Goal: Task Accomplishment & Management: Manage account settings

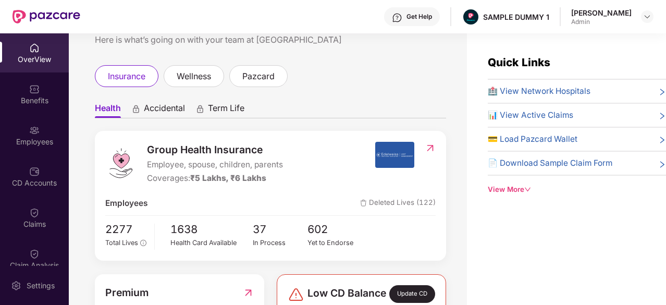
scroll to position [35, 0]
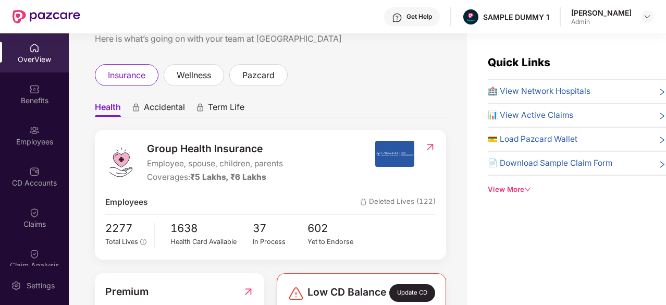
click at [359, 187] on div "Group Health Insurance Employee, spouse, children, parents Coverages: ₹5 Lakhs,…" at bounding box center [270, 195] width 351 height 130
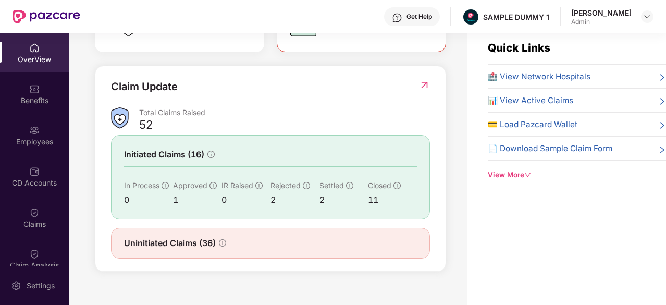
scroll to position [16, 0]
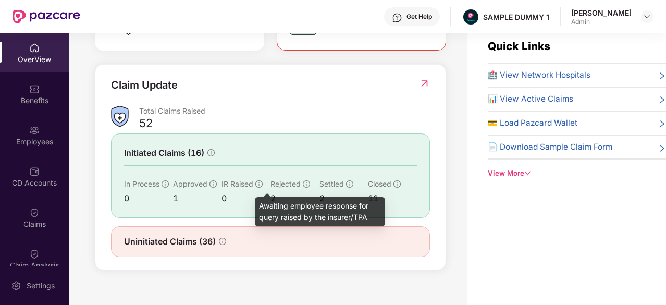
click at [260, 183] on icon "info-circle" at bounding box center [258, 183] width 7 height 7
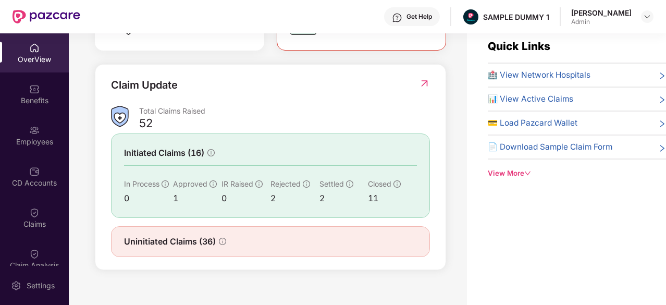
click at [507, 172] on div "View More" at bounding box center [577, 173] width 178 height 11
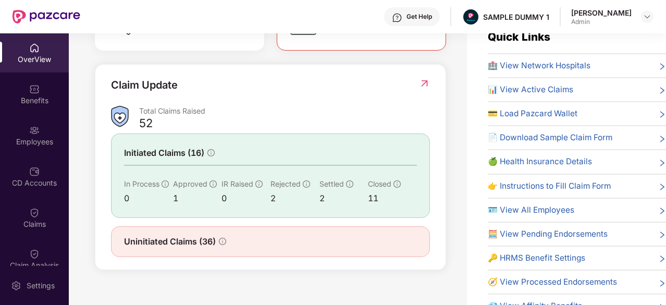
scroll to position [9, 0]
click at [547, 135] on span "📄 Download Sample Claim Form" at bounding box center [550, 137] width 125 height 13
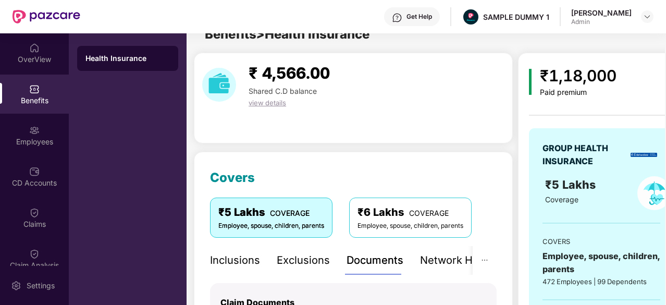
scroll to position [0, 0]
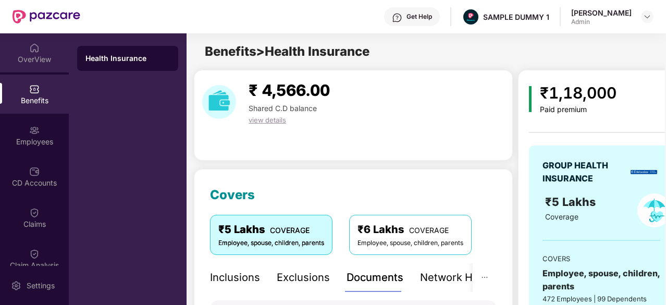
click at [0, 60] on div "OverView" at bounding box center [34, 59] width 69 height 10
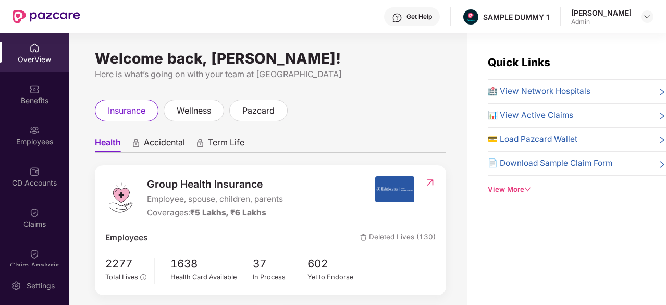
click at [512, 190] on div "Quick Links 🏥 View Network Hospitals 📊 View Active Claims 💳 Load Pazcard Wallet…" at bounding box center [566, 185] width 199 height 305
click at [512, 190] on div "View More" at bounding box center [577, 189] width 178 height 11
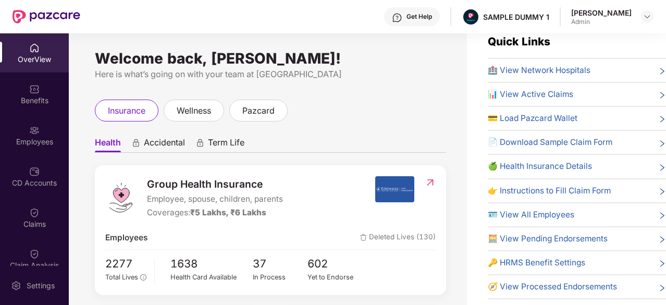
scroll to position [33, 0]
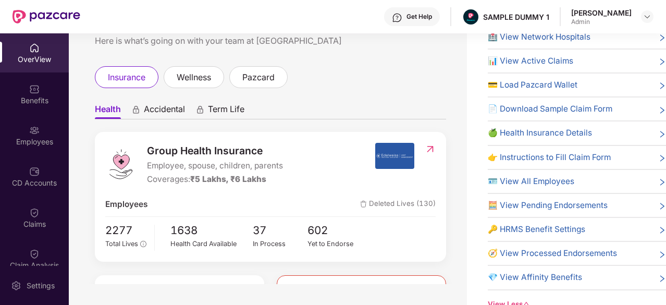
click at [526, 205] on span "🧮 View Pending Endorsements" at bounding box center [548, 205] width 120 height 13
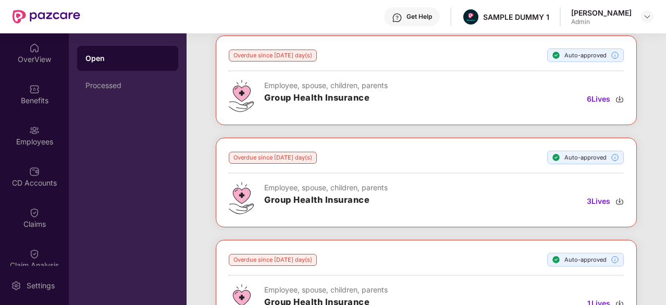
scroll to position [56, 0]
click at [33, 64] on div "OverView" at bounding box center [34, 59] width 69 height 10
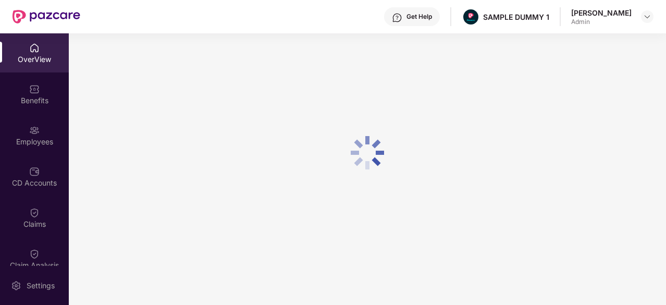
scroll to position [33, 0]
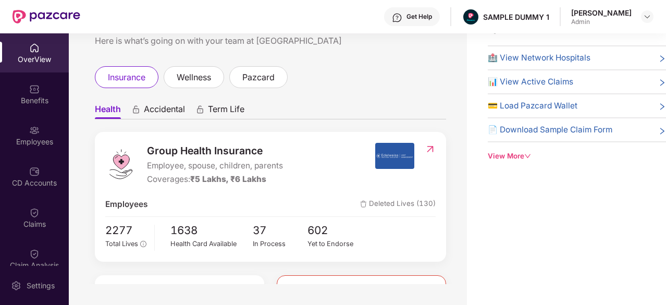
click at [402, 17] on img at bounding box center [397, 18] width 10 height 10
click at [318, 76] on div "insurance wellness pazcard" at bounding box center [270, 77] width 351 height 22
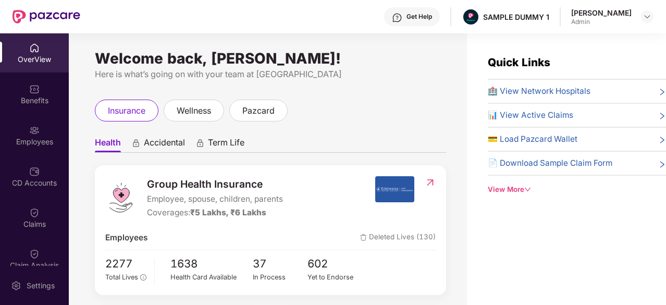
click at [151, 138] on span "Accidental" at bounding box center [164, 144] width 41 height 15
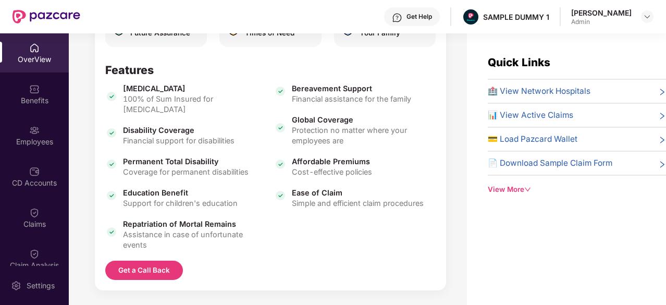
scroll to position [242, 0]
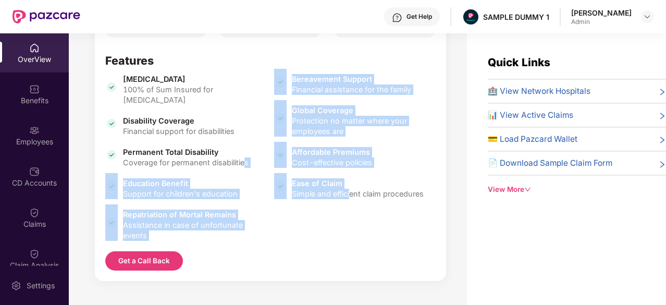
drag, startPoint x: 247, startPoint y: 167, endPoint x: 407, endPoint y: 198, distance: 162.5
click at [407, 198] on div "Accidental Death 100% of Sum Insured for accidental death Disability Coverage F…" at bounding box center [270, 157] width 330 height 167
click at [407, 198] on span "Simple and efficient claim procedures" at bounding box center [358, 194] width 132 height 10
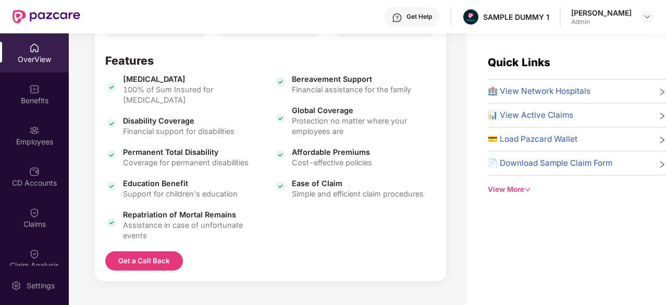
scroll to position [33, 0]
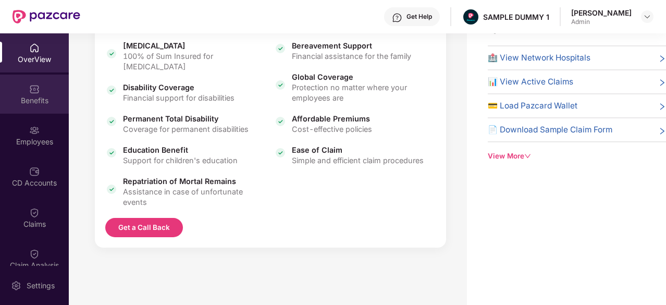
click at [44, 92] on div "Benefits" at bounding box center [34, 94] width 69 height 39
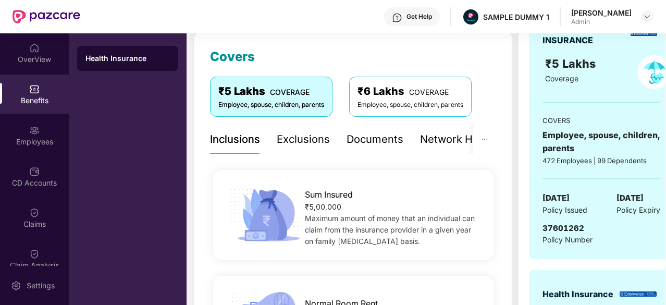
scroll to position [139, 0]
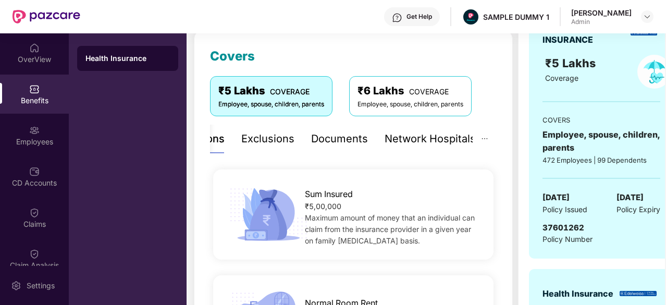
drag, startPoint x: 375, startPoint y: 134, endPoint x: 345, endPoint y: 145, distance: 32.5
click at [345, 145] on div "Documents" at bounding box center [339, 139] width 57 height 16
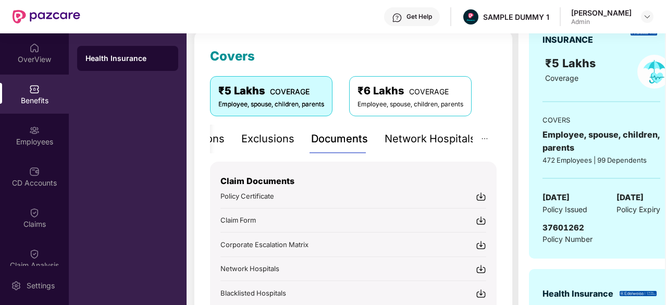
click at [228, 140] on div "Inclusions Exclusions Documents Network Hospitals" at bounding box center [325, 139] width 301 height 29
click at [223, 140] on div "Inclusions" at bounding box center [235, 139] width 50 height 16
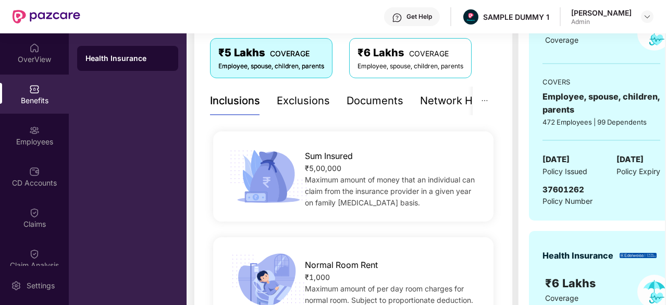
scroll to position [177, 0]
click at [289, 95] on div "Exclusions" at bounding box center [303, 100] width 53 height 16
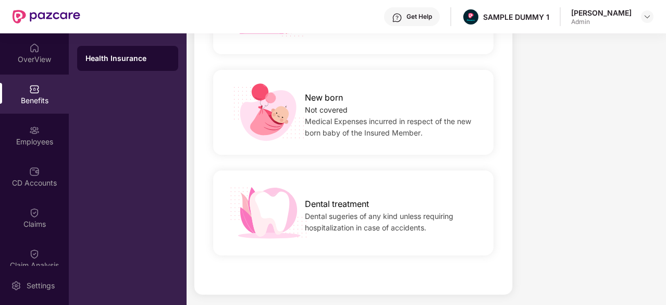
scroll to position [970, 0]
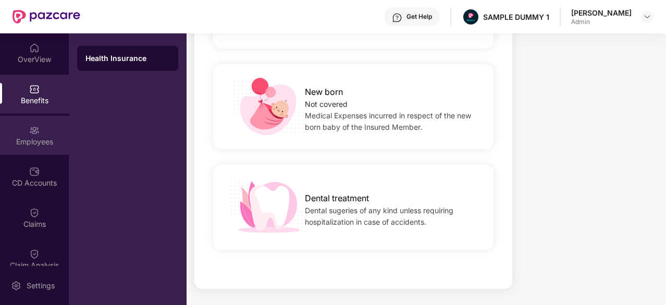
click at [30, 128] on img at bounding box center [34, 130] width 10 height 10
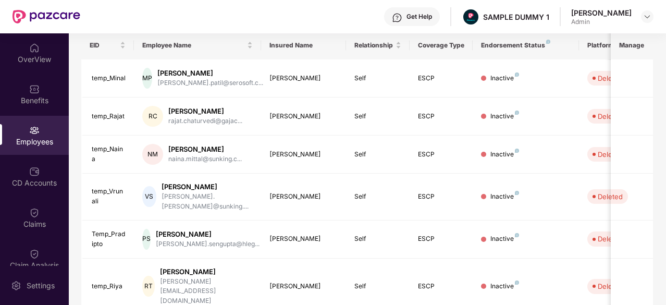
scroll to position [0, 0]
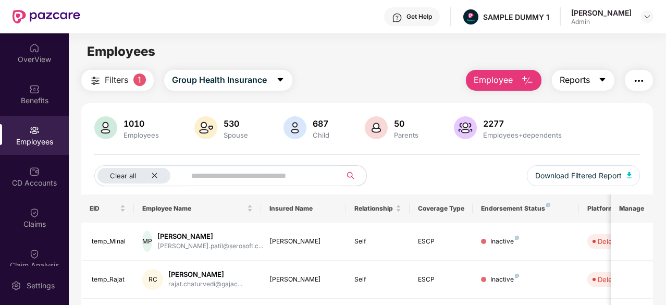
click at [567, 81] on span "Reports" at bounding box center [575, 79] width 30 height 13
click at [422, 82] on div "Filters 1 Group Health Insurance Employee Reports" at bounding box center [367, 80] width 572 height 21
click at [281, 79] on icon "caret-down" at bounding box center [280, 80] width 6 height 4
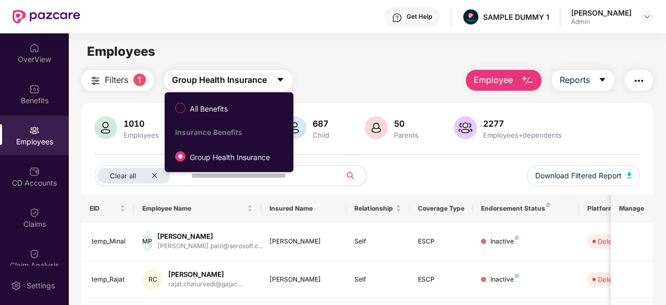
click at [281, 79] on icon "caret-down" at bounding box center [280, 80] width 6 height 4
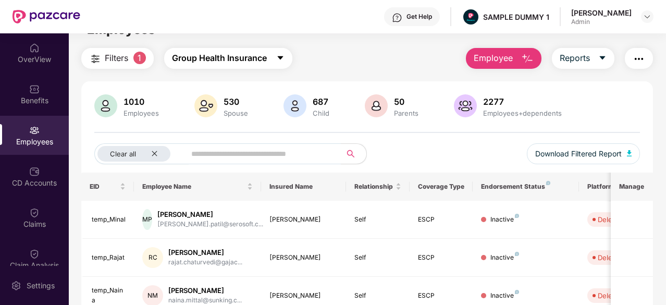
scroll to position [23, 0]
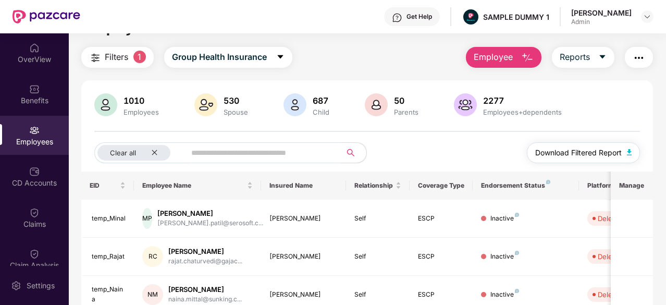
click at [571, 148] on span "Download Filtered Report" at bounding box center [578, 152] width 87 height 11
click at [582, 63] on span "Reports" at bounding box center [575, 57] width 30 height 13
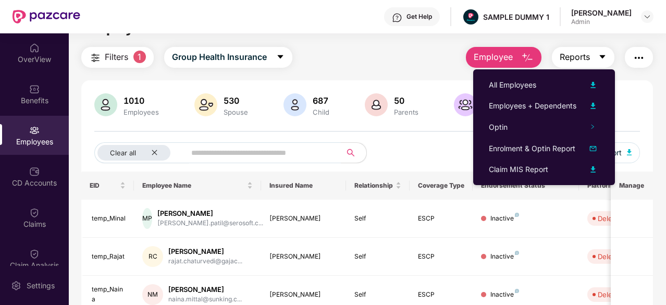
click at [582, 63] on span "Reports" at bounding box center [575, 57] width 30 height 13
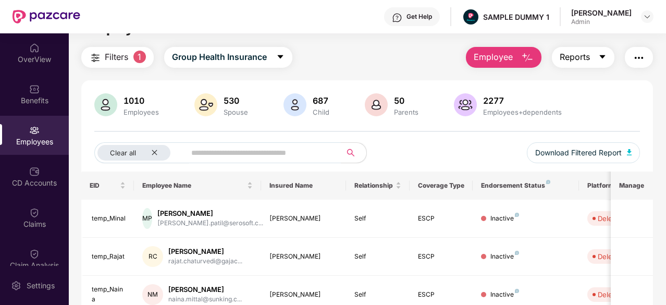
click at [569, 56] on span "Reports" at bounding box center [575, 57] width 30 height 13
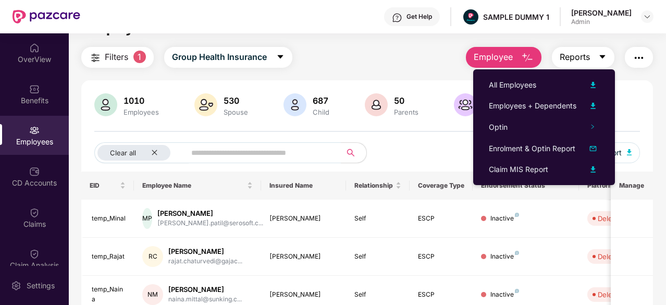
click at [569, 56] on span "Reports" at bounding box center [575, 57] width 30 height 13
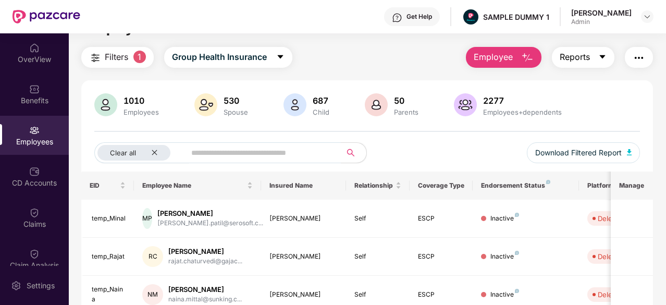
click at [569, 56] on span "Reports" at bounding box center [575, 57] width 30 height 13
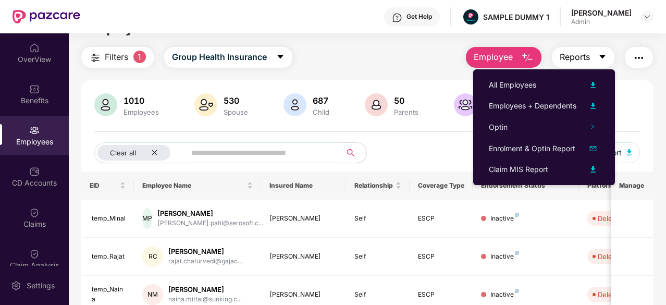
click at [569, 56] on span "Reports" at bounding box center [575, 57] width 30 height 13
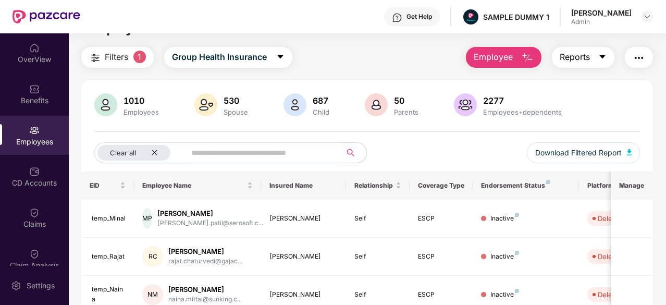
click at [575, 55] on span "Reports" at bounding box center [575, 57] width 30 height 13
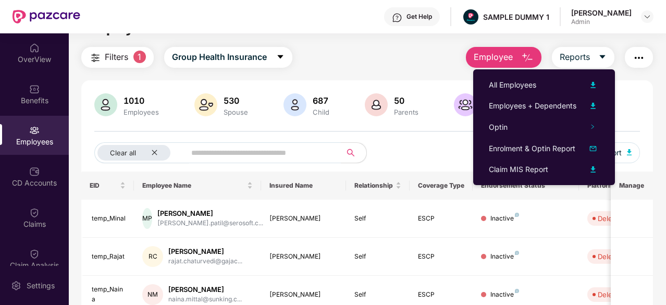
click at [453, 40] on main "Employees Filters 1 Group Health Insurance Employee Reports 1010 Employees 530 …" at bounding box center [367, 162] width 597 height 305
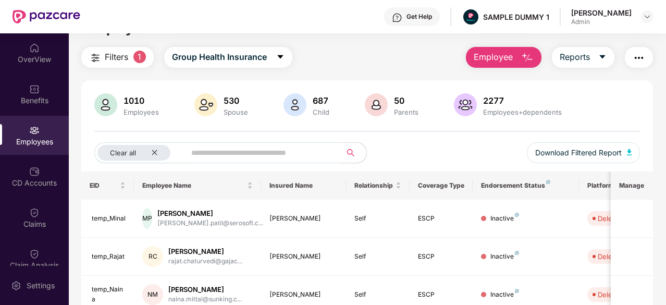
click at [153, 53] on button "Filters 1" at bounding box center [117, 57] width 72 height 21
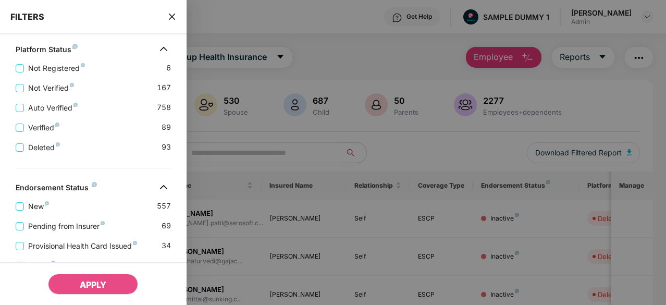
scroll to position [357, 0]
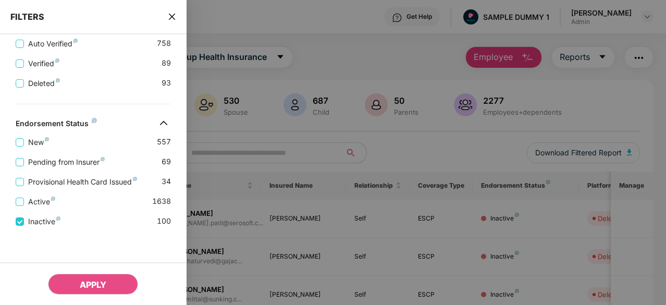
click at [173, 13] on icon "close" at bounding box center [172, 17] width 8 height 8
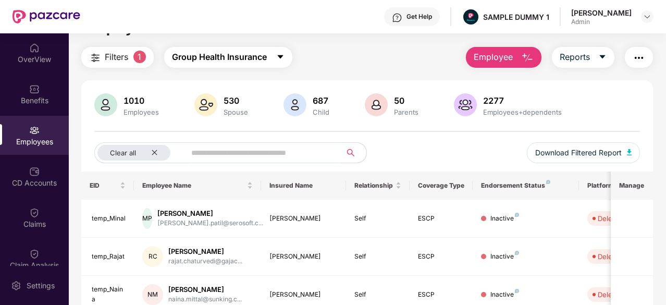
click at [197, 54] on span "Group Health Insurance" at bounding box center [219, 57] width 95 height 13
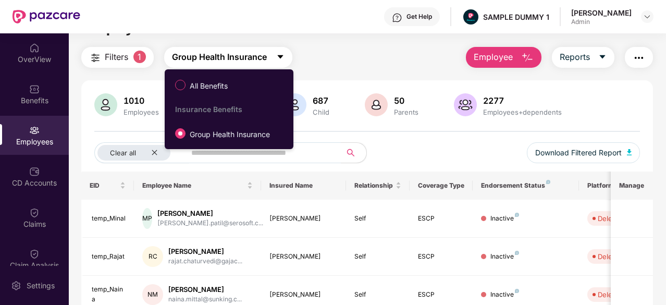
click at [197, 54] on span "Group Health Insurance" at bounding box center [219, 57] width 95 height 13
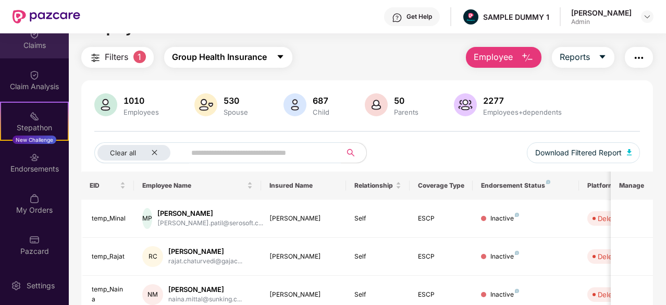
scroll to position [0, 0]
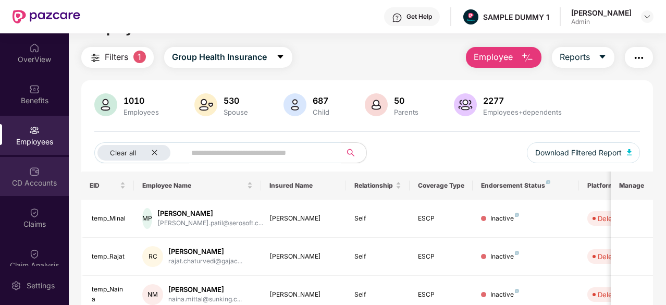
click at [26, 182] on div "CD Accounts" at bounding box center [34, 183] width 69 height 10
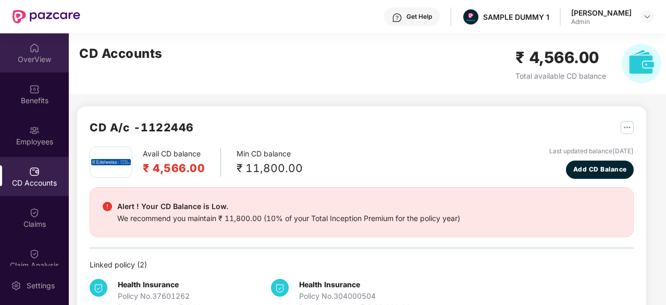
click at [28, 65] on div "OverView" at bounding box center [34, 52] width 69 height 39
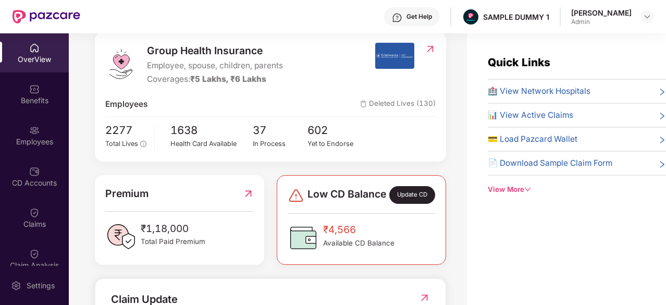
scroll to position [132, 0]
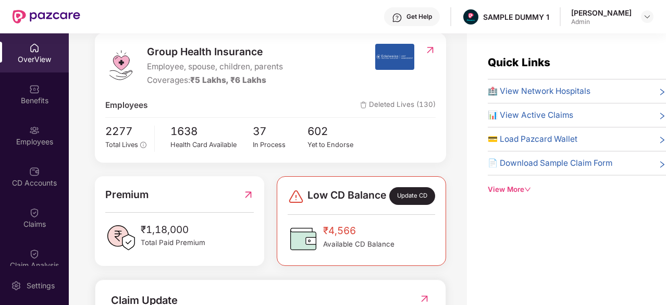
click at [292, 204] on img at bounding box center [296, 196] width 17 height 17
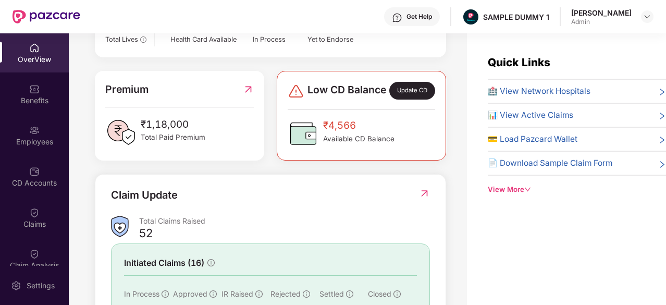
scroll to position [244, 0]
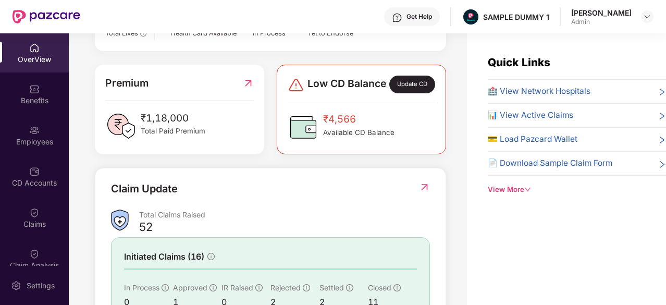
click at [340, 89] on span "Low CD Balance" at bounding box center [347, 85] width 79 height 18
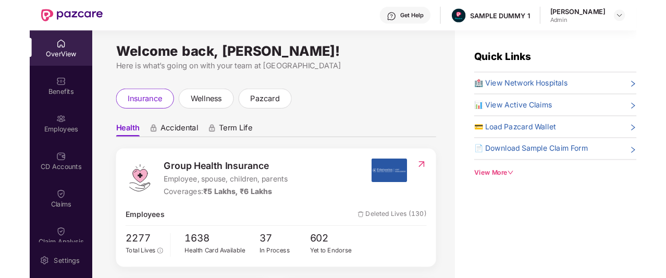
scroll to position [0, 0]
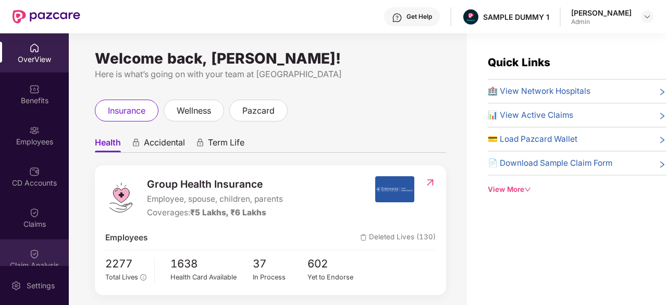
click at [38, 260] on div "Claim Analysis" at bounding box center [34, 265] width 69 height 10
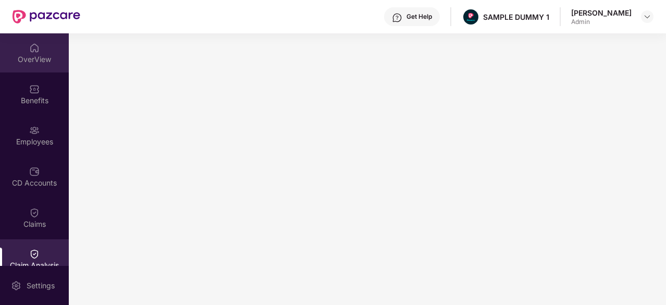
click at [43, 57] on div "OverView" at bounding box center [34, 59] width 69 height 10
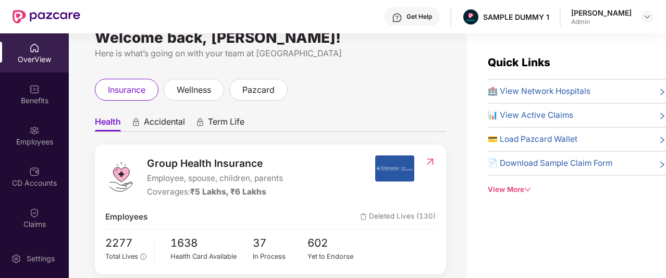
scroll to position [21, 0]
click at [157, 122] on span "Accidental" at bounding box center [164, 123] width 41 height 15
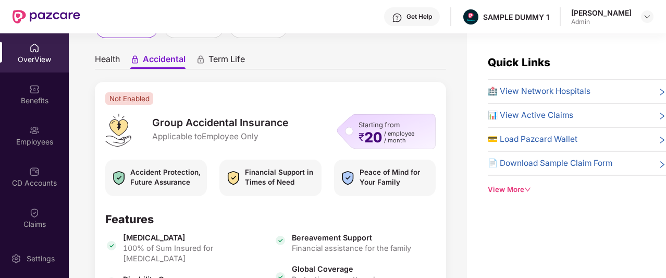
click at [113, 63] on span "Health" at bounding box center [107, 61] width 25 height 15
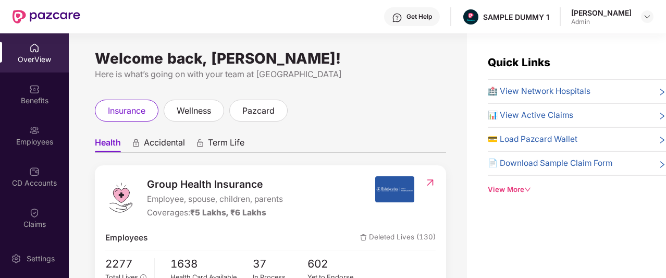
click at [169, 142] on span "Accidental" at bounding box center [164, 144] width 41 height 15
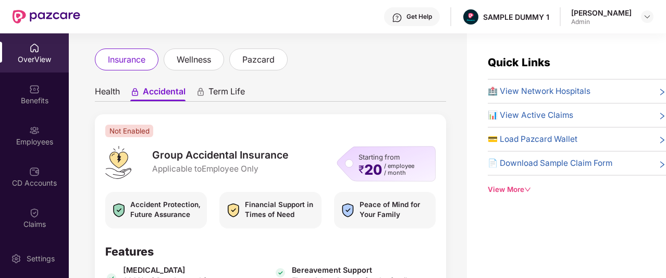
scroll to position [57, 0]
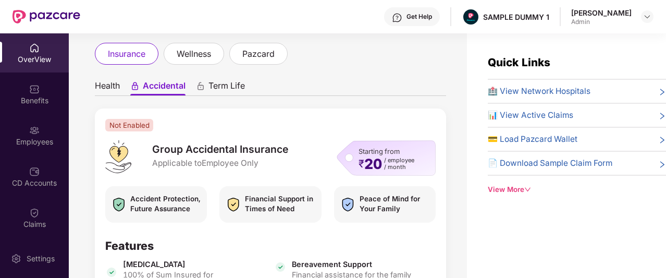
click at [109, 88] on span "Health" at bounding box center [107, 87] width 25 height 15
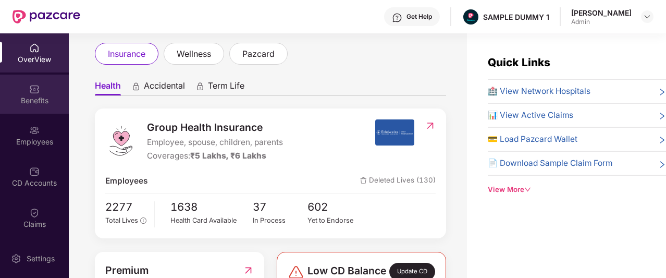
click at [42, 92] on div "Benefits" at bounding box center [34, 94] width 69 height 39
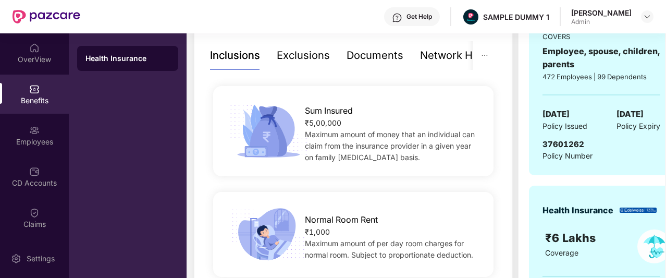
scroll to position [222, 0]
click at [287, 54] on div "Exclusions" at bounding box center [303, 55] width 53 height 16
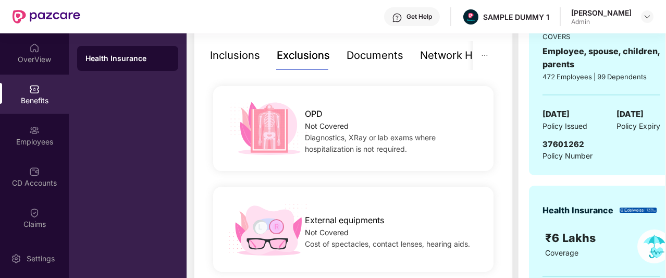
click at [238, 54] on div "Inclusions" at bounding box center [235, 55] width 50 height 16
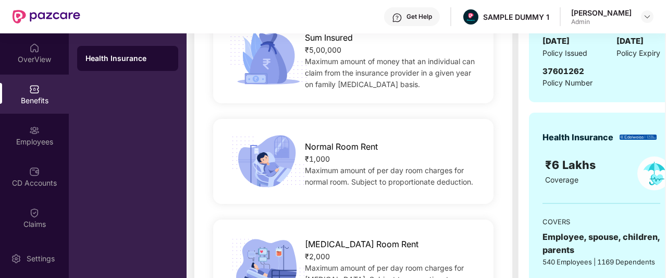
scroll to position [207, 0]
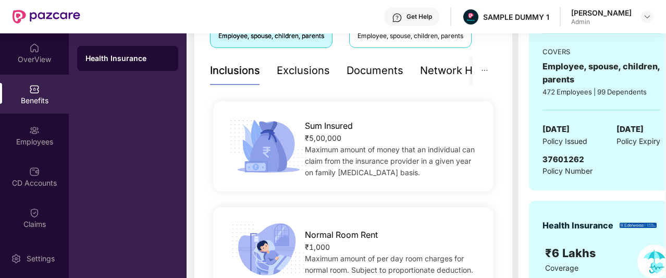
click at [290, 83] on div "Exclusions" at bounding box center [303, 70] width 53 height 29
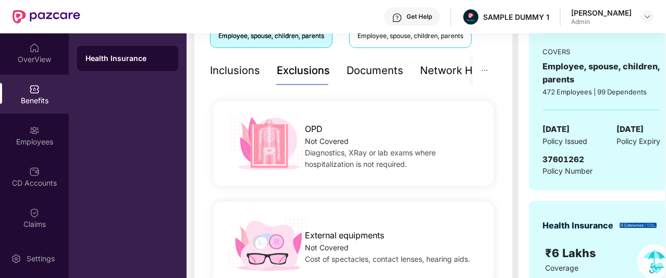
click at [365, 75] on div "Documents" at bounding box center [375, 71] width 57 height 16
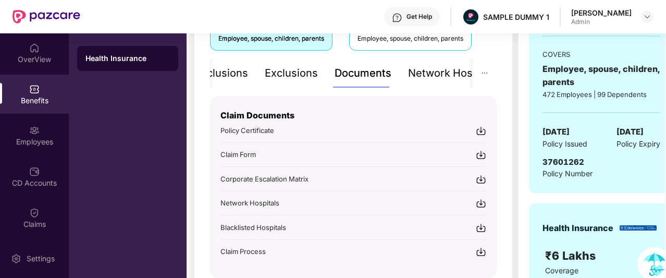
scroll to position [204, 0]
click at [440, 76] on div "Network Hospitals" at bounding box center [453, 74] width 91 height 16
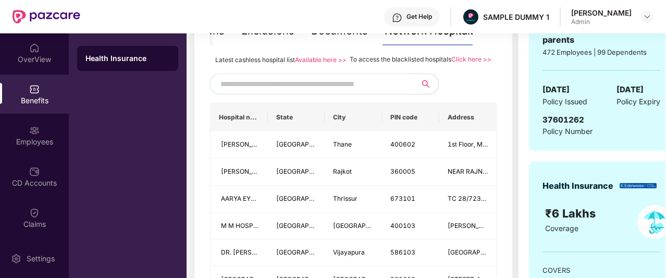
scroll to position [253, 0]
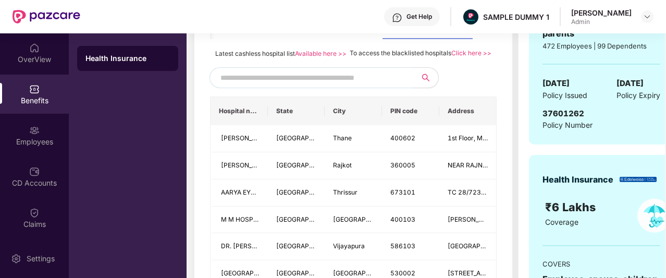
click at [307, 85] on input "text" at bounding box center [309, 78] width 178 height 16
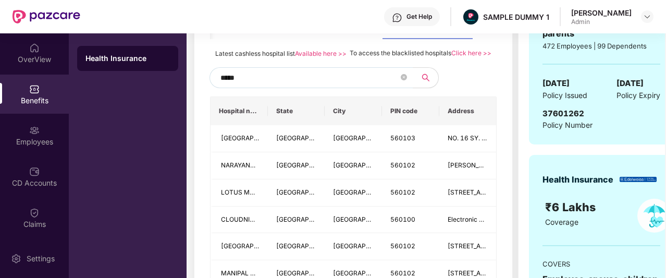
type input "******"
click at [422, 88] on button "button" at bounding box center [423, 77] width 32 height 21
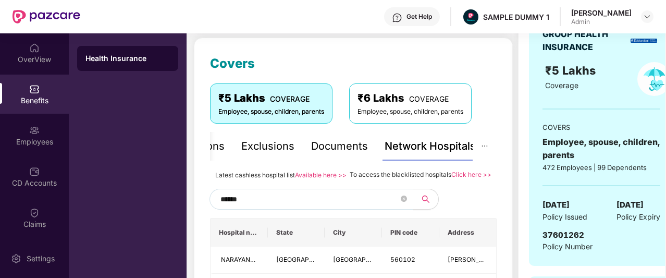
scroll to position [128, 0]
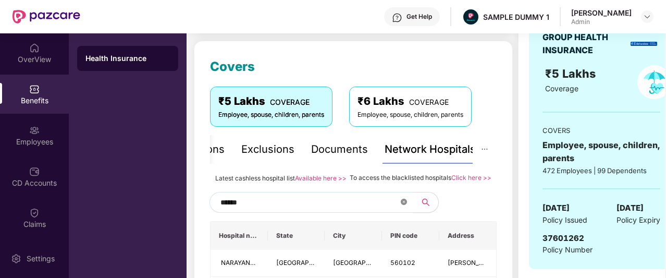
click at [402, 205] on icon "close-circle" at bounding box center [404, 202] width 6 height 6
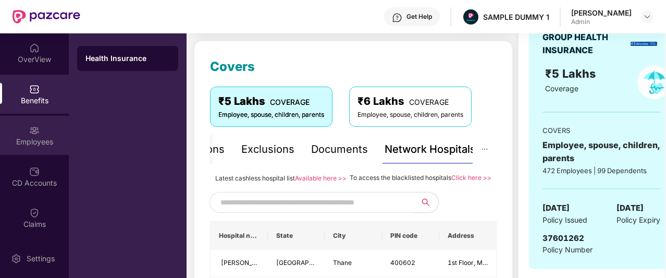
click at [46, 132] on div "Employees" at bounding box center [34, 135] width 69 height 39
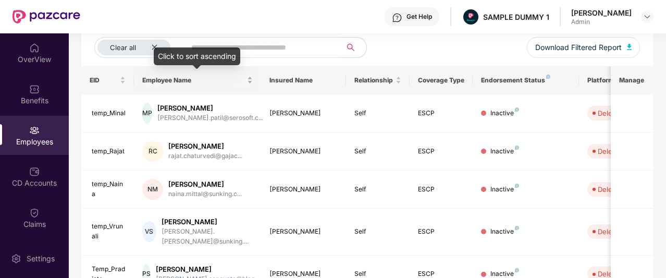
scroll to position [0, 0]
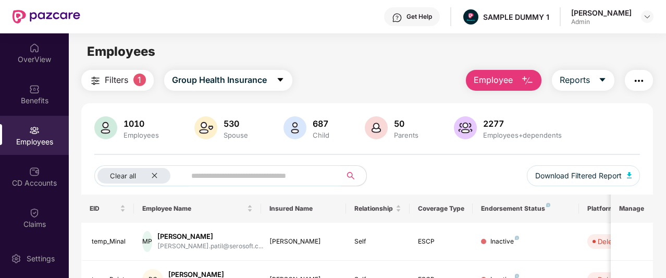
click at [517, 78] on button "Employee" at bounding box center [504, 80] width 76 height 21
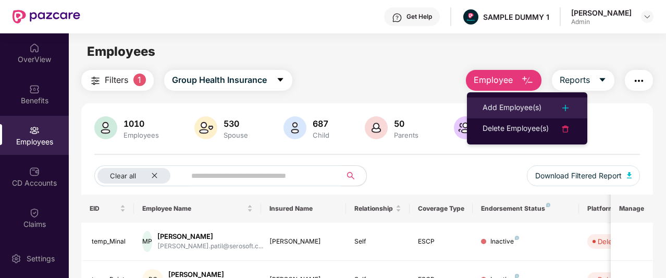
click at [517, 104] on div "Add Employee(s)" at bounding box center [512, 108] width 59 height 13
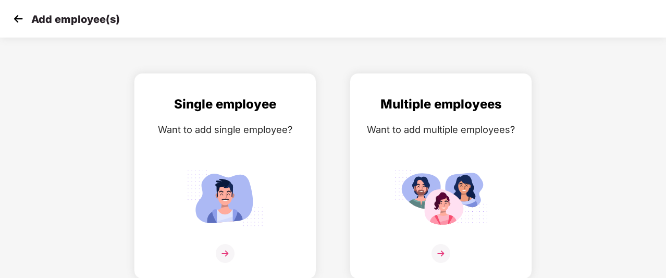
scroll to position [17, 0]
click at [408, 134] on div "Want to add multiple employees?" at bounding box center [441, 129] width 161 height 15
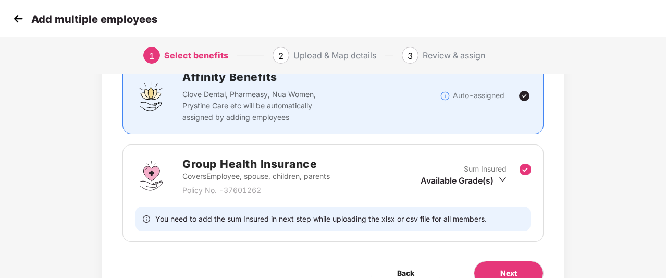
scroll to position [141, 0]
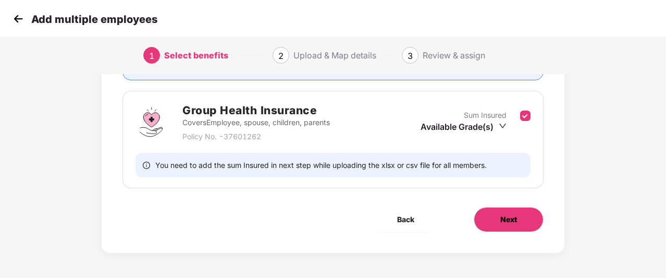
click at [510, 211] on button "Next" at bounding box center [509, 219] width 70 height 25
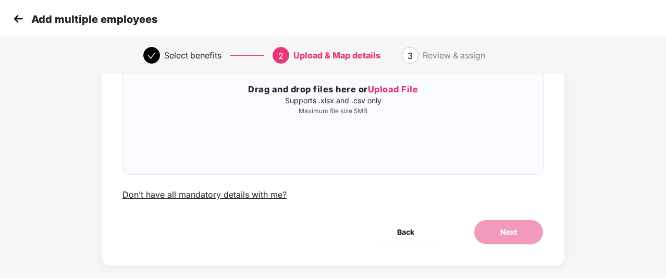
scroll to position [131, 0]
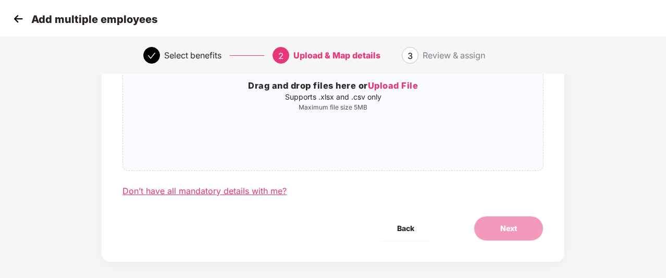
click at [239, 187] on div "Don’t have all mandatory details with me?" at bounding box center [204, 191] width 164 height 11
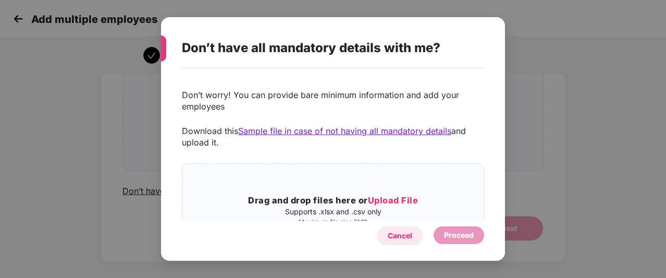
click at [400, 234] on div "Cancel" at bounding box center [400, 235] width 24 height 11
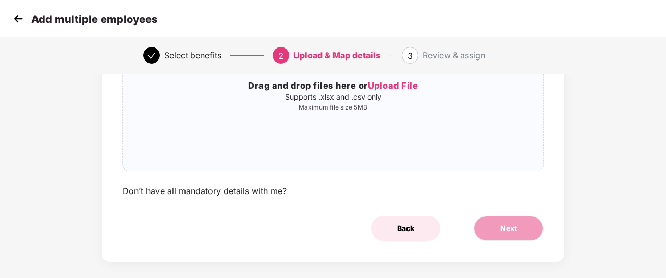
click at [409, 227] on span "Back" at bounding box center [405, 228] width 17 height 11
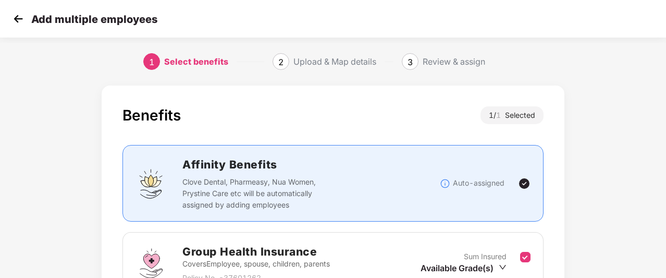
click at [21, 24] on img at bounding box center [18, 19] width 16 height 16
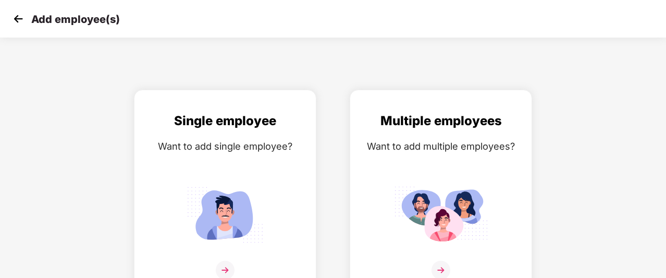
scroll to position [17, 0]
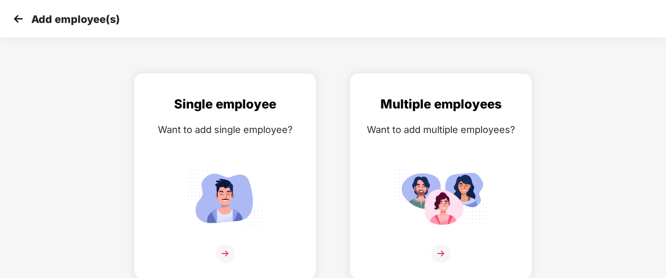
click at [16, 19] on img at bounding box center [18, 19] width 16 height 16
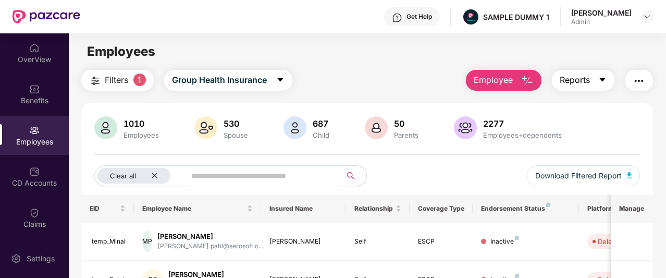
click at [590, 82] on span "Reports" at bounding box center [575, 79] width 30 height 13
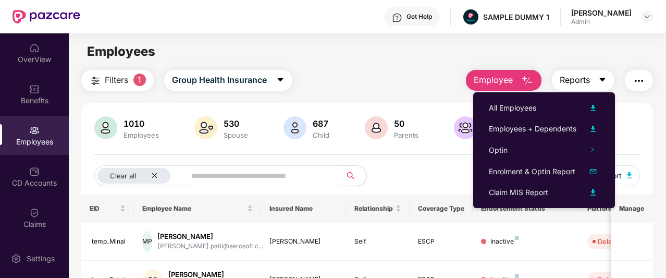
click at [586, 87] on button "Reports" at bounding box center [583, 80] width 63 height 21
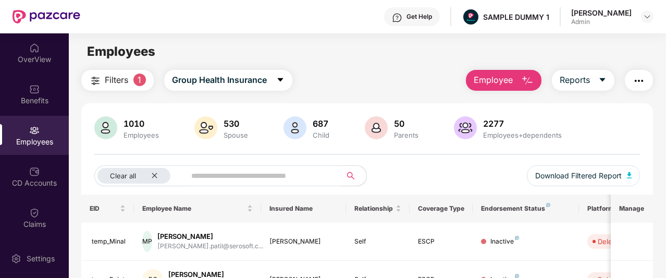
click at [631, 82] on button "button" at bounding box center [639, 80] width 28 height 21
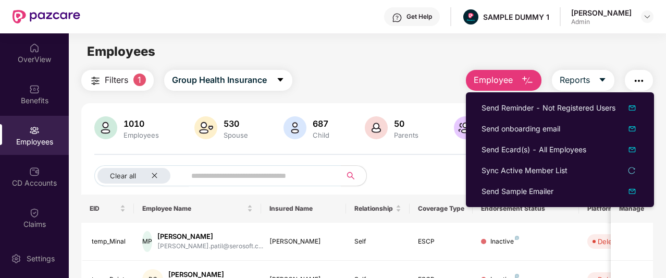
click at [643, 85] on img "button" at bounding box center [639, 81] width 13 height 13
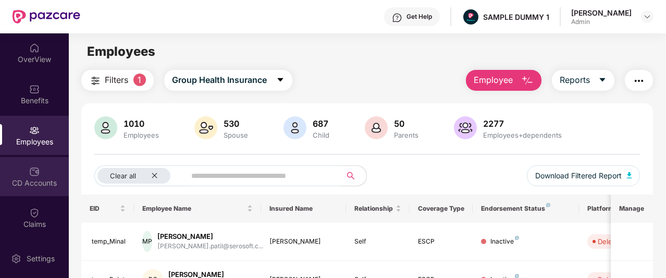
click at [31, 192] on div "CD Accounts" at bounding box center [34, 176] width 69 height 39
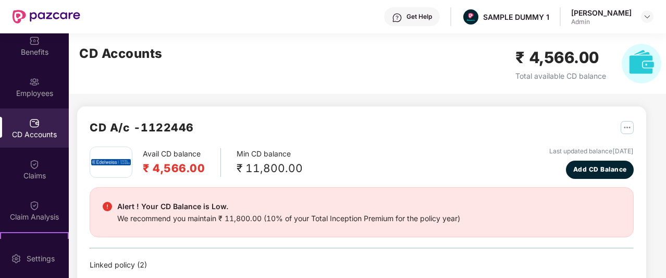
scroll to position [55, 0]
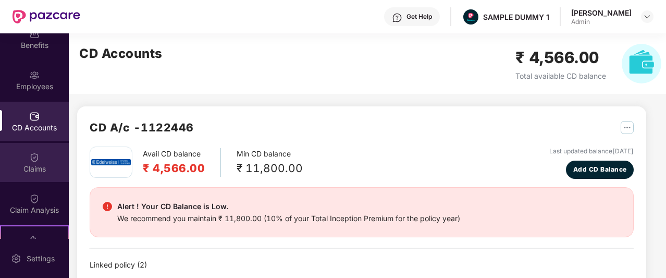
click at [32, 178] on div "Claims" at bounding box center [34, 162] width 69 height 39
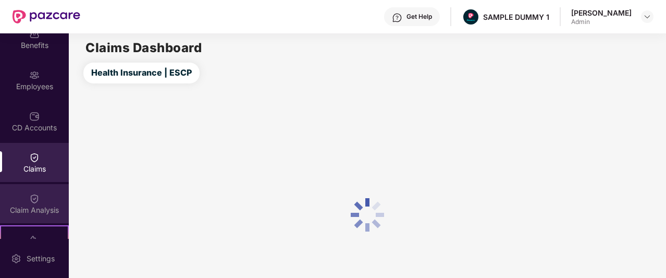
click at [37, 190] on div "Claim Analysis" at bounding box center [34, 203] width 69 height 39
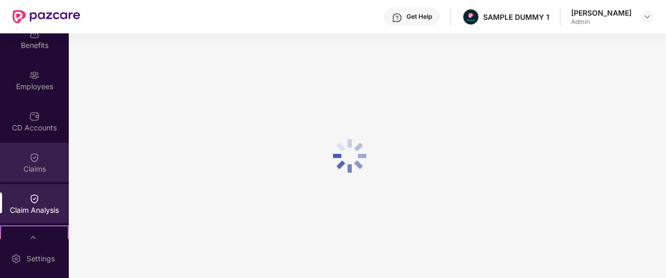
click at [27, 172] on div "Claims" at bounding box center [34, 169] width 69 height 10
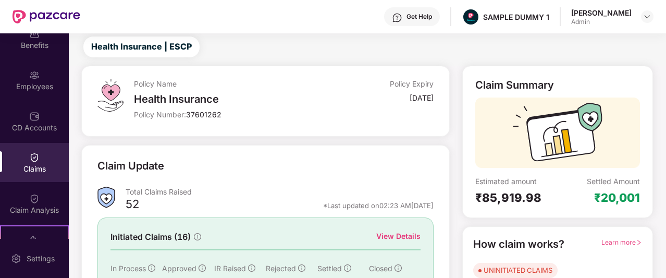
scroll to position [26, 0]
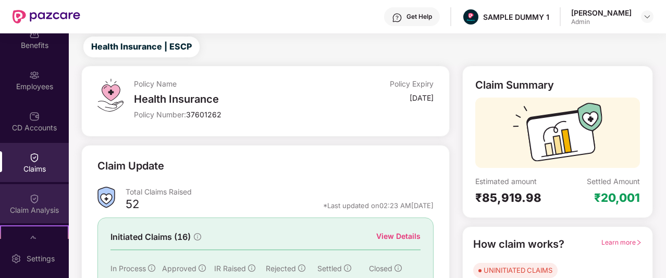
click at [46, 198] on div "Claim Analysis" at bounding box center [34, 203] width 69 height 39
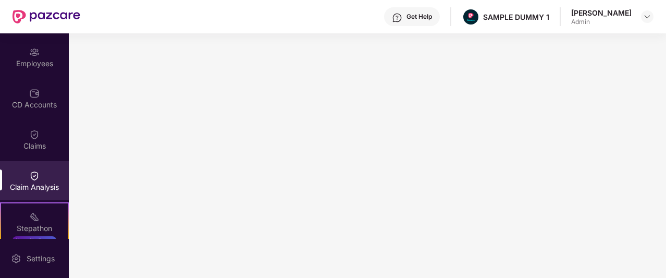
scroll to position [100, 0]
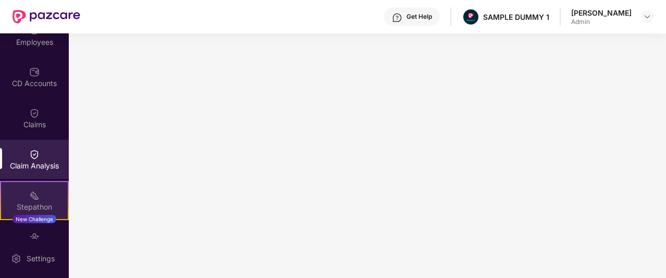
click at [34, 197] on img at bounding box center [34, 195] width 10 height 10
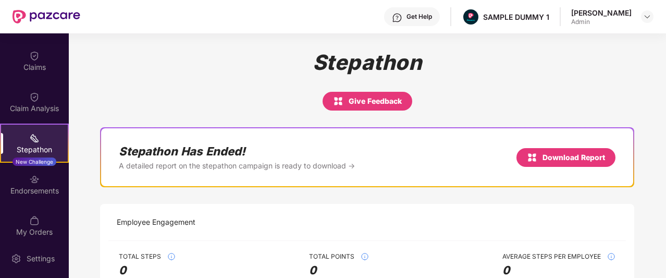
scroll to position [156, 0]
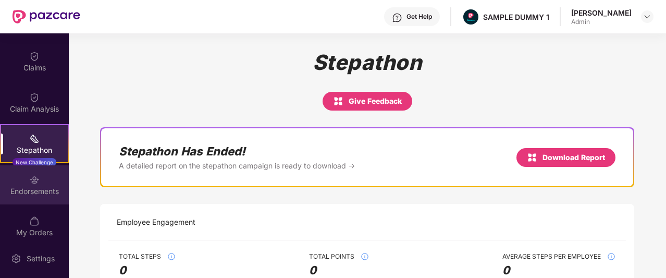
click at [28, 187] on div "Endorsements" at bounding box center [34, 191] width 69 height 10
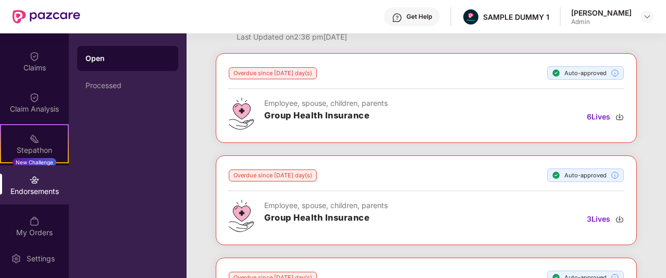
scroll to position [0, 0]
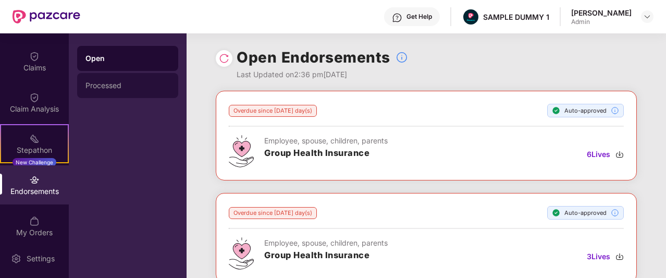
click at [147, 83] on div "Processed" at bounding box center [127, 85] width 84 height 8
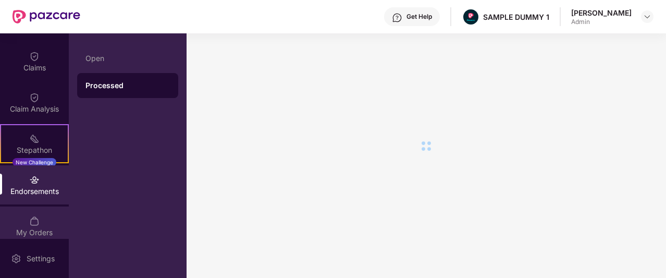
click at [43, 223] on div "My Orders" at bounding box center [34, 225] width 69 height 39
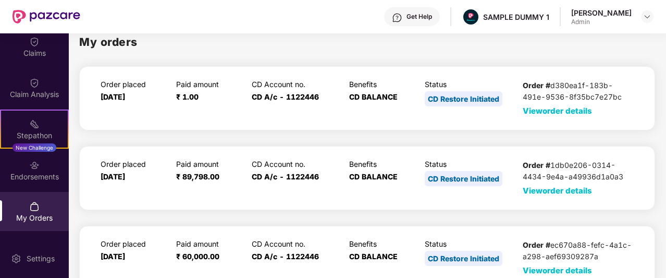
scroll to position [21, 0]
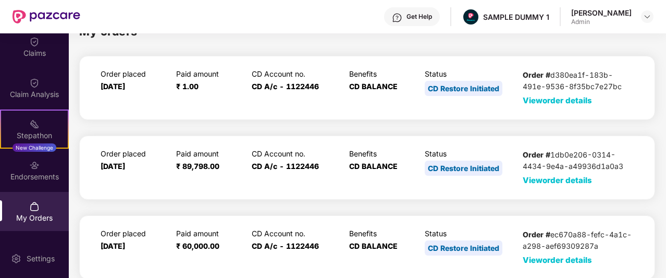
click at [527, 103] on span "View order details" at bounding box center [557, 100] width 69 height 10
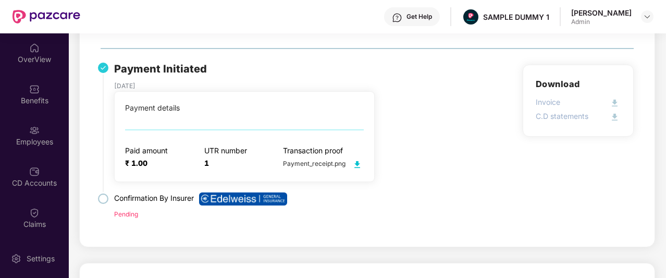
scroll to position [94, 0]
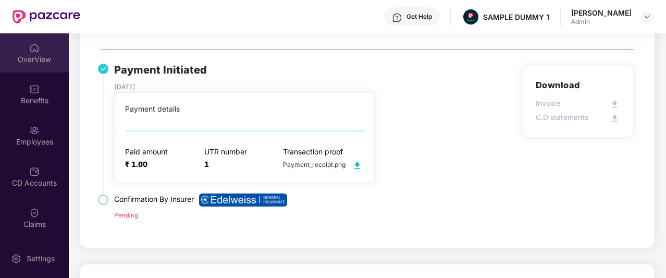
click at [23, 52] on div "OverView" at bounding box center [34, 52] width 69 height 39
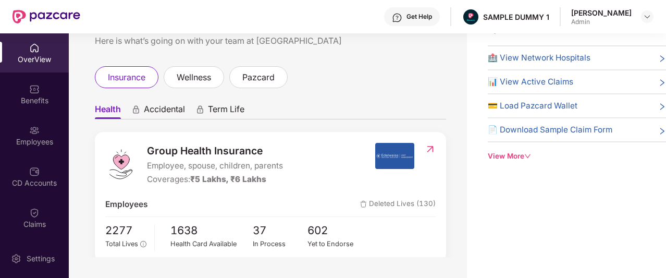
scroll to position [0, 0]
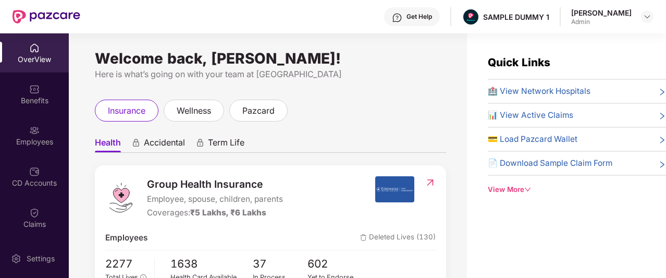
click at [421, 23] on div "Get Help" at bounding box center [412, 16] width 56 height 19
click at [343, 48] on div "Welcome back, Aadit Pandey! Here is what’s going on with your team at Pazcare i…" at bounding box center [268, 161] width 398 height 257
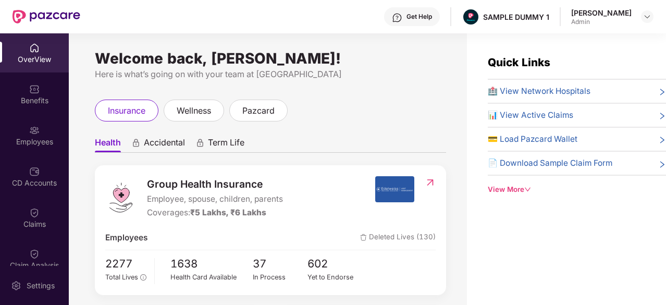
click at [45, 56] on div "OverView" at bounding box center [34, 59] width 69 height 10
click at [488, 184] on div "View More" at bounding box center [577, 189] width 178 height 11
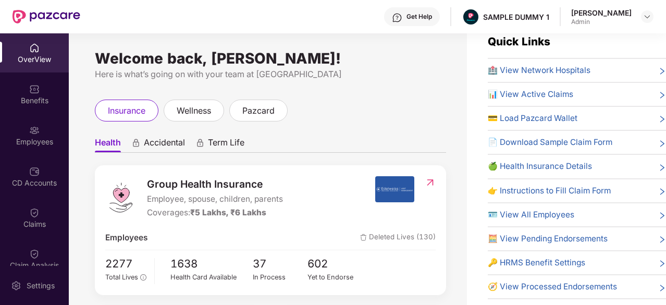
scroll to position [33, 0]
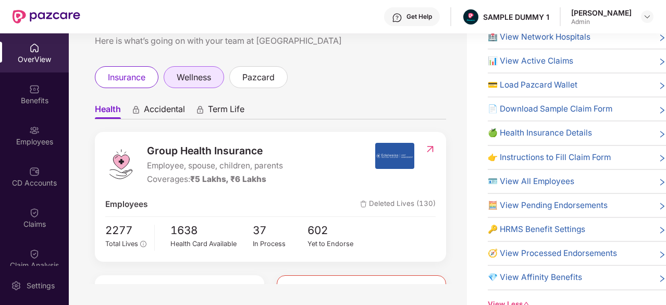
click at [200, 71] on span "wellness" at bounding box center [194, 77] width 34 height 13
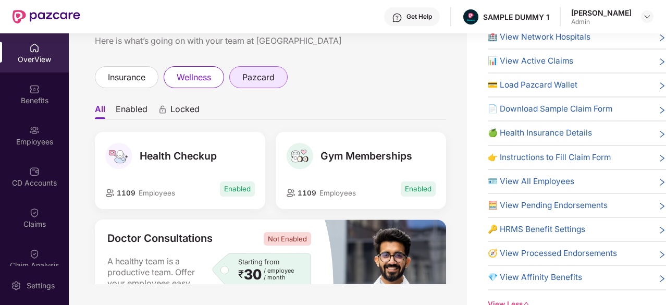
click at [247, 76] on span "pazcard" at bounding box center [258, 77] width 32 height 13
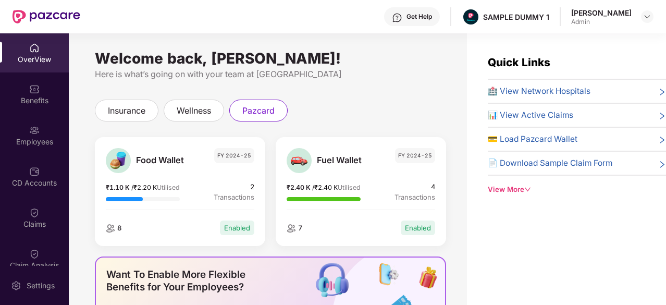
click at [245, 158] on span "FY 2024-25" at bounding box center [234, 155] width 40 height 15
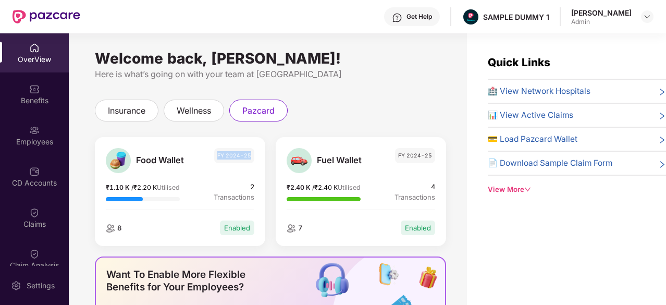
click at [245, 158] on span "FY 2024-25" at bounding box center [234, 155] width 40 height 15
drag, startPoint x: 245, startPoint y: 158, endPoint x: 239, endPoint y: 170, distance: 13.8
click at [239, 170] on div "Food Wallet FY 2024-25" at bounding box center [180, 160] width 149 height 25
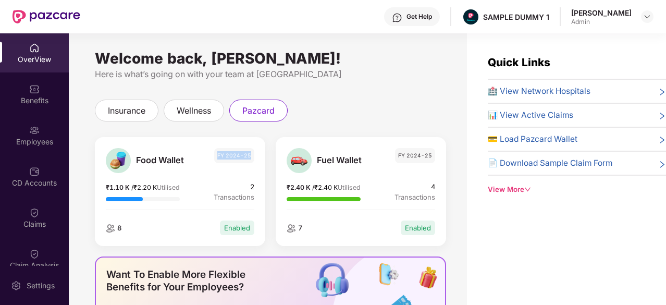
click at [239, 170] on div "Food Wallet FY 2024-25" at bounding box center [180, 160] width 149 height 25
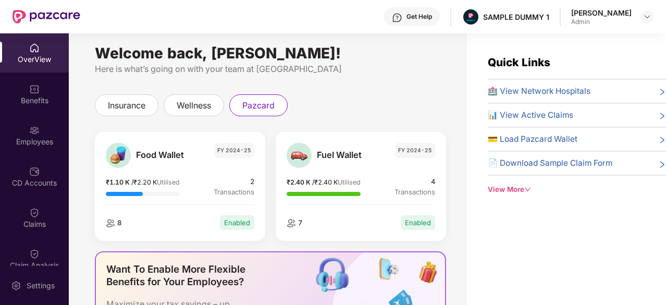
click at [239, 170] on div "Food Wallet FY 2024-25 ₹1.10 K / ₹2.20 K Utilised 2 Transactions 8 Enabled" at bounding box center [180, 186] width 170 height 109
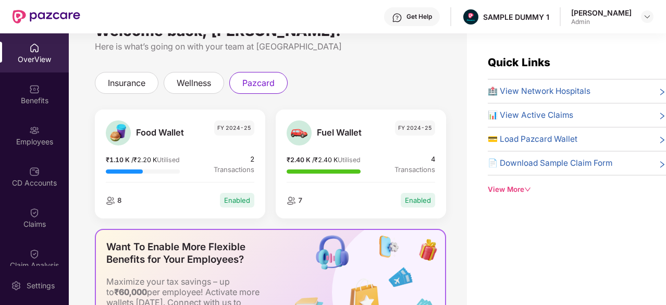
scroll to position [28, 0]
click at [231, 200] on div "Enabled" at bounding box center [237, 199] width 34 height 15
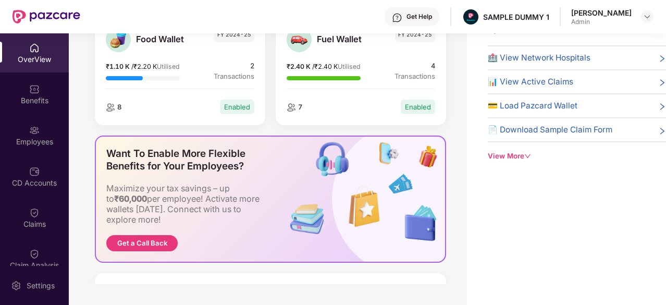
scroll to position [3, 0]
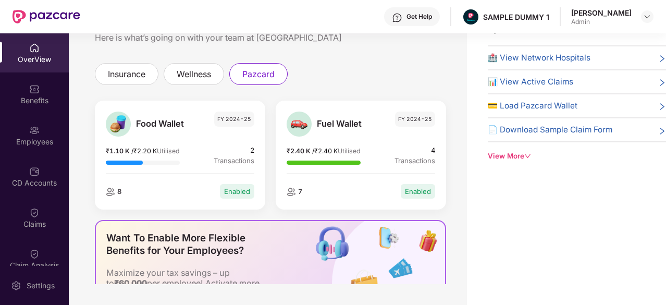
click at [234, 189] on div "Enabled" at bounding box center [237, 191] width 34 height 15
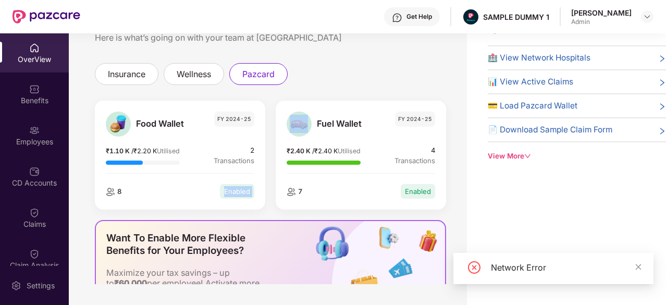
click at [235, 191] on div "Enabled" at bounding box center [237, 191] width 34 height 15
click at [636, 265] on icon "close" at bounding box center [639, 267] width 6 height 6
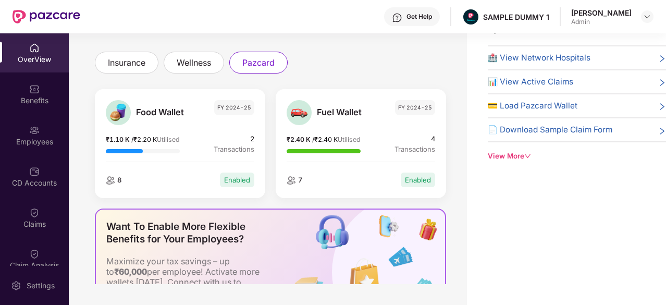
scroll to position [15, 0]
click at [459, 118] on div "Welcome back, Aadit Pandey! Here is what’s going on with your team at Pazcare i…" at bounding box center [268, 142] width 398 height 284
click at [579, 174] on div "Quick Links 🏥 View Network Hospitals 📊 View Active Claims 💳 Load Pazcard Wallet…" at bounding box center [566, 152] width 199 height 305
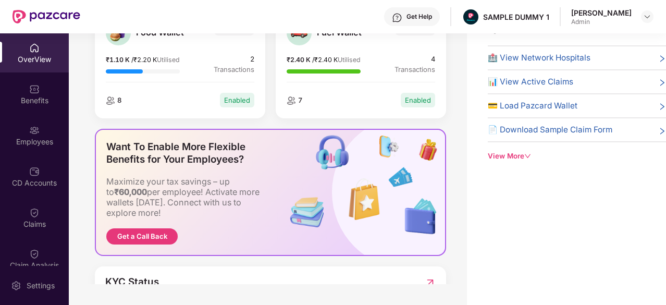
scroll to position [211, 0]
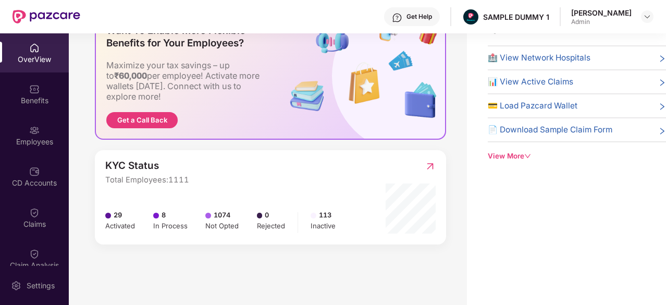
click at [425, 164] on img at bounding box center [430, 166] width 11 height 10
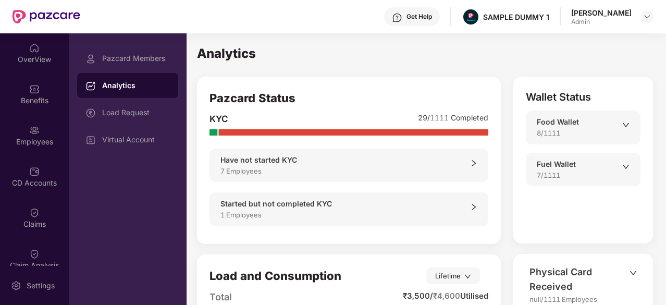
click at [151, 86] on div "Analytics" at bounding box center [136, 85] width 68 height 10
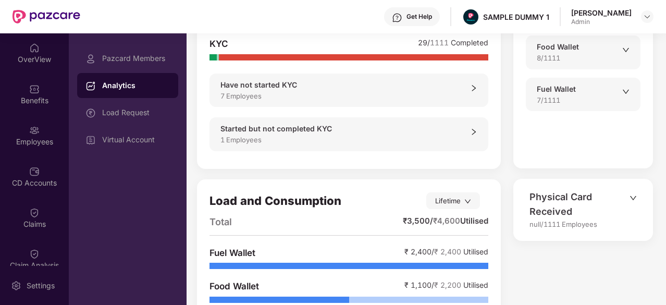
scroll to position [117, 0]
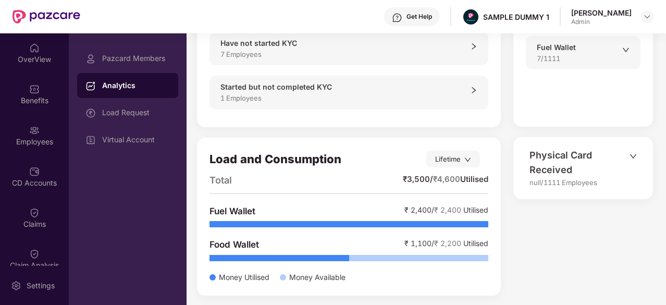
click at [623, 51] on icon "down" at bounding box center [625, 49] width 7 height 7
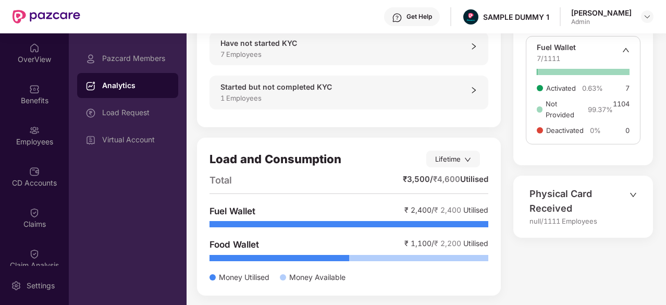
click at [562, 70] on div at bounding box center [583, 72] width 92 height 6
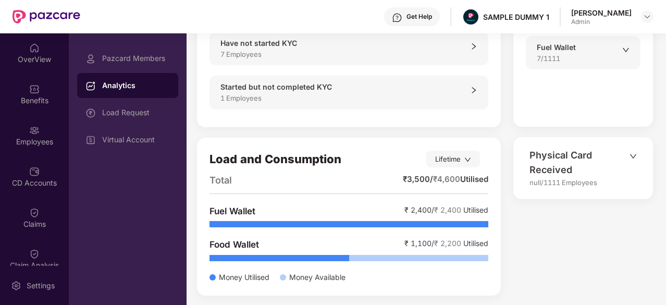
scroll to position [0, 0]
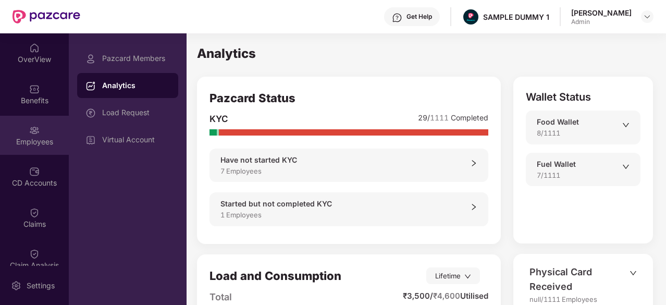
click at [33, 133] on img at bounding box center [34, 130] width 10 height 10
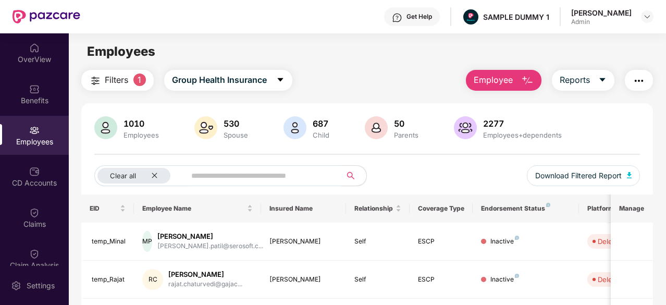
click at [145, 73] on button "Filters 1" at bounding box center [117, 80] width 72 height 21
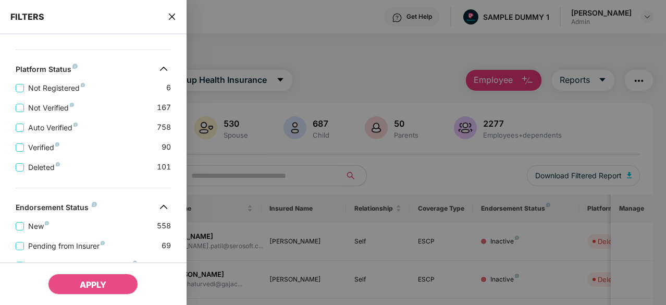
scroll to position [273, 0]
click at [178, 21] on div "FILTERS" at bounding box center [93, 17] width 187 height 34
click at [168, 15] on icon "close" at bounding box center [172, 17] width 8 height 8
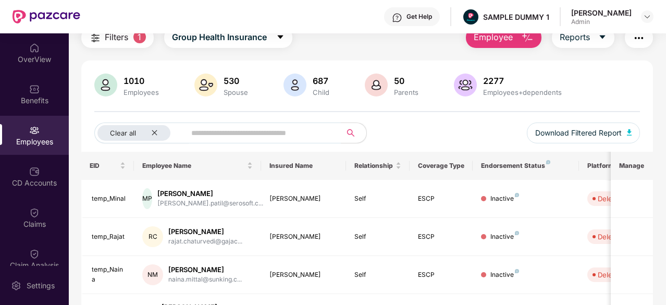
scroll to position [0, 0]
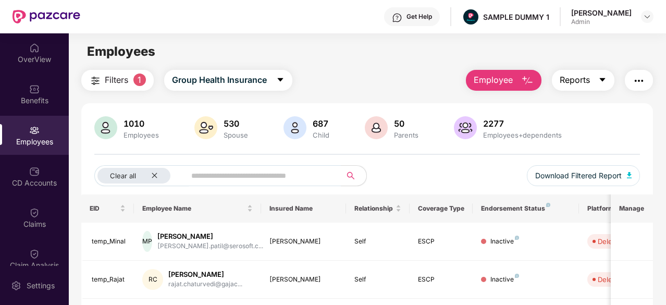
click at [574, 76] on span "Reports" at bounding box center [575, 79] width 30 height 13
click at [571, 46] on div "Employees" at bounding box center [367, 52] width 597 height 20
click at [632, 75] on button "button" at bounding box center [639, 80] width 28 height 21
click at [478, 39] on main "Employees Filters 1 Group Health Insurance Employee Reports 1010 Employees 530 …" at bounding box center [367, 185] width 597 height 305
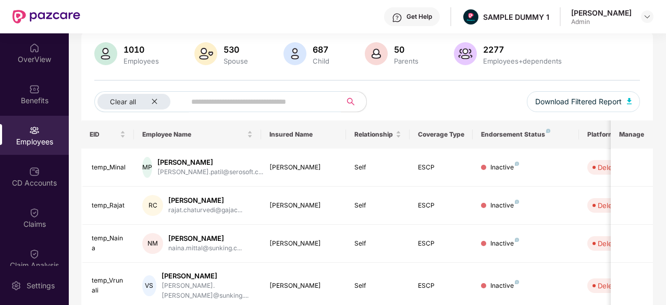
scroll to position [75, 0]
drag, startPoint x: 394, startPoint y: 120, endPoint x: 402, endPoint y: 93, distance: 28.4
click at [402, 93] on body "Get Help SAMPLE DUMMY 1 Aadit Pandey Admin OverView Benefits Employees CD Accou…" at bounding box center [333, 152] width 666 height 305
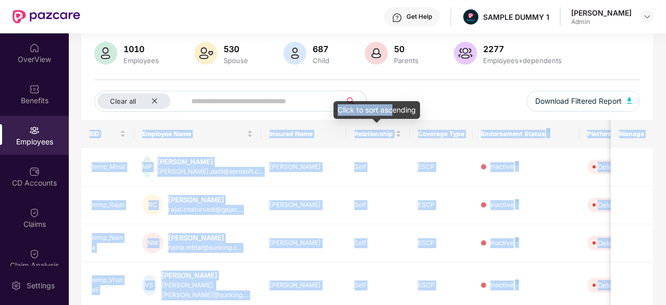
click at [402, 93] on div "Clear all Download Filtered Report" at bounding box center [367, 105] width 546 height 29
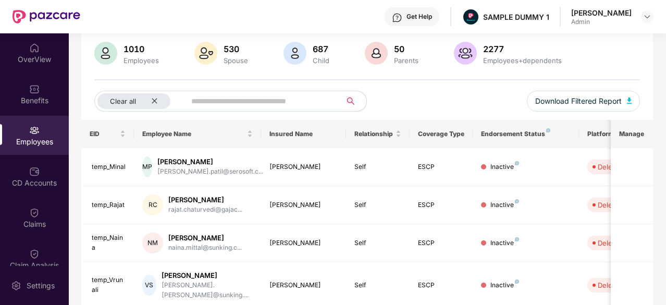
click at [402, 93] on div "Clear all Download Filtered Report" at bounding box center [367, 105] width 546 height 29
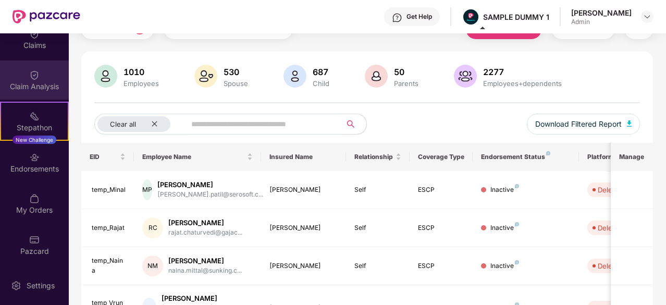
scroll to position [0, 0]
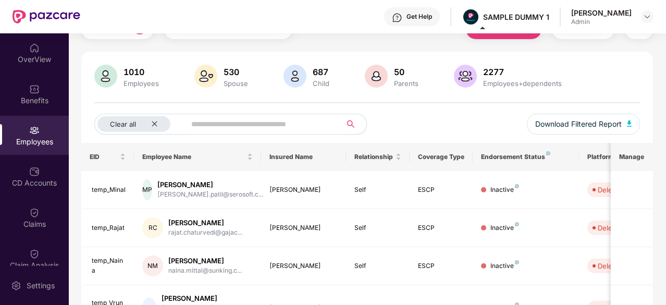
click at [365, 120] on button "button" at bounding box center [354, 124] width 26 height 21
click at [378, 124] on div "Clear all Download Filtered Report" at bounding box center [367, 128] width 546 height 29
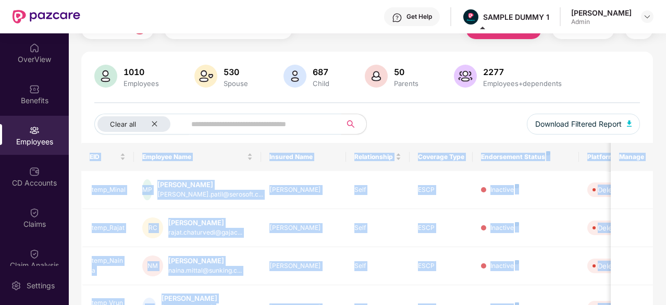
drag, startPoint x: 378, startPoint y: 124, endPoint x: 325, endPoint y: 122, distance: 52.7
click at [325, 122] on div "Clear all Download Filtered Report" at bounding box center [367, 128] width 546 height 29
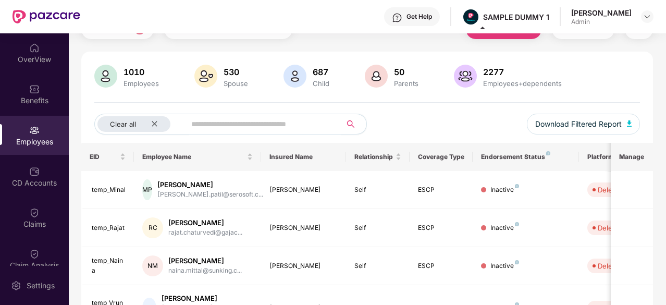
drag, startPoint x: 325, startPoint y: 122, endPoint x: 362, endPoint y: 124, distance: 36.5
click at [362, 124] on span at bounding box center [278, 124] width 178 height 21
drag, startPoint x: 362, startPoint y: 124, endPoint x: 333, endPoint y: 124, distance: 29.2
click at [333, 124] on span at bounding box center [278, 124] width 178 height 21
drag, startPoint x: 333, startPoint y: 124, endPoint x: 364, endPoint y: 124, distance: 31.3
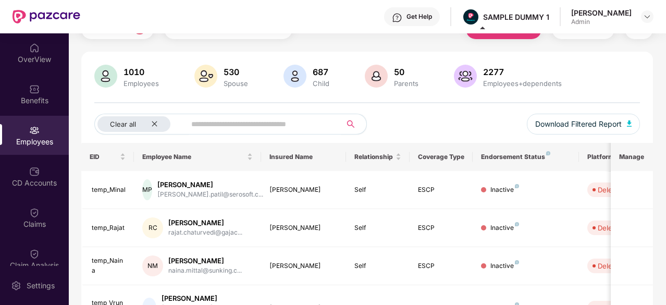
click at [364, 124] on span at bounding box center [278, 124] width 178 height 21
click at [647, 21] on div at bounding box center [647, 16] width 13 height 13
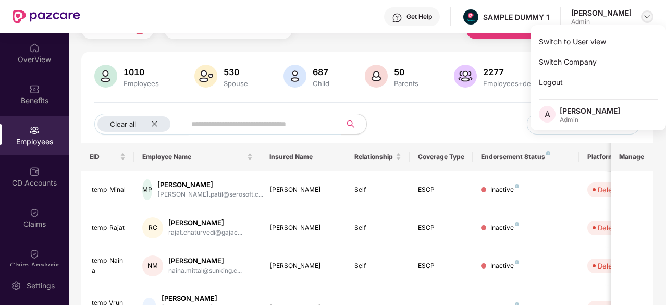
click at [647, 21] on div at bounding box center [647, 16] width 13 height 13
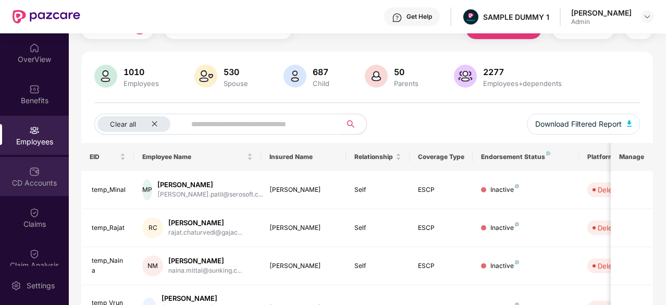
click at [24, 189] on div "CD Accounts" at bounding box center [34, 176] width 69 height 39
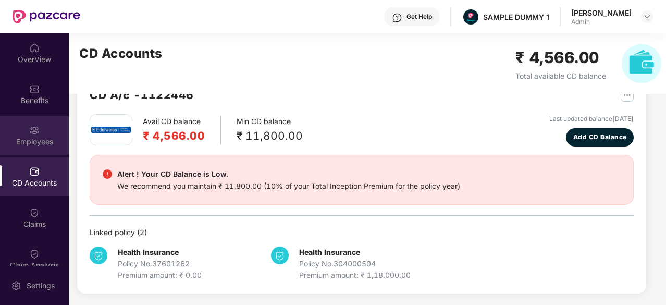
click at [21, 130] on div "Employees" at bounding box center [34, 135] width 69 height 39
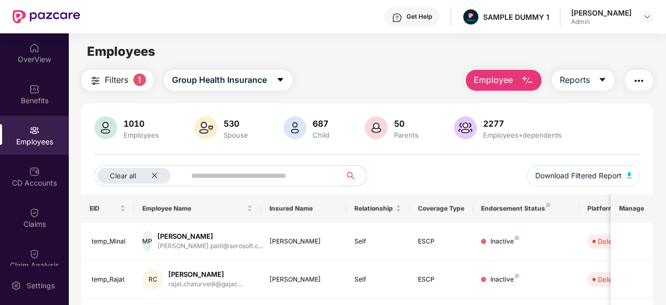
click at [531, 82] on img "button" at bounding box center [527, 81] width 13 height 13
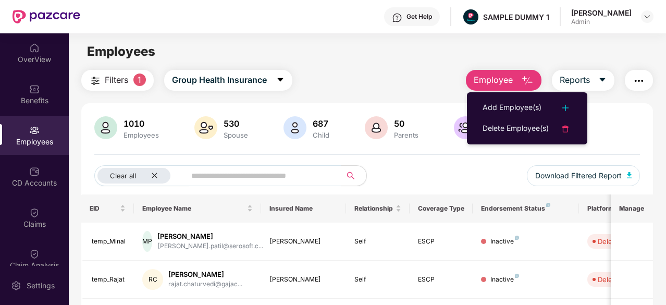
click at [531, 82] on img "button" at bounding box center [527, 81] width 13 height 13
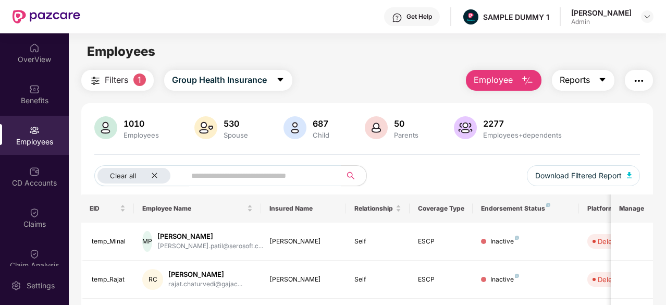
click at [583, 85] on span "Reports" at bounding box center [575, 79] width 30 height 13
drag, startPoint x: 587, startPoint y: 55, endPoint x: 426, endPoint y: 77, distance: 163.0
click at [426, 77] on main "Employees Filters 1 Group Health Insurance Employee Reports 1010 Employees 530 …" at bounding box center [367, 185] width 597 height 305
click at [426, 77] on div "Filters 1 Group Health Insurance Employee Reports" at bounding box center [367, 80] width 572 height 21
click at [310, 87] on div "Filters 1 Group Health Insurance Employee Reports" at bounding box center [367, 80] width 572 height 21
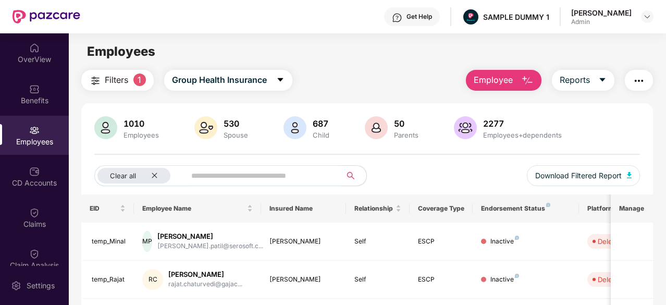
click at [310, 87] on div "Filters 1 Group Health Insurance Employee Reports" at bounding box center [367, 80] width 572 height 21
drag, startPoint x: 310, startPoint y: 87, endPoint x: 360, endPoint y: 63, distance: 55.7
click at [360, 63] on main "Employees Filters 1 Group Health Insurance Employee Reports 1010 Employees 530 …" at bounding box center [367, 185] width 597 height 305
click at [337, 46] on div "Employees" at bounding box center [367, 52] width 597 height 20
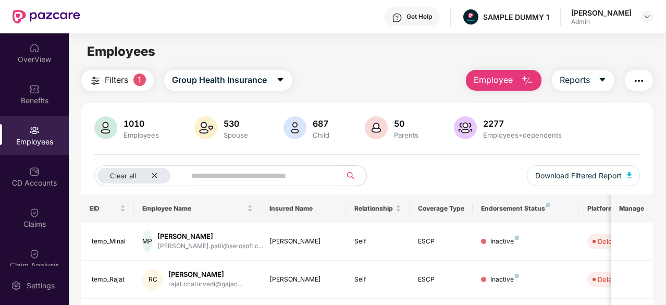
drag, startPoint x: 362, startPoint y: 56, endPoint x: 352, endPoint y: 31, distance: 26.2
click at [352, 31] on div "Get Help SAMPLE DUMMY 1 Aadit Pandey Admin" at bounding box center [366, 16] width 573 height 33
click at [31, 54] on div "OverView" at bounding box center [34, 59] width 69 height 10
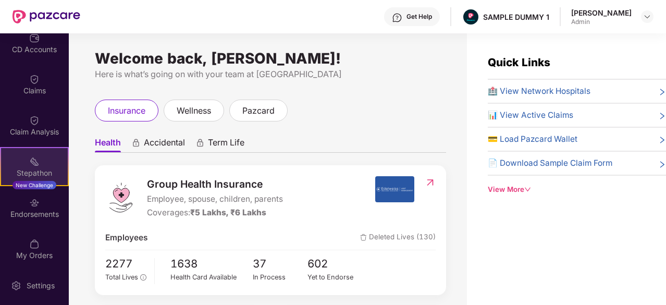
scroll to position [133, 0]
click at [32, 134] on div "Claim Analysis" at bounding box center [34, 132] width 69 height 10
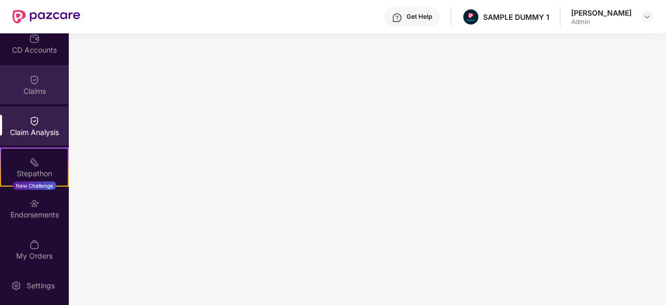
click at [48, 97] on div "Claims" at bounding box center [34, 84] width 69 height 39
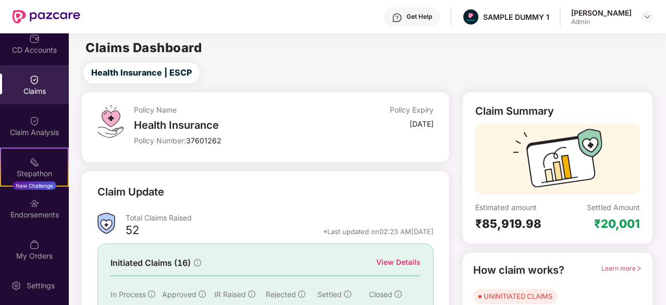
scroll to position [102, 0]
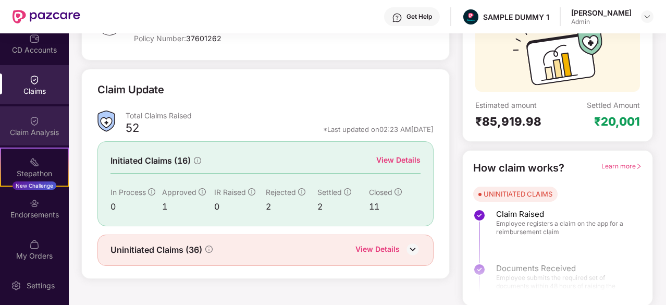
click at [23, 117] on div "Claim Analysis" at bounding box center [34, 125] width 69 height 39
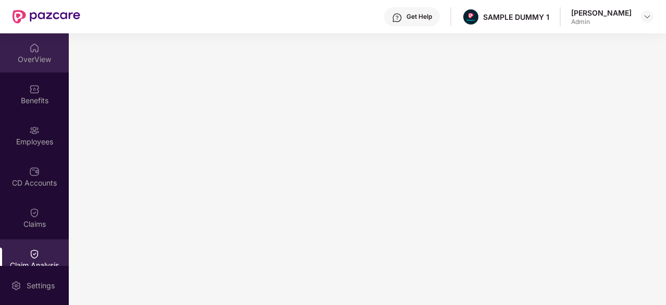
click at [34, 56] on div "OverView" at bounding box center [34, 59] width 69 height 10
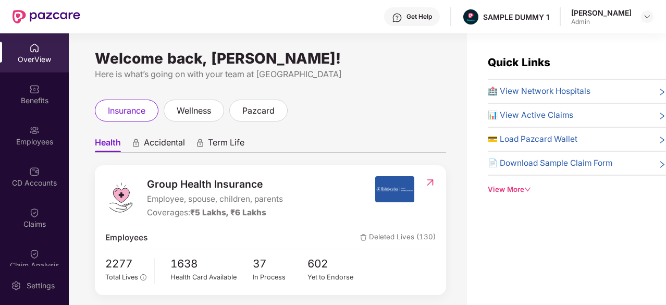
scroll to position [44, 0]
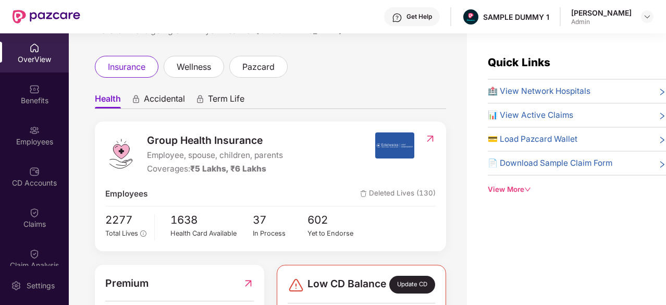
click at [156, 104] on span "Accidental" at bounding box center [164, 100] width 41 height 15
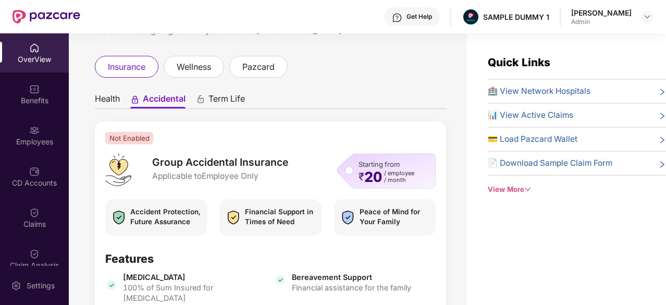
click at [221, 103] on span "Term Life" at bounding box center [227, 100] width 36 height 15
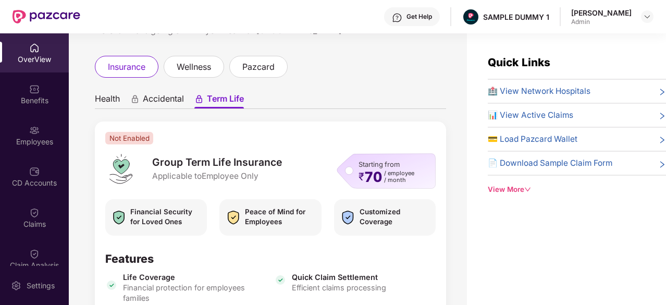
click at [109, 91] on ul "Health Accidental Term Life" at bounding box center [270, 98] width 351 height 21
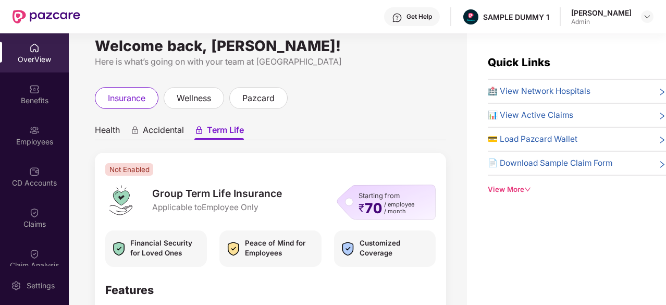
click at [107, 130] on span "Health" at bounding box center [107, 132] width 25 height 15
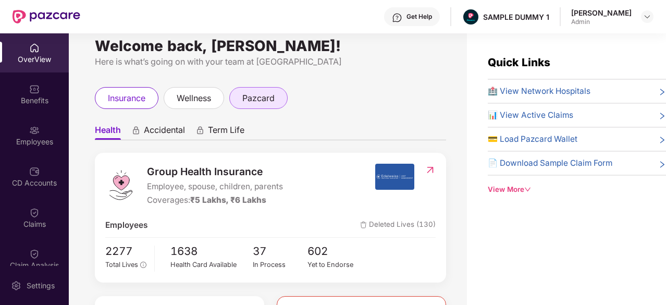
click at [247, 92] on span "pazcard" at bounding box center [258, 98] width 32 height 13
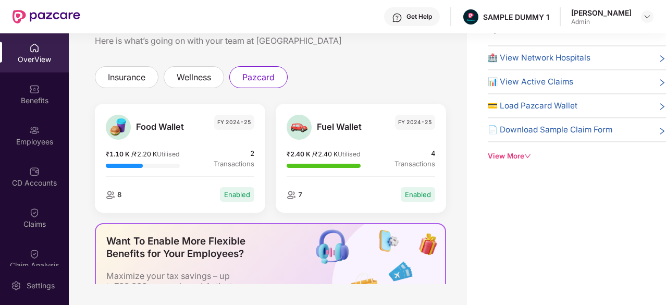
scroll to position [211, 0]
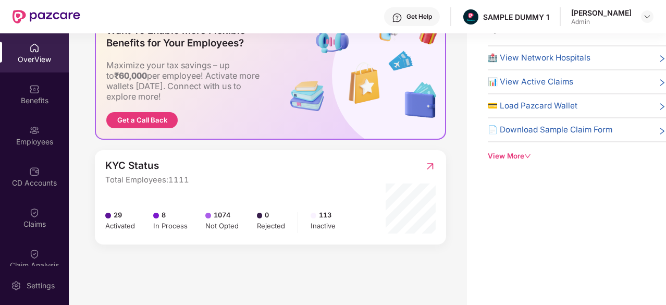
click at [494, 152] on div "View More" at bounding box center [577, 156] width 178 height 11
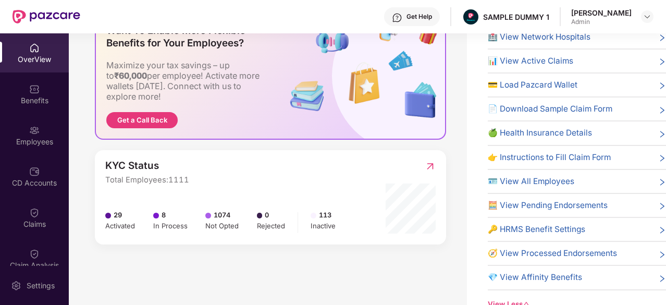
scroll to position [0, 0]
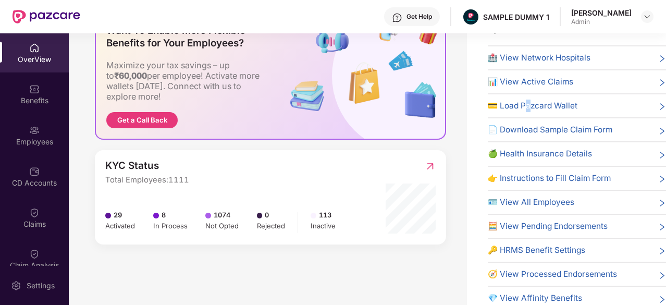
drag, startPoint x: 529, startPoint y: 95, endPoint x: 528, endPoint y: 102, distance: 6.3
click at [528, 102] on div "🏥 View Network Hospitals 📊 View Active Claims 💳 Load Pazcard Wallet 📄 Download …" at bounding box center [577, 182] width 178 height 260
click at [528, 102] on span "💳 Load Pazcard Wallet" at bounding box center [533, 106] width 90 height 13
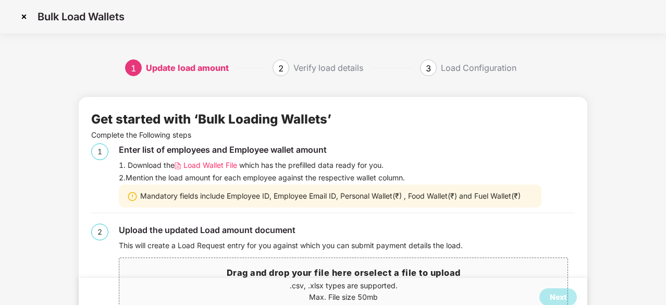
click at [26, 18] on img at bounding box center [24, 16] width 17 height 17
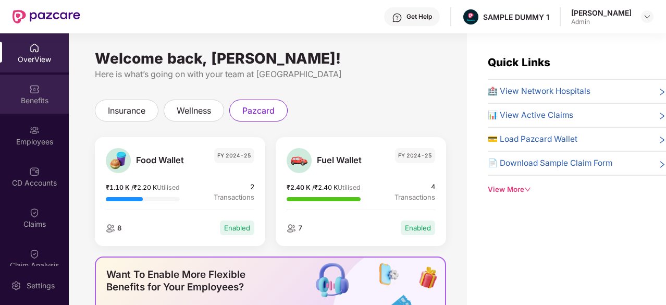
click at [28, 97] on div "Benefits" at bounding box center [34, 100] width 69 height 10
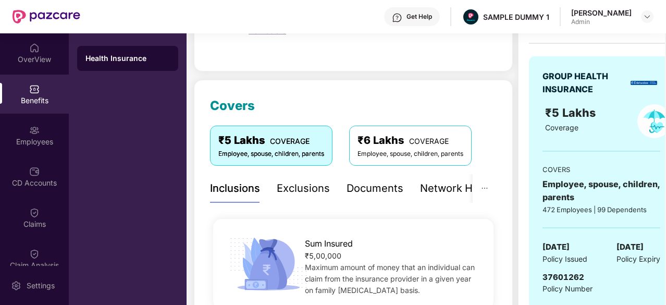
scroll to position [90, 0]
click at [371, 183] on div "Documents" at bounding box center [375, 188] width 57 height 16
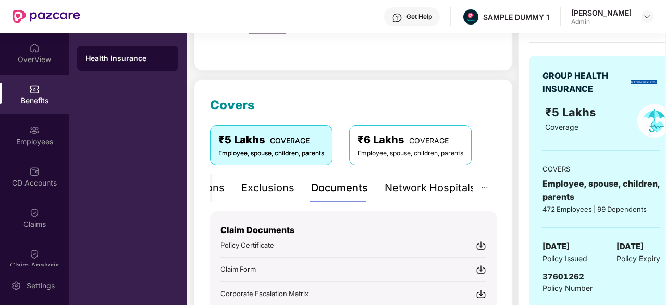
click at [434, 190] on div "Network Hospitals" at bounding box center [430, 188] width 91 height 16
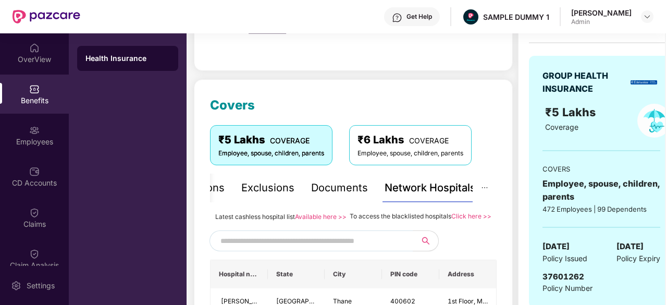
click at [329, 183] on div "Documents" at bounding box center [339, 188] width 57 height 16
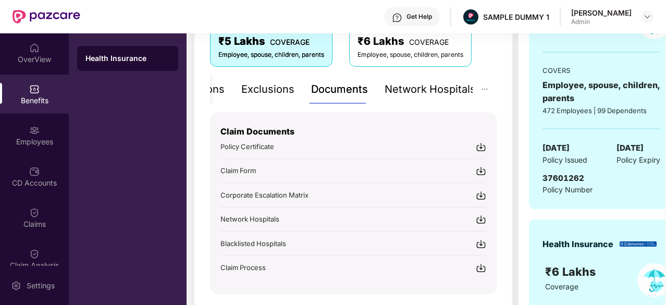
scroll to position [189, 0]
click at [433, 96] on div "Network Hospitals" at bounding box center [430, 89] width 91 height 16
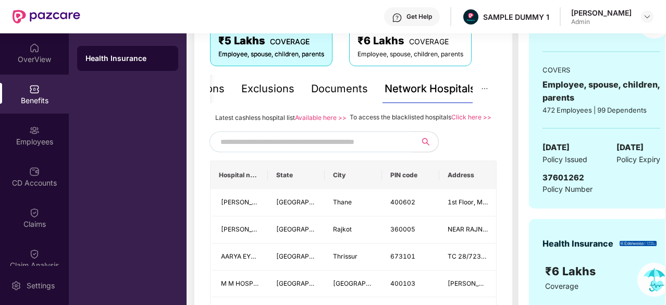
click at [367, 94] on div "Inclusions Exclusions Documents Network Hospitals" at bounding box center [325, 89] width 301 height 29
click at [358, 92] on div "Documents" at bounding box center [339, 89] width 57 height 16
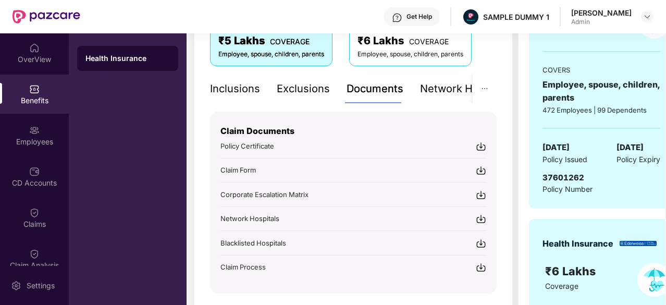
click at [349, 85] on div "Documents" at bounding box center [375, 89] width 57 height 16
click at [343, 67] on div "₹5 Lakhs COVERAGE Employee, spouse, children, parents ₹6 Lakhs COVERAGE Employe…" at bounding box center [353, 50] width 287 height 48
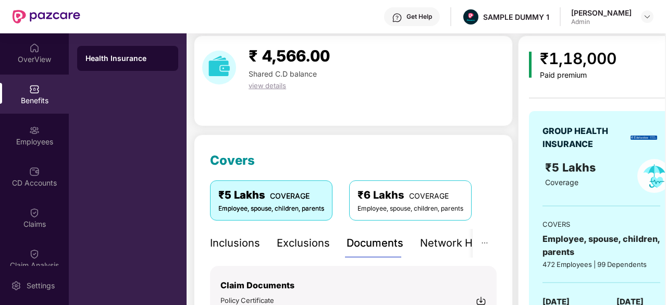
scroll to position [33, 0]
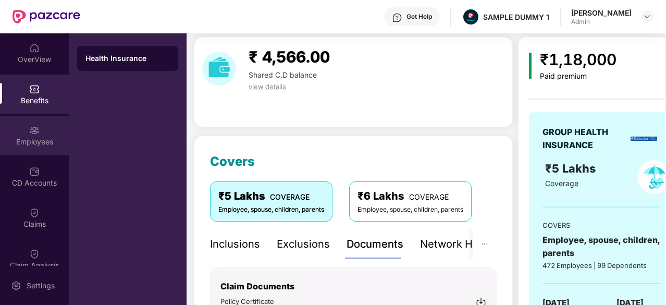
click at [38, 142] on div "Employees" at bounding box center [34, 142] width 69 height 10
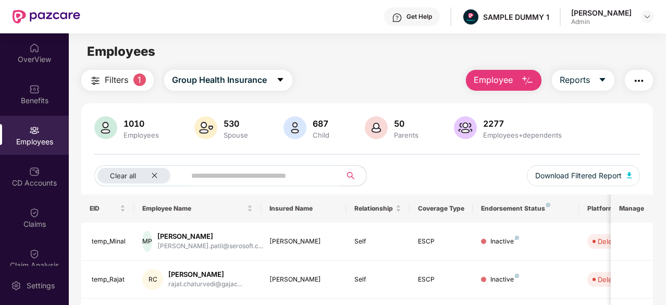
click at [518, 86] on button "Employee" at bounding box center [504, 80] width 76 height 21
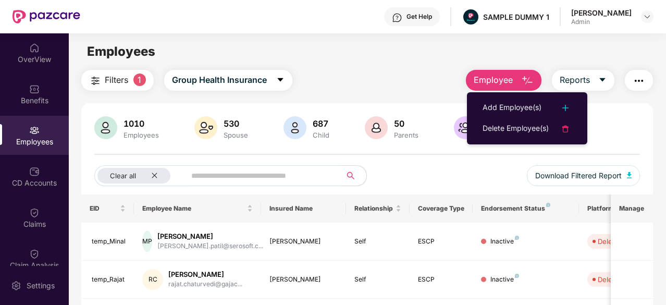
click at [495, 78] on span "Employee" at bounding box center [493, 79] width 39 height 13
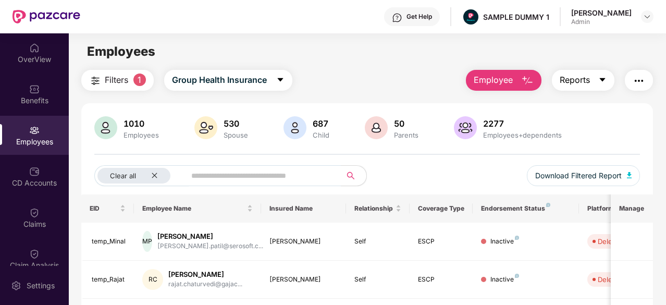
click at [585, 82] on span "Reports" at bounding box center [575, 79] width 30 height 13
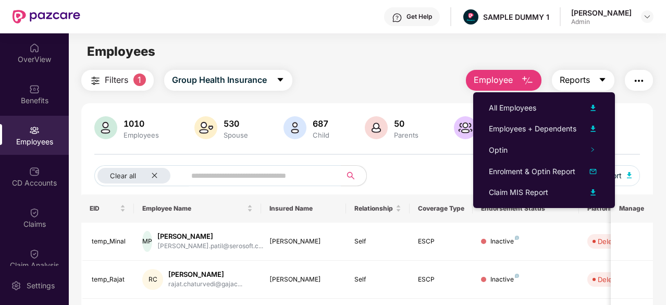
click at [583, 77] on span "Reports" at bounding box center [575, 79] width 30 height 13
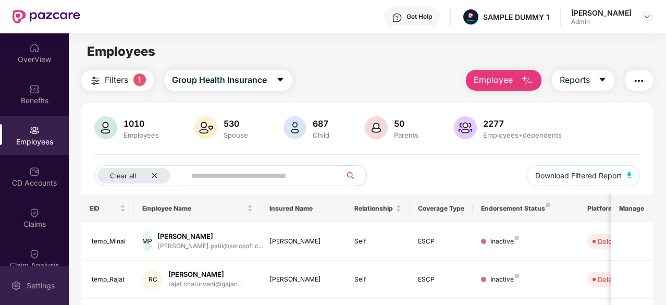
click at [43, 288] on div "Settings" at bounding box center [40, 285] width 34 height 10
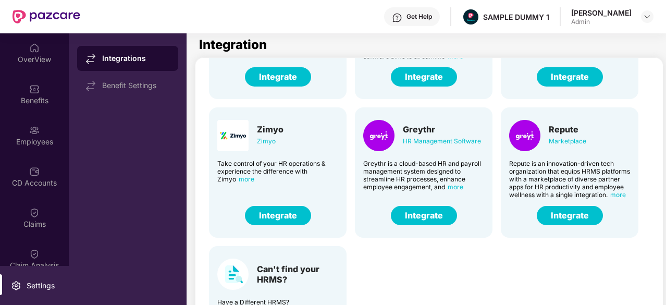
scroll to position [71, 0]
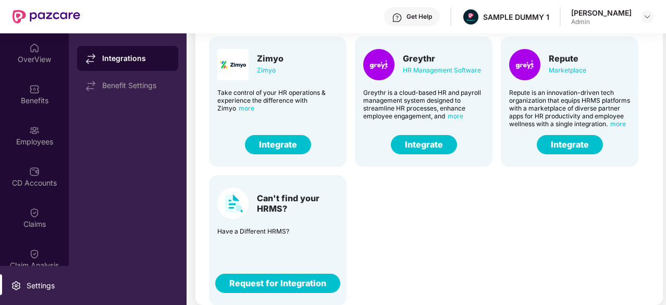
click at [283, 290] on button "Request for Integration" at bounding box center [277, 283] width 125 height 19
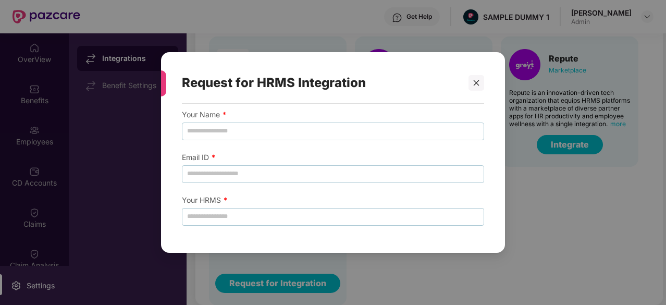
click at [427, 160] on div "Email ID *" at bounding box center [333, 173] width 302 height 43
click at [476, 87] on div at bounding box center [477, 83] width 16 height 16
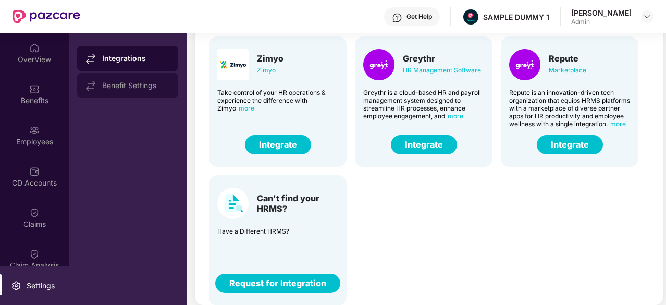
click at [128, 78] on div "Benefit Settings" at bounding box center [127, 85] width 101 height 25
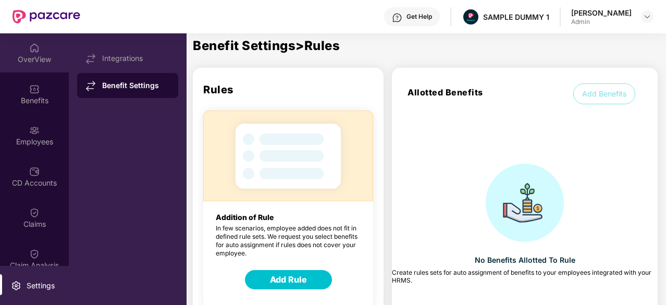
click at [20, 65] on div "OverView" at bounding box center [34, 52] width 69 height 39
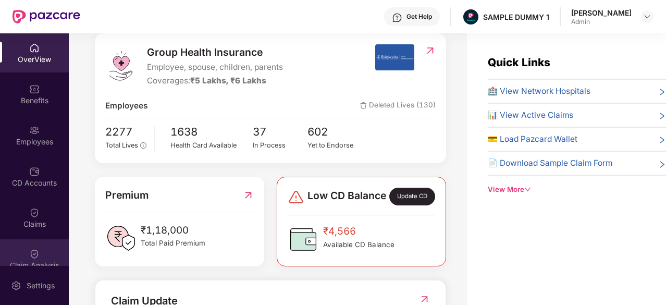
scroll to position [179, 0]
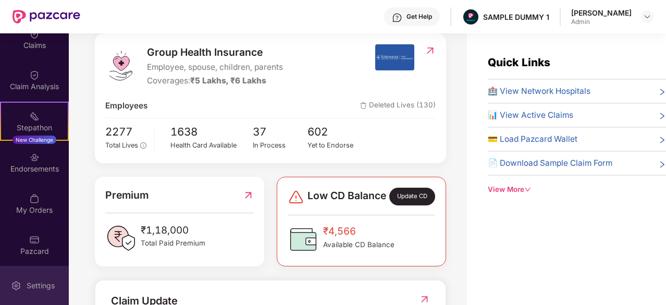
click at [13, 297] on div "Settings" at bounding box center [34, 285] width 69 height 39
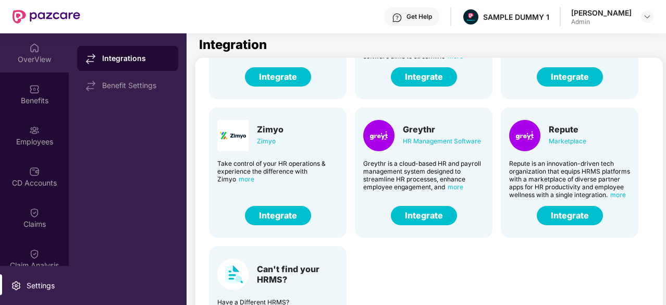
click at [45, 63] on div "OverView" at bounding box center [34, 59] width 69 height 10
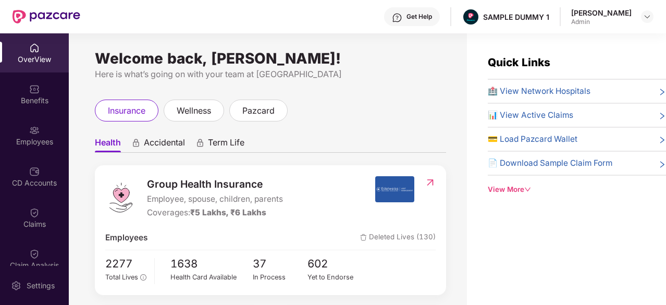
click at [27, 48] on div "OverView" at bounding box center [34, 52] width 69 height 39
click at [551, 90] on span "🏥 View Network Hospitals" at bounding box center [539, 91] width 103 height 13
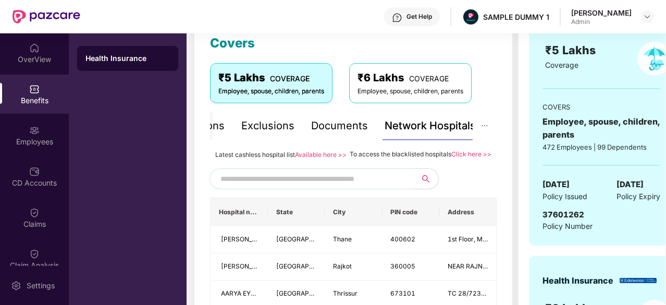
scroll to position [152, 0]
click at [345, 186] on input "text" at bounding box center [309, 178] width 178 height 16
click at [598, 301] on span "₹6 Lakhs" at bounding box center [572, 308] width 54 height 14
click at [334, 186] on input "*****" at bounding box center [309, 178] width 178 height 16
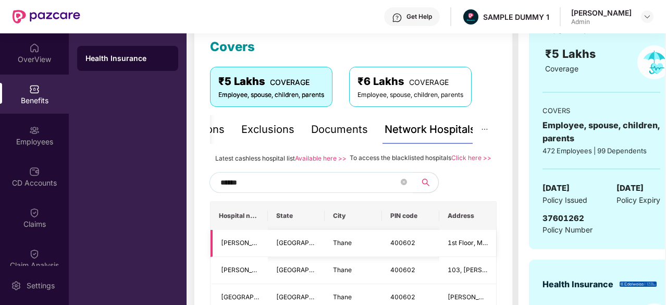
scroll to position [122, 0]
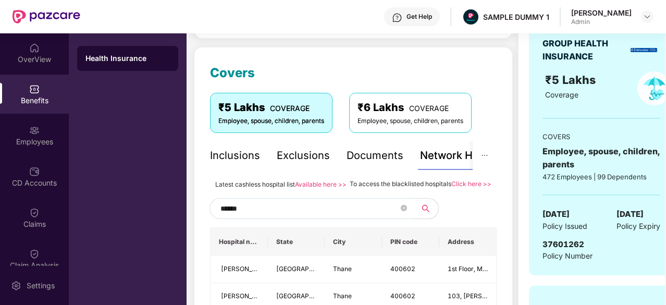
type input "******"
click at [228, 158] on div "Inclusions" at bounding box center [235, 156] width 50 height 16
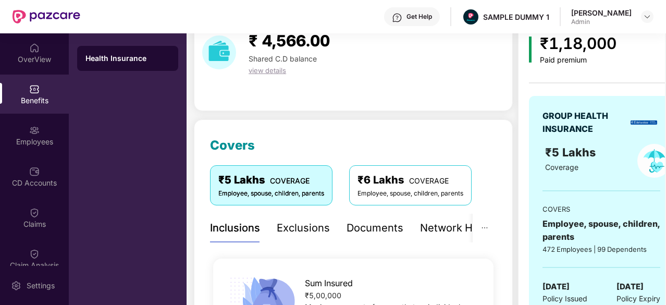
scroll to position [23, 0]
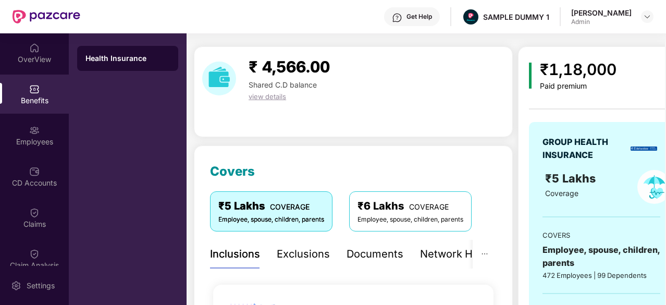
click at [297, 250] on div "Exclusions" at bounding box center [303, 254] width 53 height 16
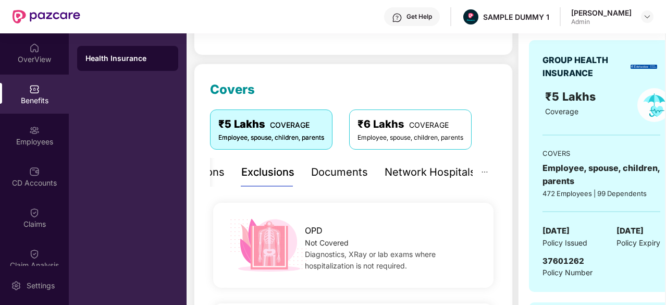
scroll to position [100, 0]
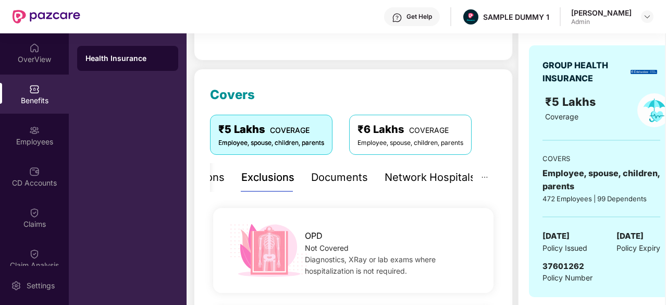
click at [330, 179] on div "Documents" at bounding box center [339, 177] width 57 height 16
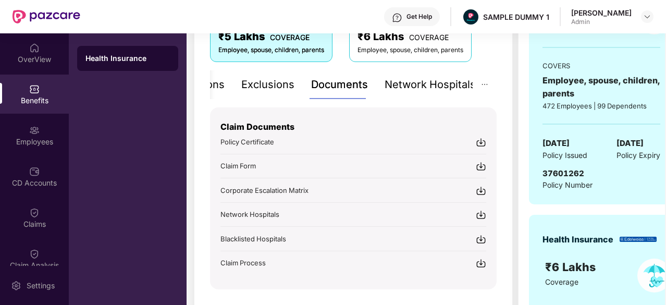
scroll to position [210, 0]
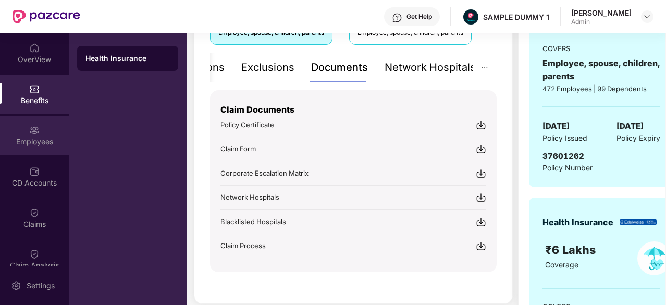
click at [21, 134] on div "Employees" at bounding box center [34, 135] width 69 height 39
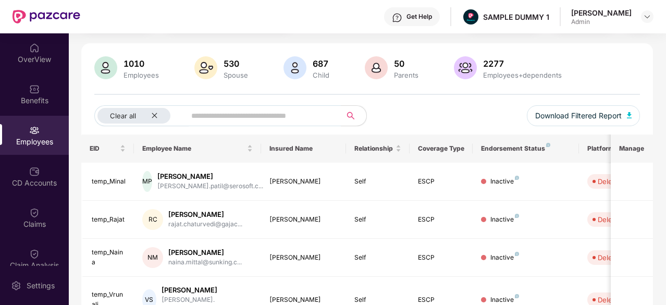
scroll to position [0, 0]
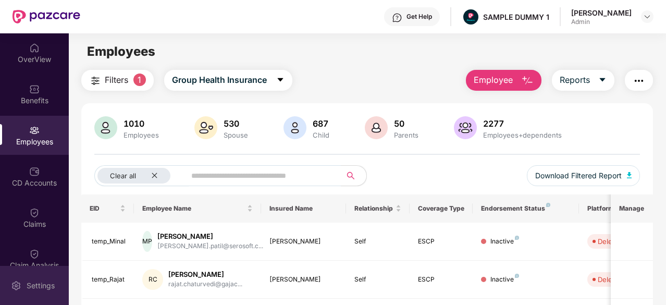
click at [24, 291] on div "Settings" at bounding box center [34, 285] width 69 height 39
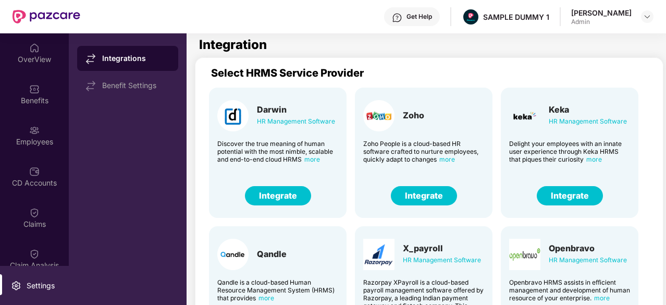
click at [289, 193] on button "Integrate" at bounding box center [278, 195] width 66 height 19
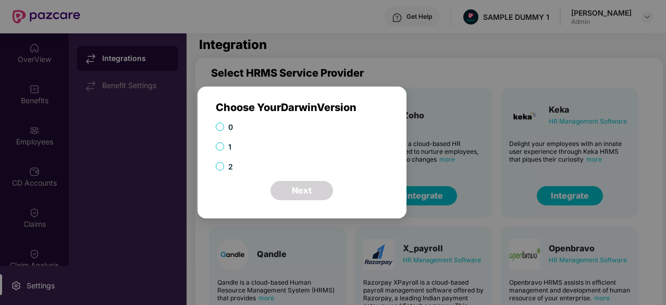
click at [241, 118] on div "Choose Your Darwin Version 0 1 2 Next" at bounding box center [302, 150] width 173 height 99
click at [289, 184] on button "Next" at bounding box center [302, 190] width 63 height 19
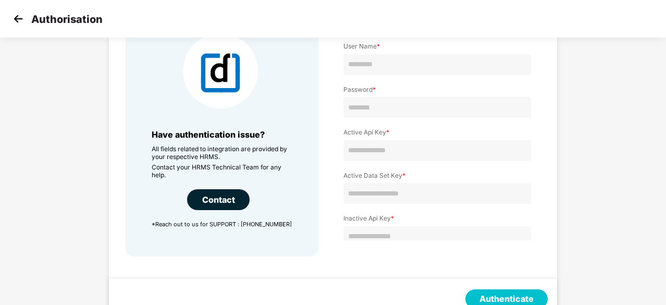
scroll to position [84, 0]
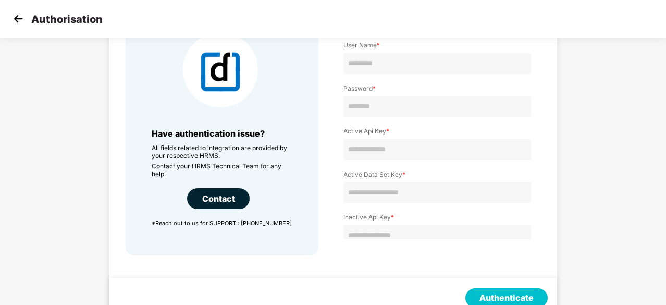
click at [20, 18] on img at bounding box center [18, 19] width 16 height 16
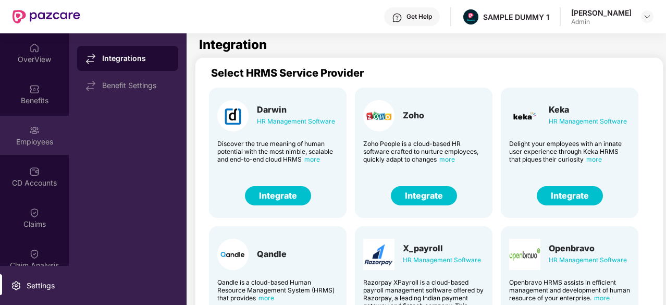
click at [28, 140] on div "Employees" at bounding box center [34, 142] width 69 height 10
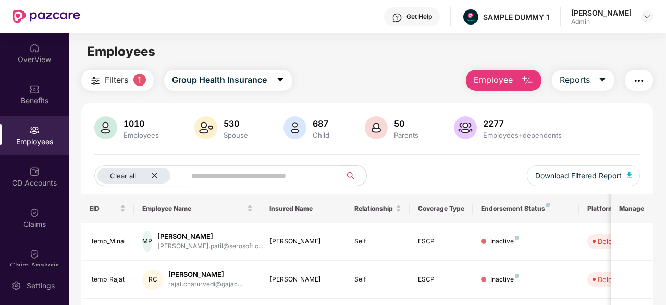
click at [512, 81] on span "Employee" at bounding box center [493, 79] width 39 height 13
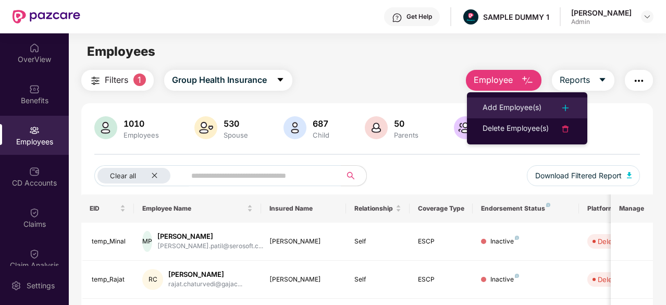
click at [515, 100] on li "Add Employee(s)" at bounding box center [527, 107] width 120 height 21
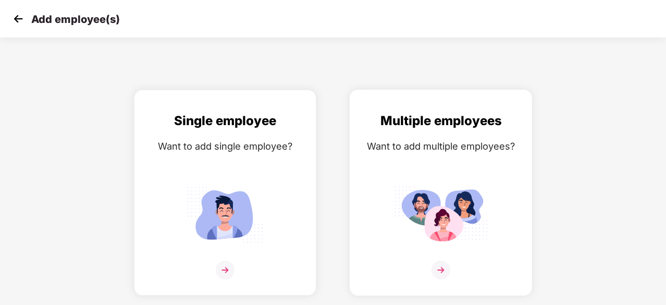
click at [393, 259] on div "Multiple employees Want to add multiple employees?" at bounding box center [441, 201] width 161 height 181
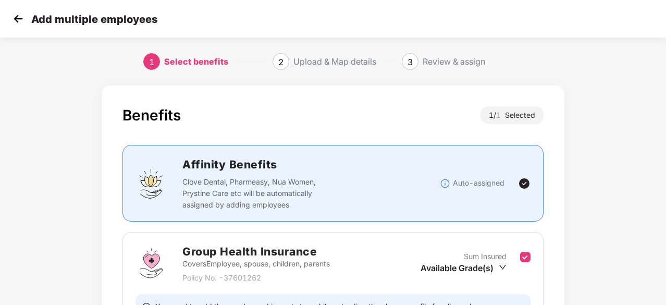
scroll to position [114, 0]
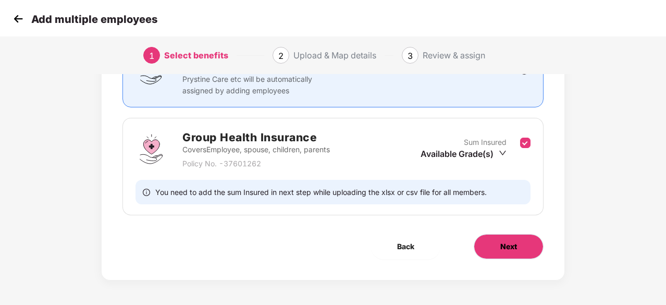
click at [498, 240] on button "Next" at bounding box center [509, 246] width 70 height 25
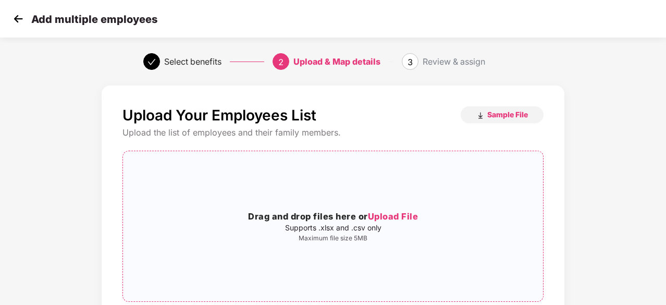
scroll to position [74, 0]
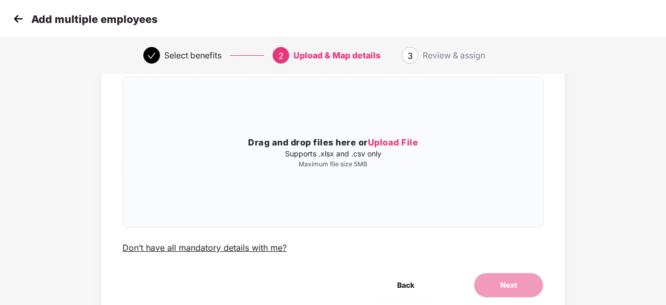
click at [21, 24] on img at bounding box center [18, 19] width 16 height 16
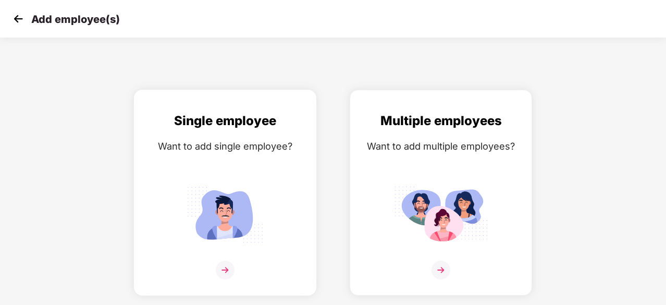
click at [219, 145] on div "Want to add single employee?" at bounding box center [225, 146] width 161 height 15
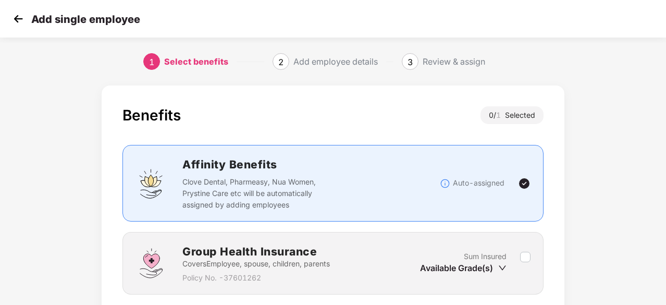
scroll to position [79, 0]
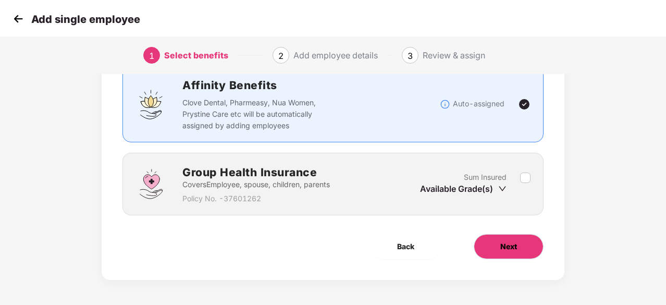
click at [505, 241] on span "Next" at bounding box center [508, 246] width 17 height 11
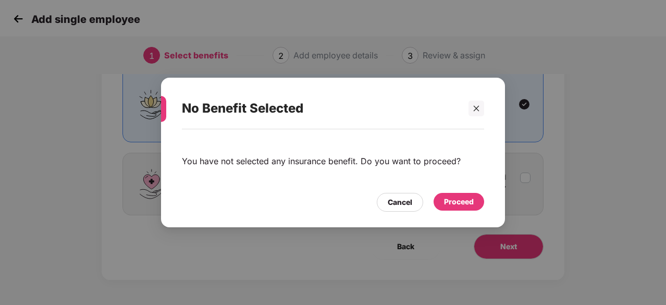
click at [451, 197] on div "Proceed" at bounding box center [459, 201] width 30 height 11
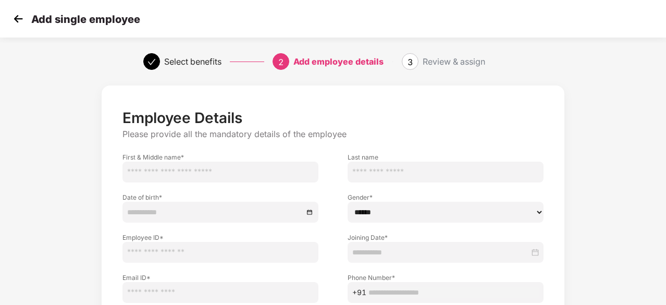
scroll to position [113, 0]
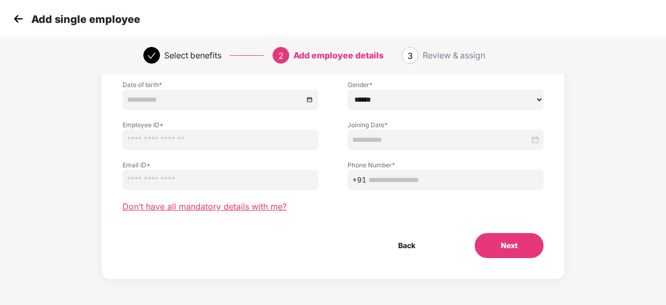
click at [240, 208] on span "Don’t have all mandatory details with me?" at bounding box center [204, 206] width 164 height 11
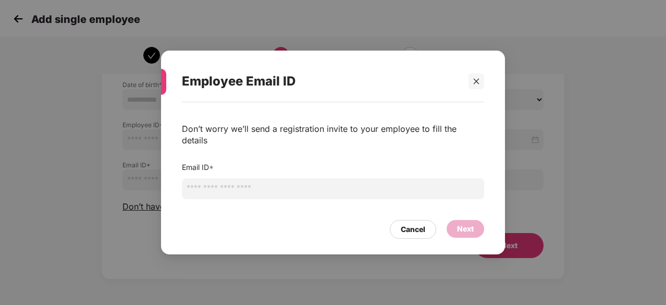
click at [272, 183] on input "email" at bounding box center [333, 188] width 302 height 21
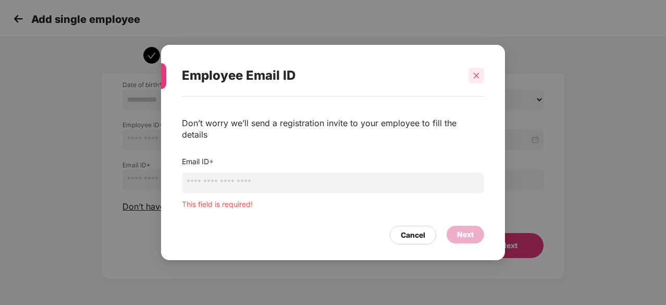
click at [483, 81] on div at bounding box center [477, 76] width 16 height 16
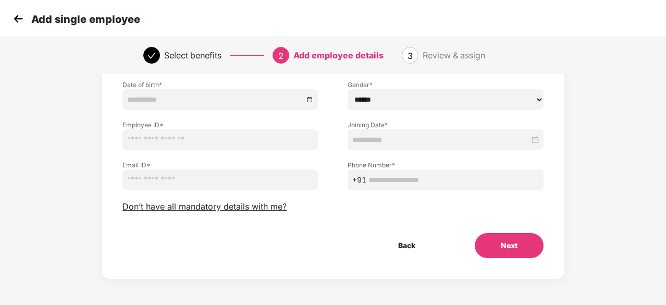
click at [13, 21] on img at bounding box center [18, 19] width 16 height 16
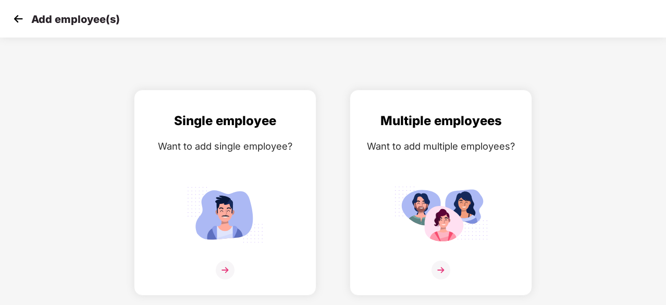
click at [13, 21] on img at bounding box center [18, 19] width 16 height 16
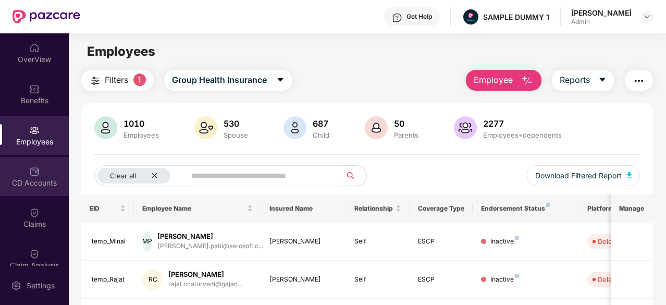
click at [38, 170] on div "CD Accounts" at bounding box center [34, 176] width 69 height 39
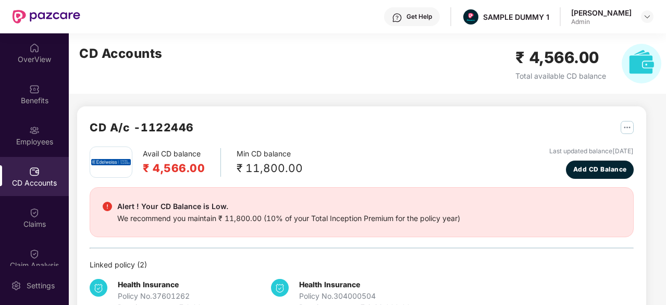
scroll to position [32, 0]
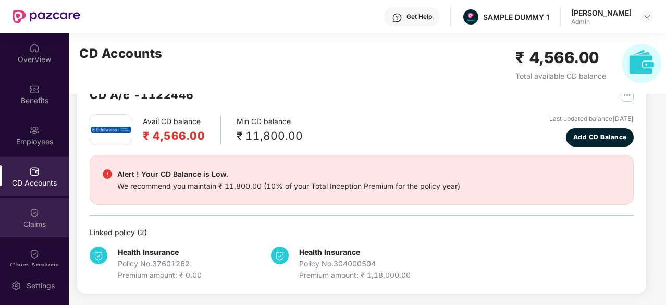
click at [24, 215] on div "Claims" at bounding box center [34, 217] width 69 height 39
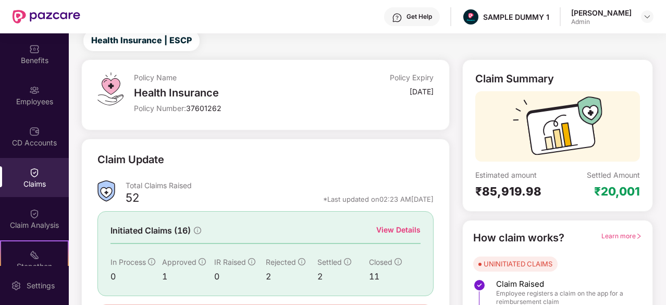
scroll to position [42, 0]
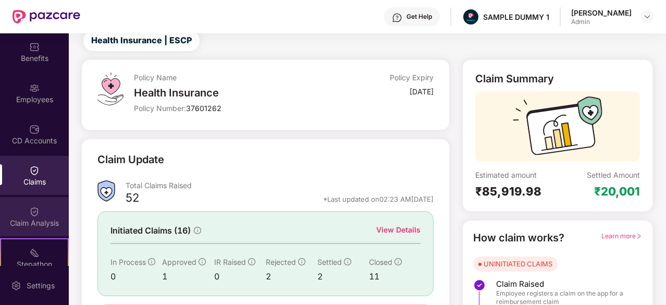
click at [27, 221] on div "Claim Analysis" at bounding box center [34, 223] width 69 height 10
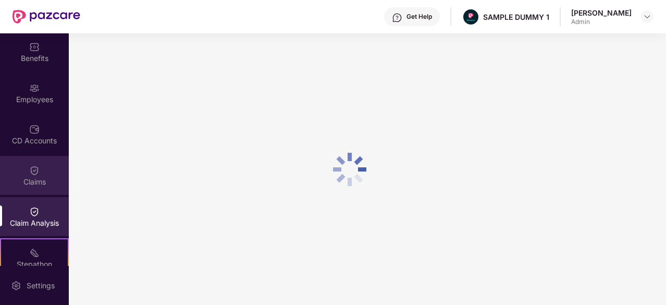
click at [30, 177] on div "Claims" at bounding box center [34, 182] width 69 height 10
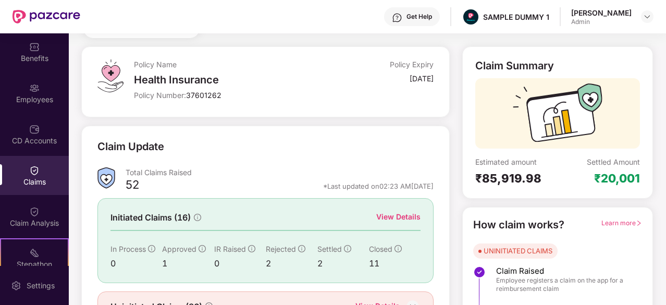
scroll to position [99, 0]
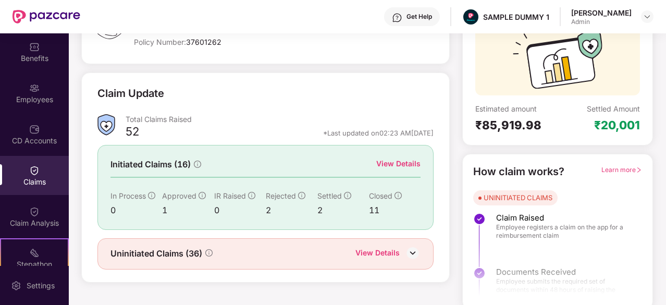
click at [400, 162] on div "View Details" at bounding box center [398, 163] width 44 height 11
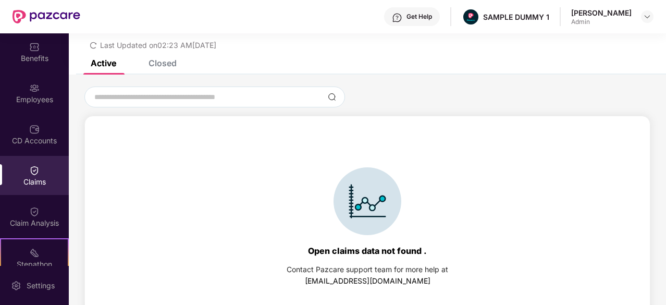
scroll to position [45, 0]
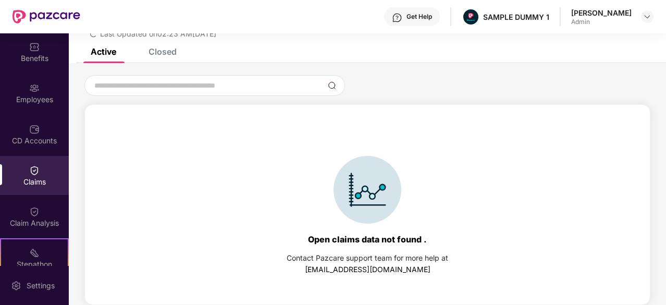
click at [164, 58] on div "Closed" at bounding box center [155, 51] width 44 height 23
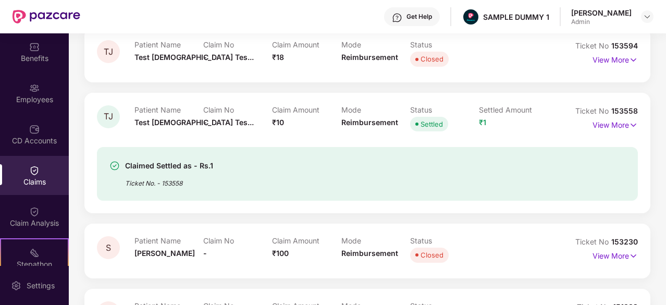
scroll to position [186, 0]
click at [617, 119] on p "View More" at bounding box center [615, 124] width 45 height 14
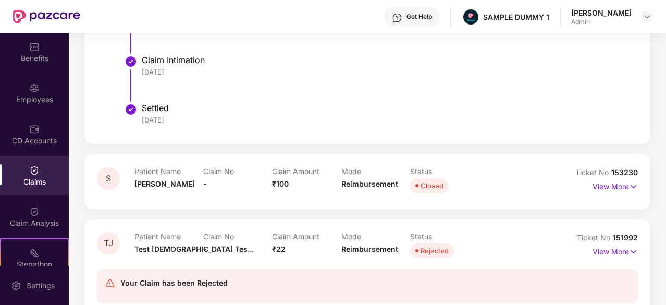
scroll to position [755, 0]
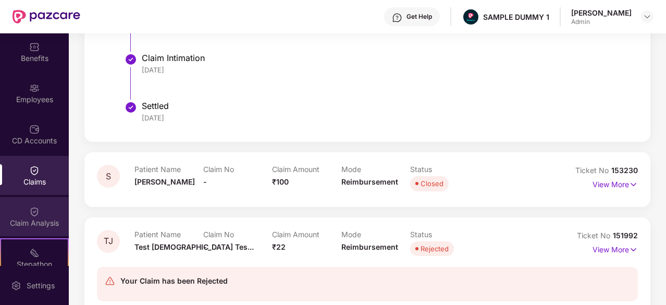
click at [27, 220] on div "Claim Analysis" at bounding box center [34, 223] width 69 height 10
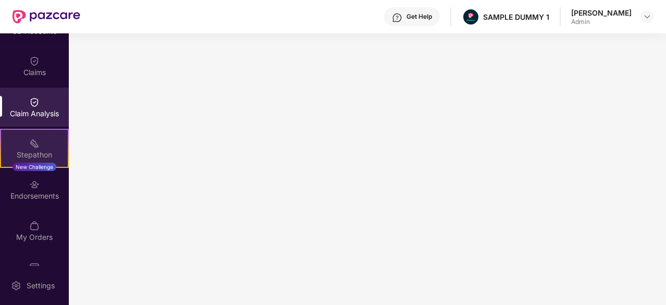
scroll to position [179, 0]
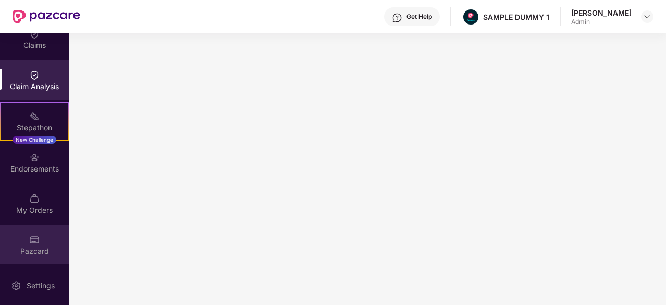
click at [14, 252] on div "Pazcard" at bounding box center [34, 251] width 69 height 10
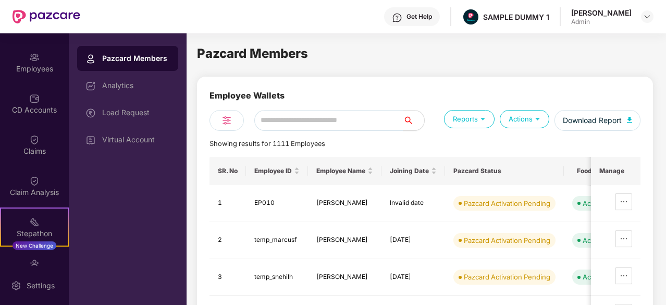
scroll to position [72, 0]
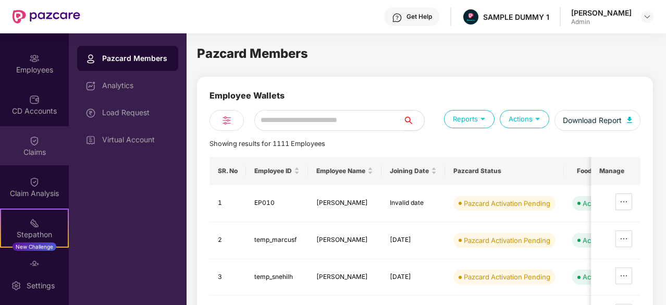
click at [25, 149] on div "Claims" at bounding box center [34, 152] width 69 height 10
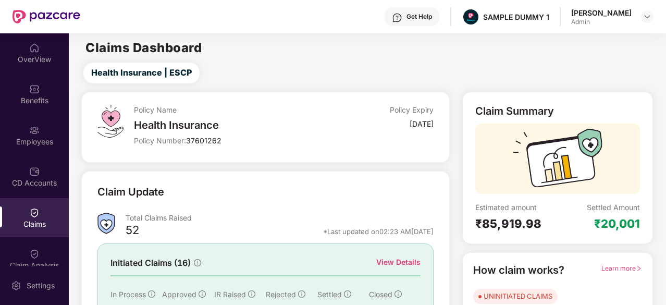
click at [503, 42] on div "Claims Dashboard" at bounding box center [367, 48] width 597 height 13
click at [0, 136] on div "Employees" at bounding box center [34, 135] width 69 height 39
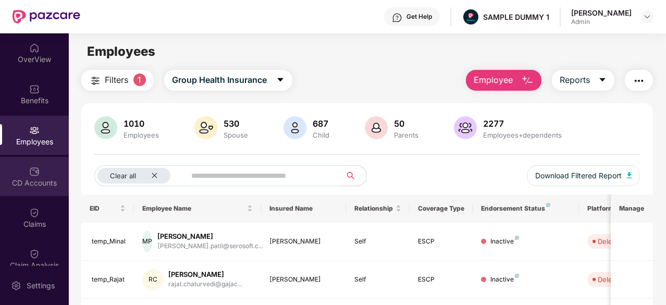
click at [0, 175] on div "CD Accounts" at bounding box center [34, 176] width 69 height 39
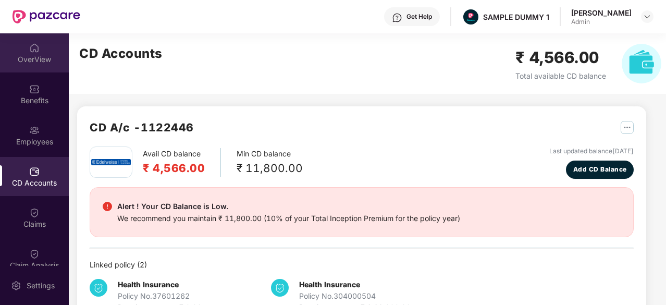
click at [38, 57] on div "OverView" at bounding box center [34, 59] width 69 height 10
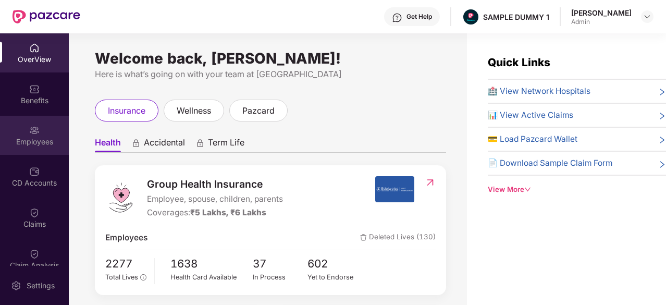
scroll to position [179, 0]
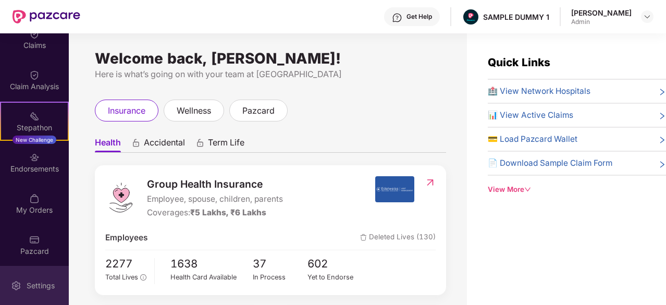
click at [14, 290] on img at bounding box center [16, 285] width 10 height 10
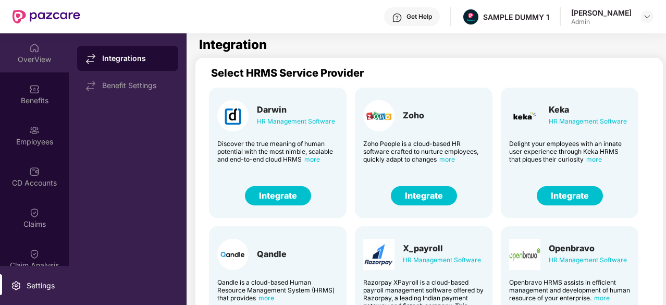
click at [45, 60] on div "OverView" at bounding box center [34, 59] width 69 height 10
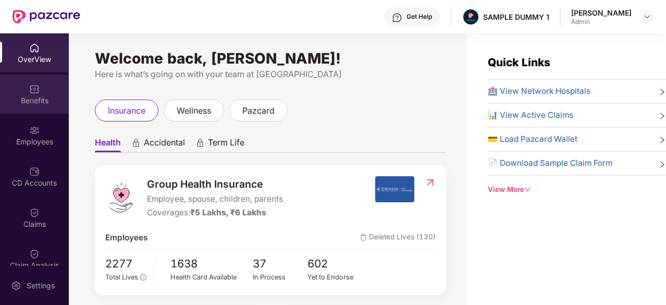
click at [35, 93] on img at bounding box center [34, 89] width 10 height 10
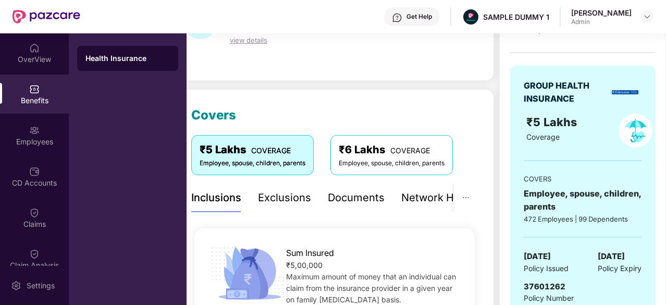
scroll to position [78, 0]
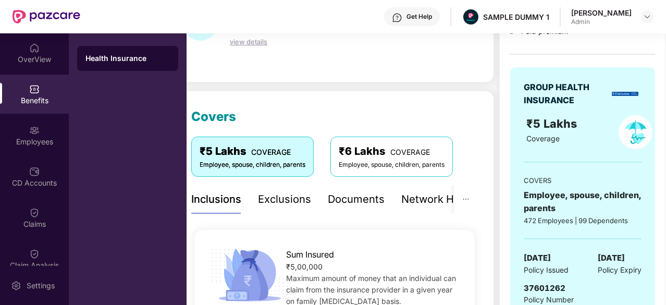
click at [287, 193] on div "Exclusions" at bounding box center [284, 199] width 53 height 16
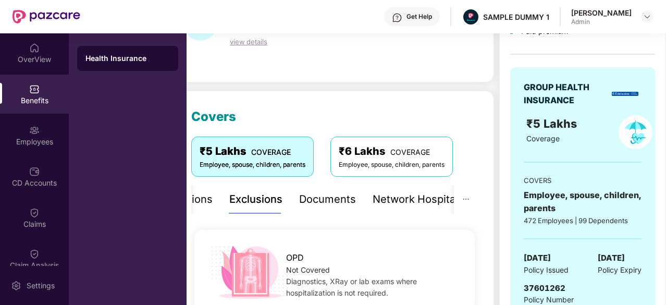
click at [360, 204] on div "Inclusions Exclusions Documents Network Hospitals" at bounding box center [313, 199] width 301 height 29
click at [355, 203] on div "Inclusions Exclusions Documents Network Hospitals" at bounding box center [313, 199] width 301 height 29
click at [330, 202] on div "Documents" at bounding box center [327, 199] width 57 height 16
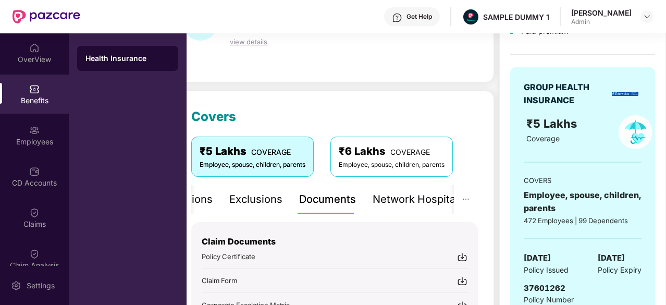
click at [410, 160] on div "Employee, spouse, children, parents" at bounding box center [392, 165] width 106 height 10
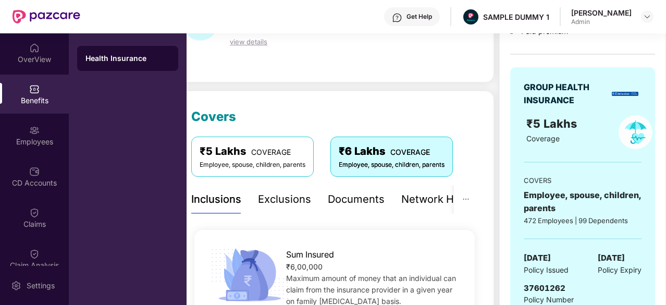
click at [268, 149] on span "COVERAGE" at bounding box center [271, 152] width 40 height 9
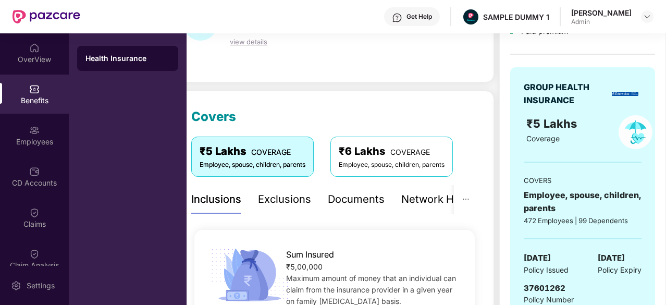
click at [346, 158] on div "₹6 Lakhs COVERAGE" at bounding box center [392, 151] width 106 height 16
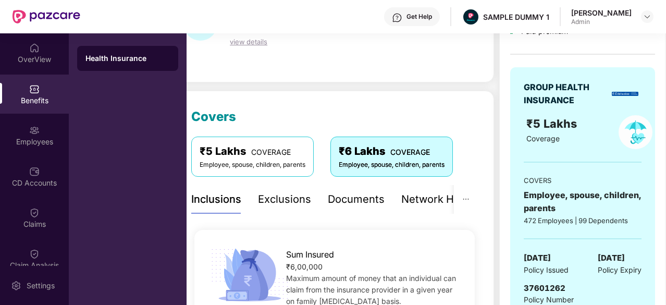
click at [311, 160] on div "₹5 Lakhs COVERAGE Employee, spouse, children, parents" at bounding box center [252, 157] width 122 height 40
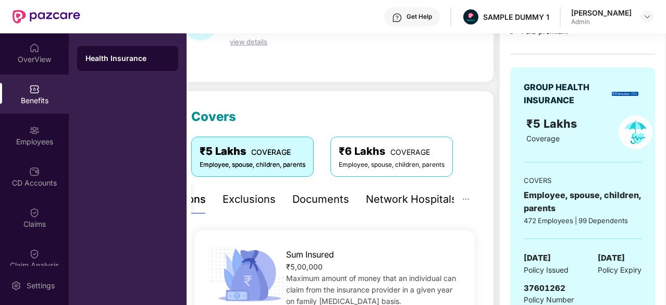
click at [406, 192] on div "Network Hospitals" at bounding box center [411, 199] width 91 height 16
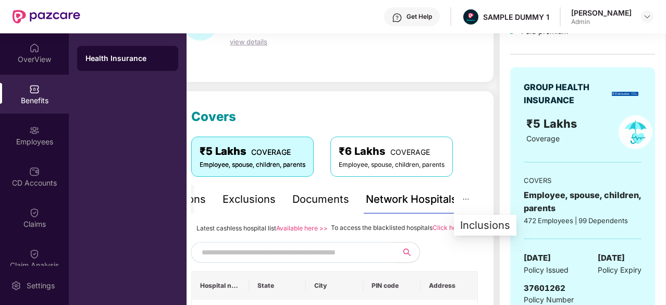
click at [470, 203] on button "button" at bounding box center [466, 199] width 24 height 29
click at [479, 234] on ul "Inclusions" at bounding box center [485, 225] width 63 height 21
click at [481, 232] on li "Inclusions" at bounding box center [485, 225] width 63 height 17
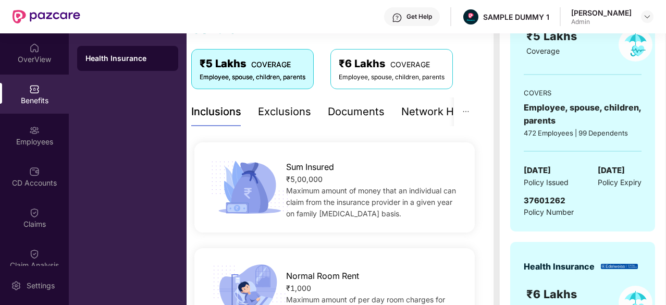
scroll to position [0, 0]
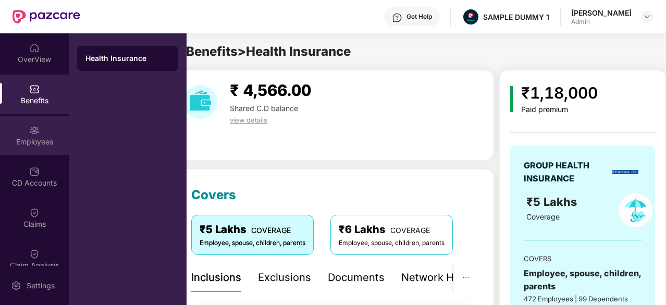
click at [5, 135] on div "Employees" at bounding box center [34, 135] width 69 height 39
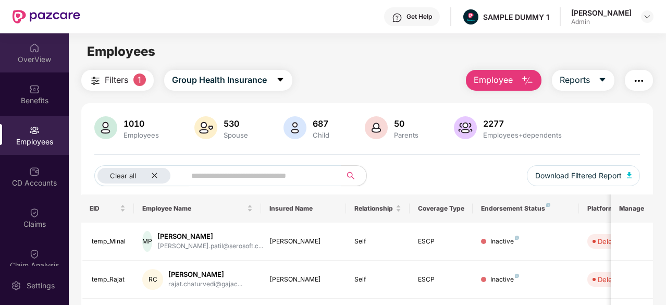
click at [30, 62] on div "OverView" at bounding box center [34, 59] width 69 height 10
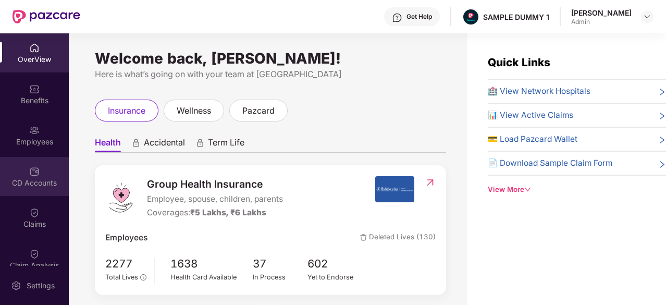
click at [26, 170] on div "CD Accounts" at bounding box center [34, 176] width 69 height 39
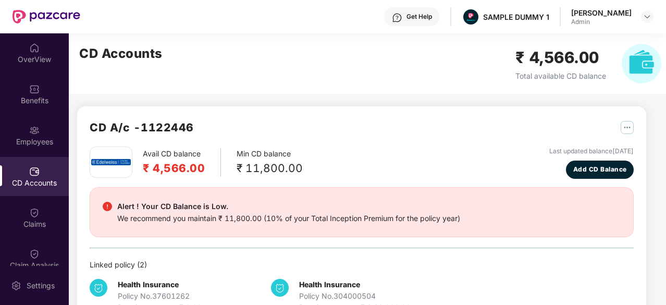
click at [495, 130] on div "CD A/c - 1122446" at bounding box center [362, 133] width 544 height 28
click at [23, 53] on div "OverView" at bounding box center [34, 52] width 69 height 39
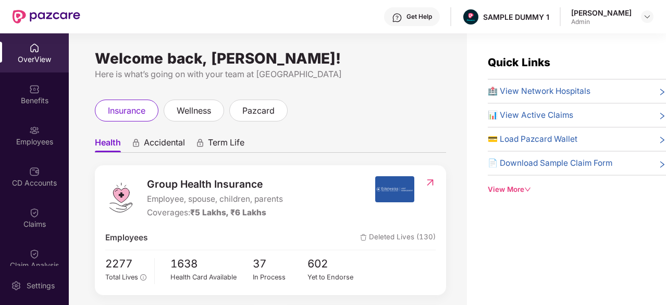
click at [432, 20] on div "Get Help" at bounding box center [420, 17] width 26 height 8
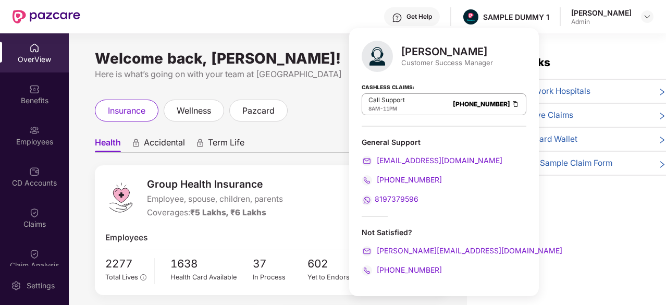
click at [320, 88] on div "Welcome back, Aadit Pandey! Here is what’s going on with your team at Pazcare i…" at bounding box center [268, 175] width 398 height 284
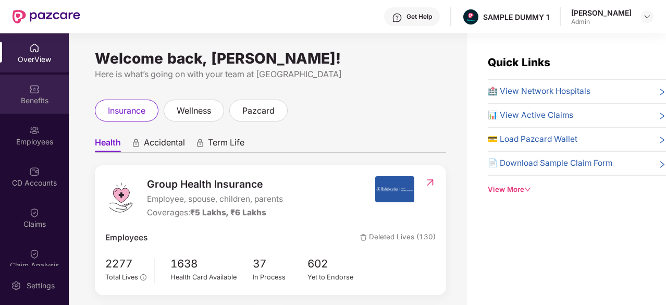
click at [32, 89] on img at bounding box center [34, 89] width 10 height 10
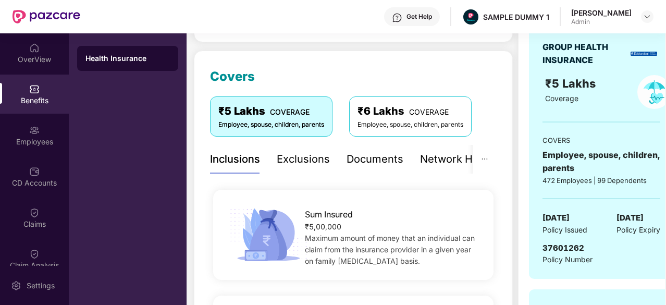
scroll to position [119, 0]
click at [314, 165] on div "Exclusions" at bounding box center [303, 159] width 53 height 16
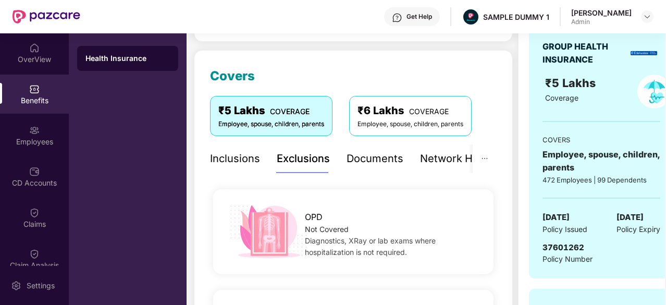
click at [364, 162] on div "Documents" at bounding box center [375, 159] width 57 height 16
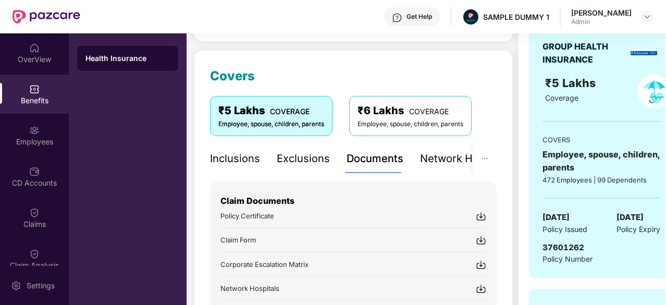
click at [417, 160] on div "Inclusions Exclusions Documents Network Hospitals" at bounding box center [360, 158] width 301 height 29
click at [448, 164] on div "Network Hospitals" at bounding box center [430, 159] width 91 height 16
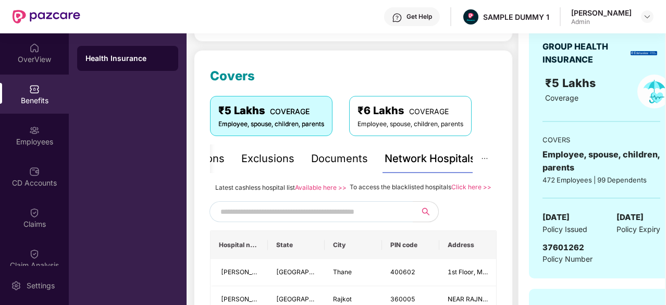
click at [356, 161] on div "Documents" at bounding box center [339, 159] width 57 height 16
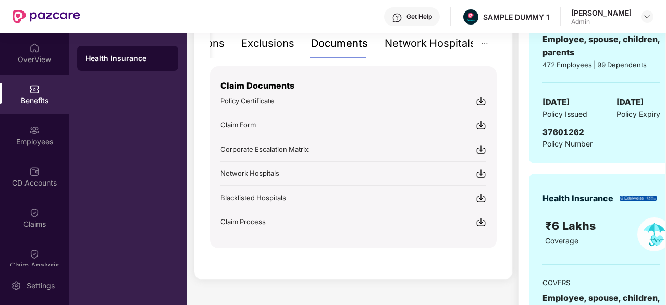
scroll to position [231, 0]
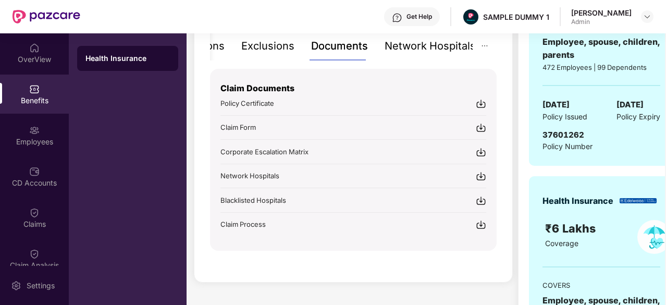
click at [432, 48] on div "Network Hospitals" at bounding box center [430, 46] width 91 height 16
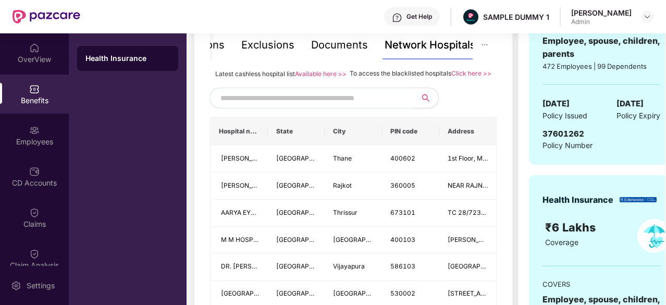
scroll to position [172, 0]
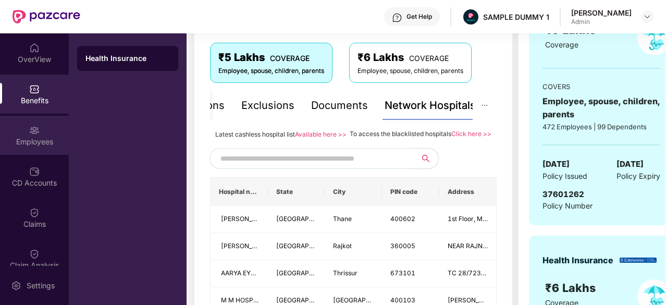
click at [16, 127] on div "Employees" at bounding box center [34, 135] width 69 height 39
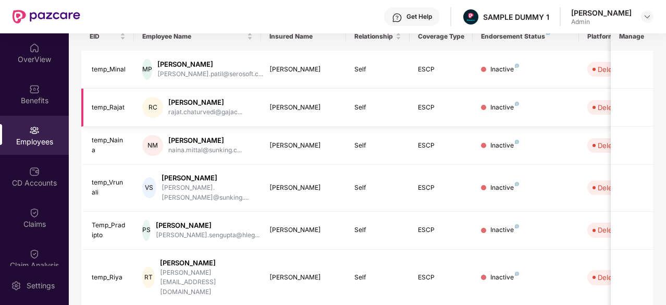
scroll to position [0, 0]
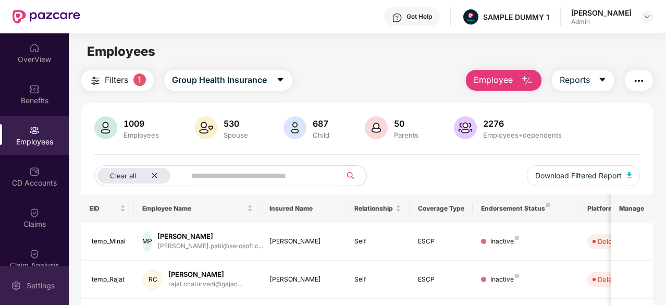
click at [35, 282] on div "Settings" at bounding box center [40, 285] width 34 height 10
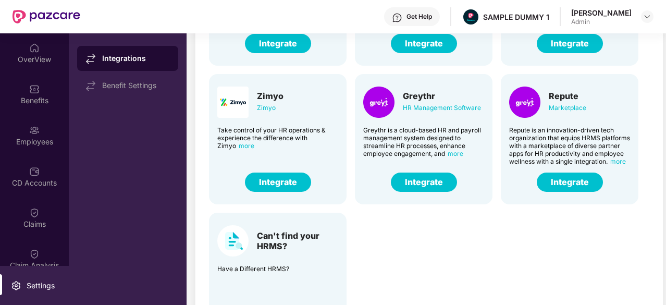
scroll to position [33, 0]
click at [46, 63] on div "OverView" at bounding box center [34, 59] width 69 height 10
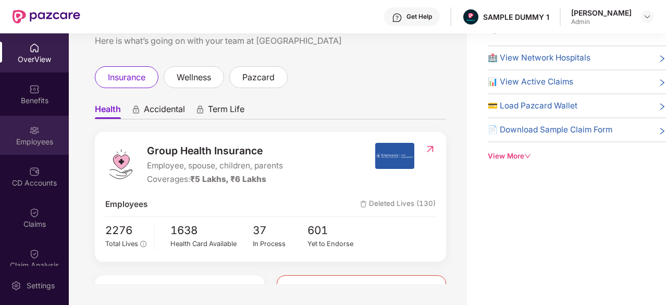
scroll to position [39, 0]
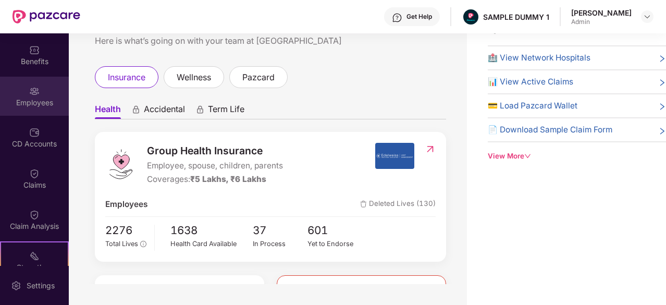
click at [29, 108] on div "Employees" at bounding box center [34, 96] width 69 height 39
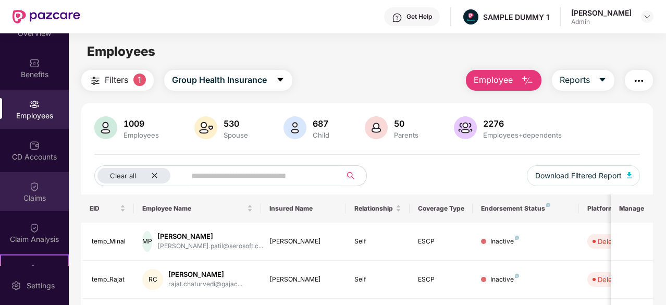
scroll to position [21, 0]
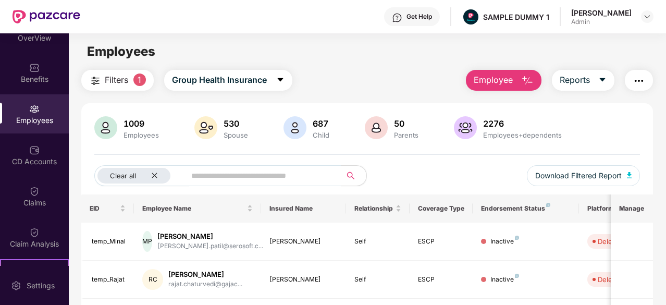
click at [38, 175] on div "OverView Benefits Employees CD Accounts Claims Claim Analysis Stepathon New Cha…" at bounding box center [34, 149] width 69 height 232
click at [33, 166] on div "CD Accounts" at bounding box center [34, 161] width 69 height 10
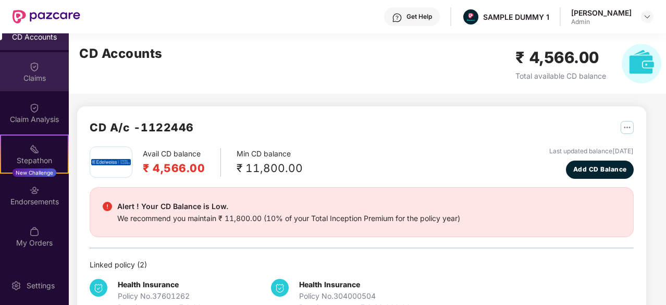
scroll to position [179, 0]
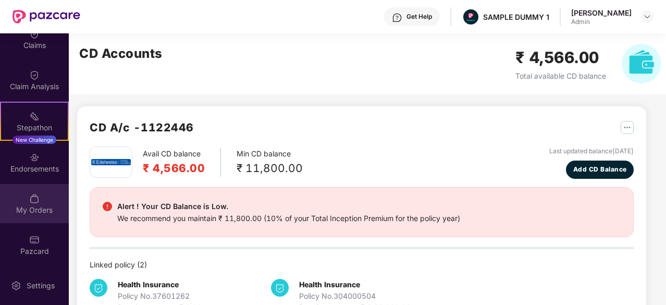
click at [34, 191] on div "My Orders" at bounding box center [34, 203] width 69 height 39
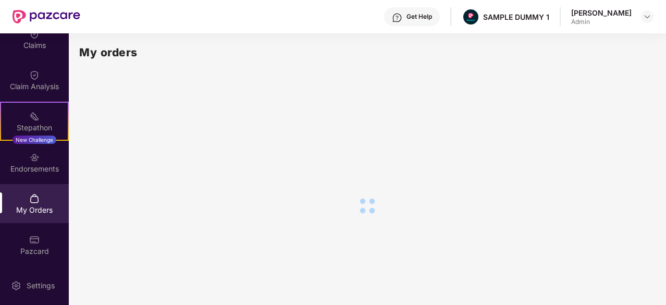
scroll to position [111, 0]
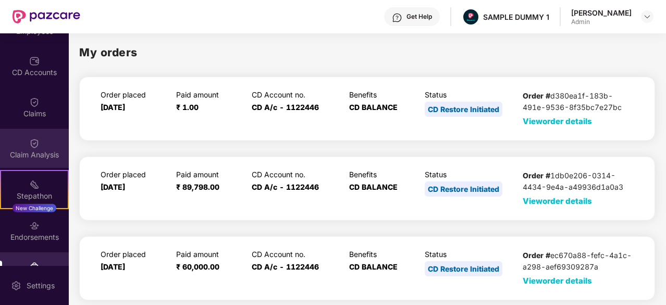
click at [51, 154] on div "Claim Analysis" at bounding box center [34, 155] width 69 height 10
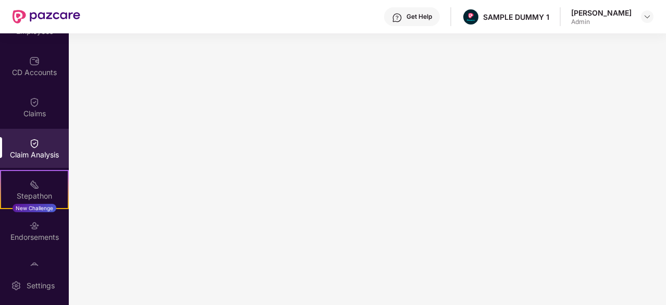
scroll to position [179, 0]
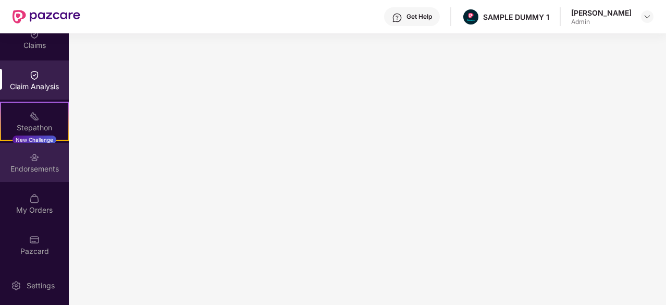
click at [35, 170] on div "Endorsements" at bounding box center [34, 169] width 69 height 10
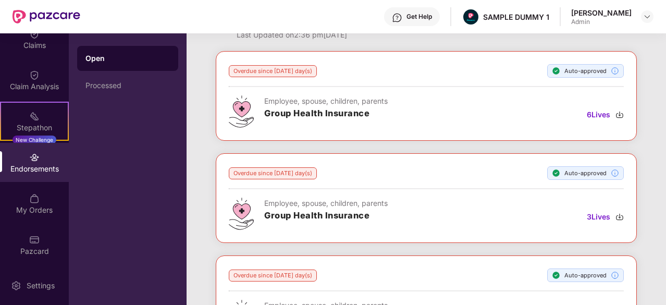
scroll to position [140, 0]
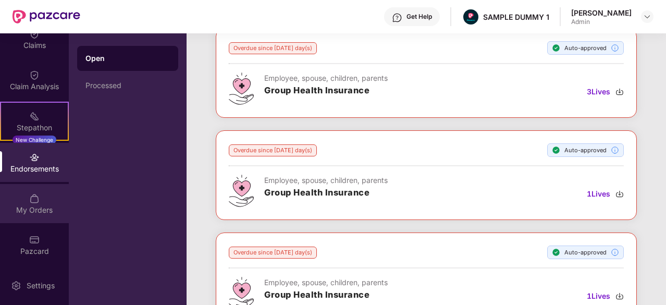
click at [39, 205] on div "My Orders" at bounding box center [34, 210] width 69 height 10
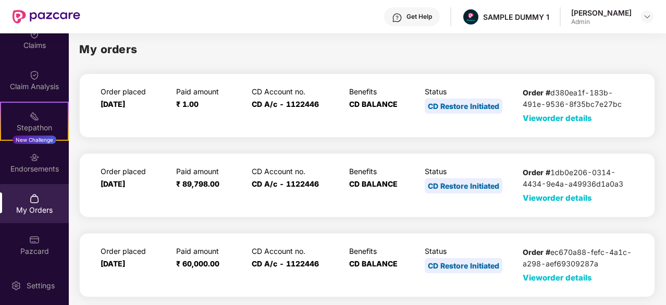
scroll to position [6, 0]
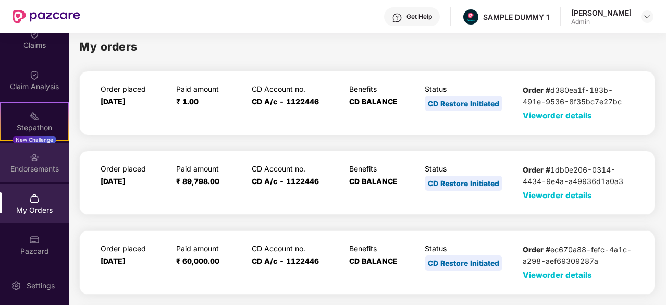
click at [43, 166] on div "Endorsements" at bounding box center [34, 169] width 69 height 10
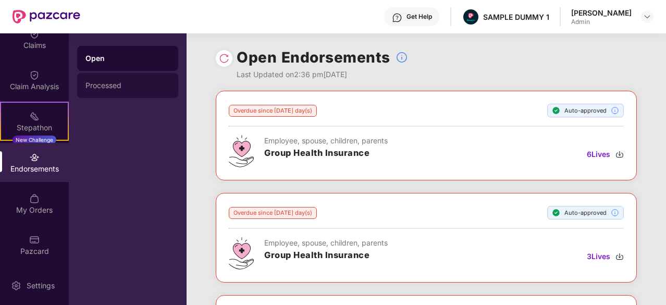
click at [126, 84] on div "Processed" at bounding box center [127, 85] width 84 height 8
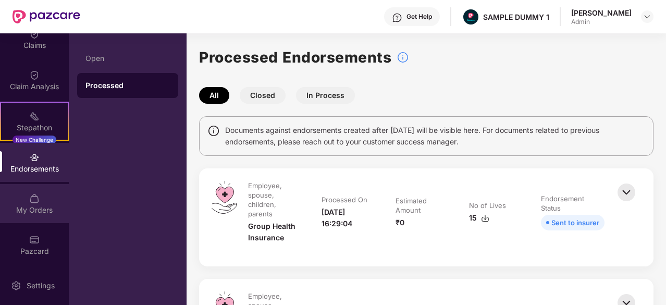
click at [42, 200] on div "My Orders" at bounding box center [34, 203] width 69 height 39
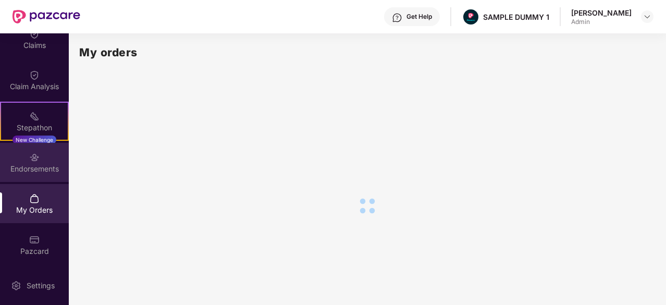
click at [30, 171] on div "Endorsements" at bounding box center [34, 169] width 69 height 10
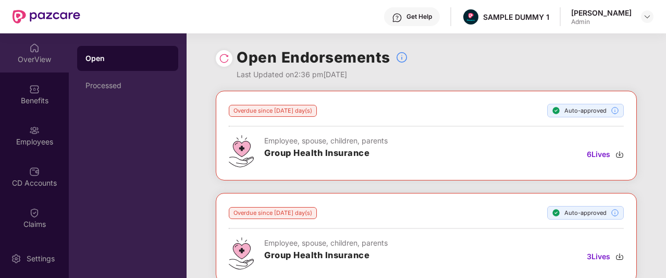
click at [31, 42] on div at bounding box center [34, 47] width 10 height 10
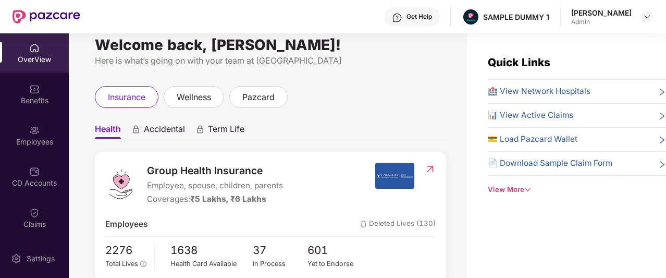
scroll to position [14, 0]
click at [279, 101] on div "pazcard" at bounding box center [258, 96] width 58 height 22
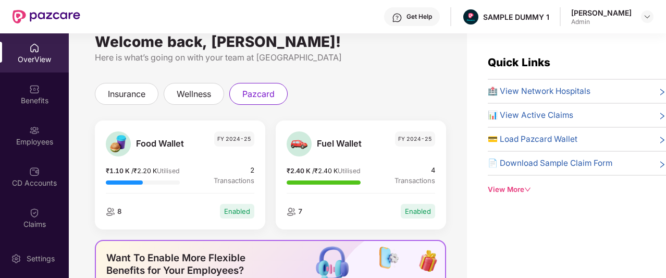
scroll to position [16, 0]
click at [135, 95] on span "insurance" at bounding box center [127, 94] width 38 height 13
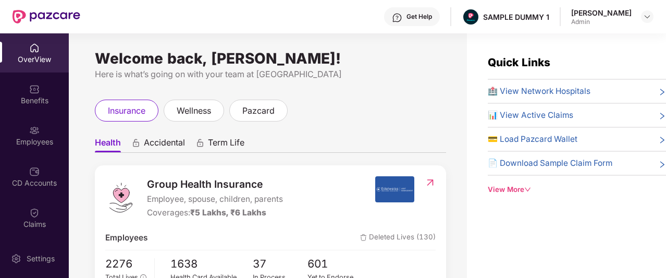
click at [506, 188] on div "View More" at bounding box center [577, 189] width 178 height 11
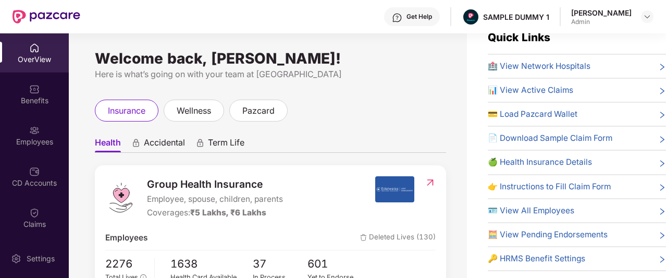
scroll to position [25, 0]
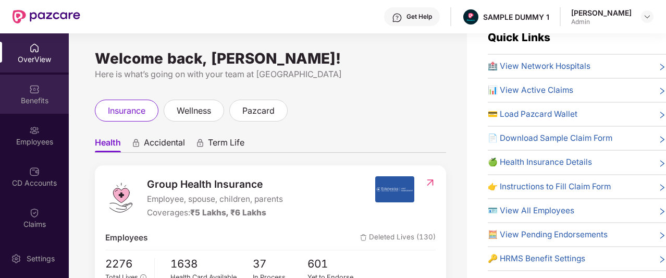
click at [34, 84] on img at bounding box center [34, 89] width 10 height 10
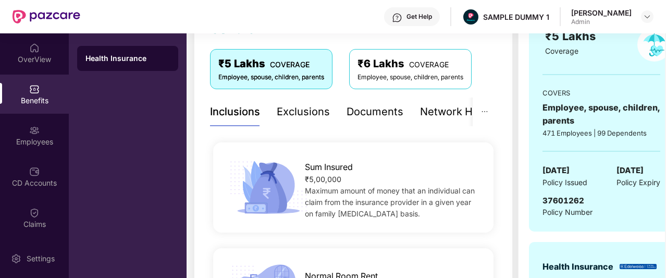
scroll to position [165, 0]
click at [324, 116] on div "Exclusions" at bounding box center [303, 112] width 53 height 16
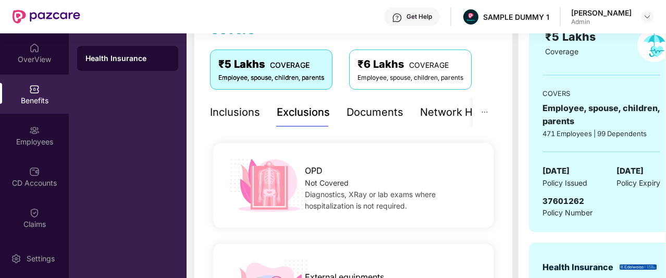
click at [350, 108] on div "Documents" at bounding box center [375, 112] width 57 height 16
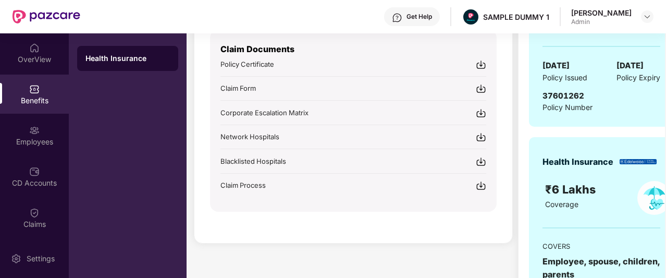
scroll to position [179, 0]
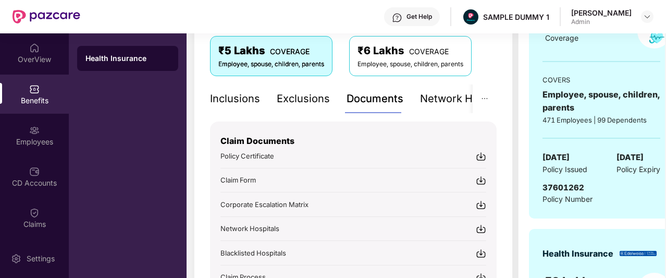
click at [438, 102] on div "Network Hospitals" at bounding box center [465, 99] width 91 height 16
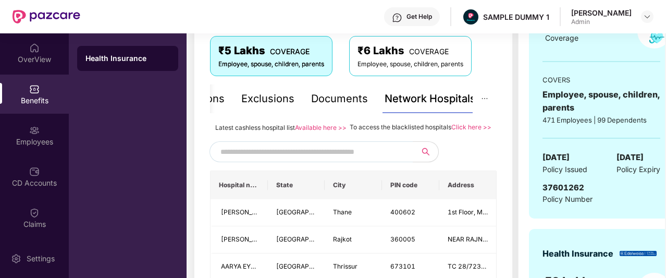
click at [339, 104] on div "Documents" at bounding box center [339, 99] width 57 height 16
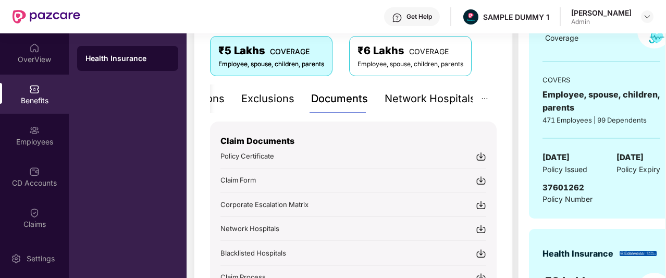
click at [408, 94] on div "Network Hospitals" at bounding box center [430, 99] width 91 height 16
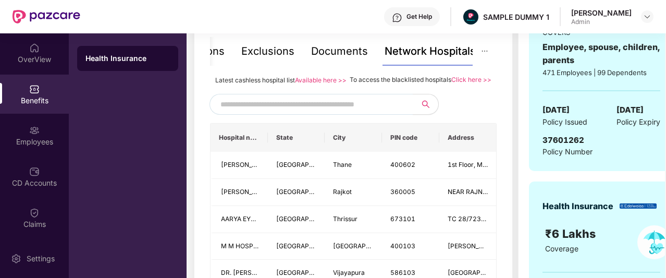
scroll to position [227, 0]
click at [341, 112] on input "text" at bounding box center [309, 104] width 178 height 16
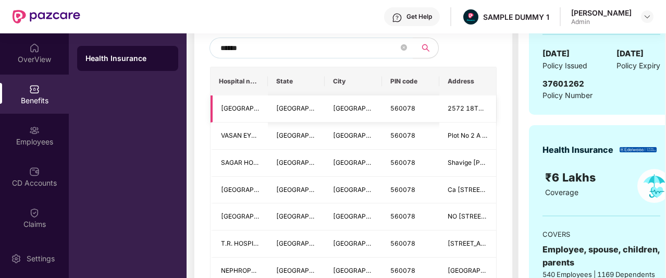
scroll to position [282, 0]
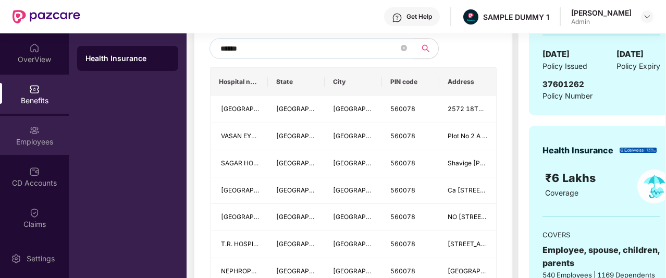
type input "******"
click at [29, 134] on img at bounding box center [34, 130] width 10 height 10
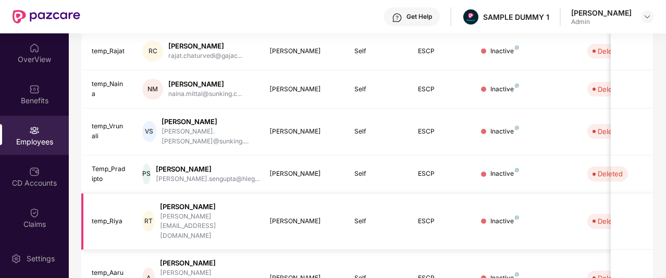
scroll to position [0, 0]
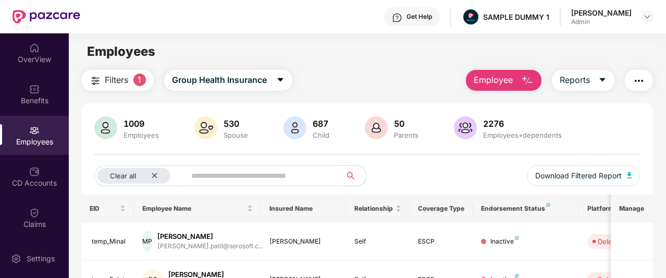
click at [502, 77] on span "Employee" at bounding box center [493, 79] width 39 height 13
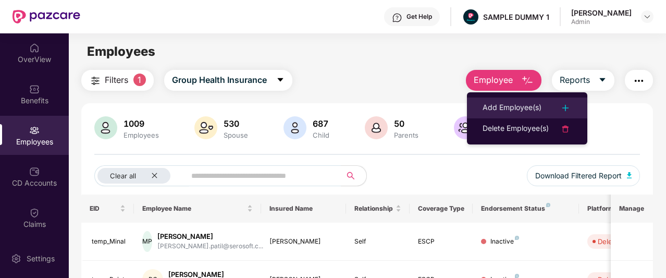
click at [506, 111] on div "Add Employee(s)" at bounding box center [512, 108] width 59 height 13
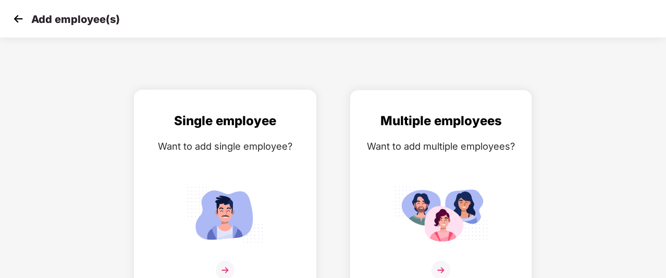
scroll to position [17, 0]
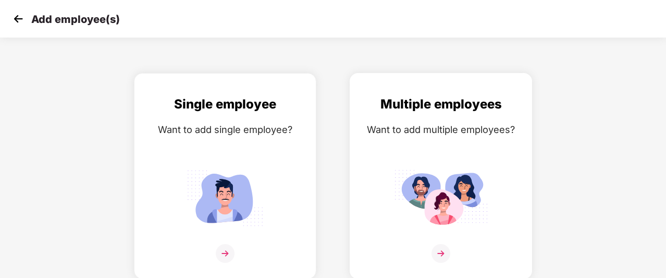
click at [457, 225] on img at bounding box center [441, 197] width 94 height 65
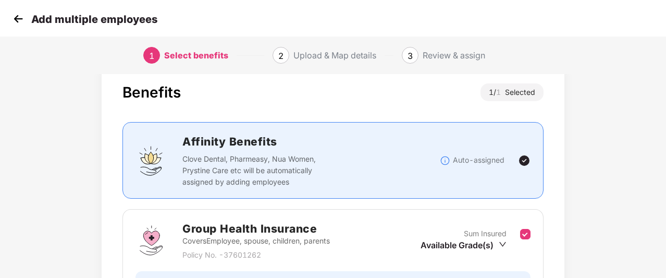
scroll to position [137, 0]
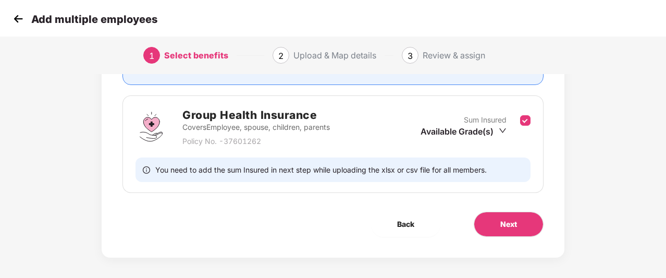
click at [18, 21] on img at bounding box center [18, 19] width 16 height 16
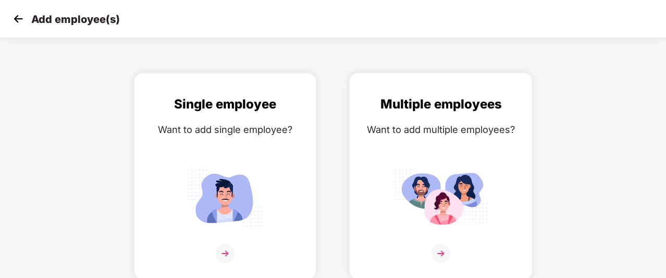
click at [446, 176] on img at bounding box center [441, 197] width 94 height 65
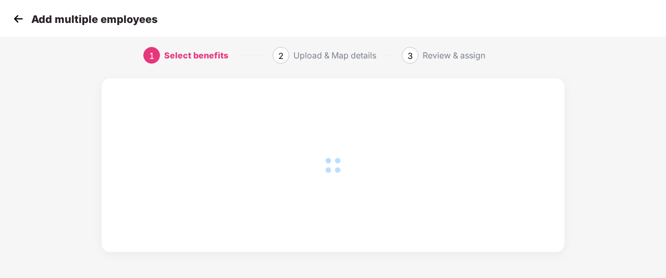
scroll to position [137, 0]
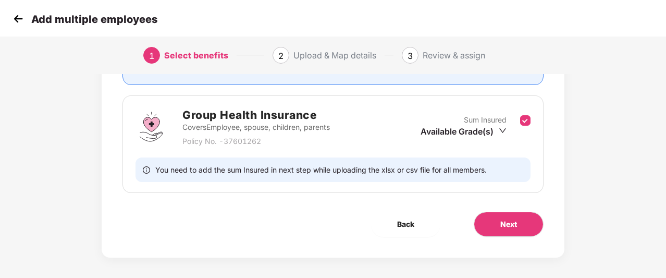
click at [13, 13] on img at bounding box center [18, 19] width 16 height 16
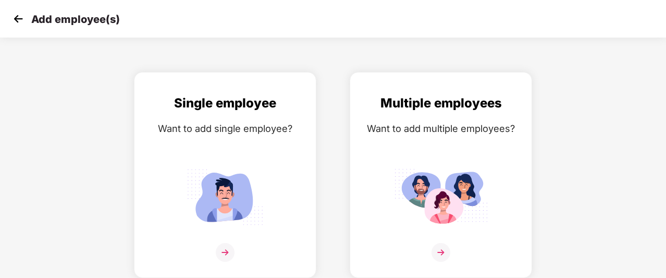
scroll to position [17, 0]
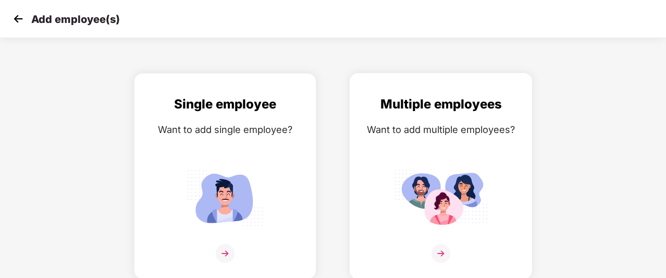
click at [378, 198] on div "Multiple employees Want to add multiple employees?" at bounding box center [441, 184] width 161 height 181
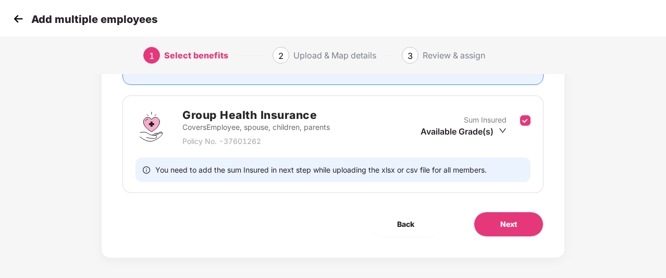
scroll to position [141, 0]
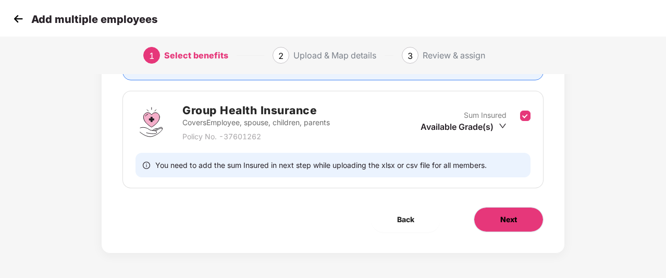
click at [533, 225] on button "Next" at bounding box center [509, 219] width 70 height 25
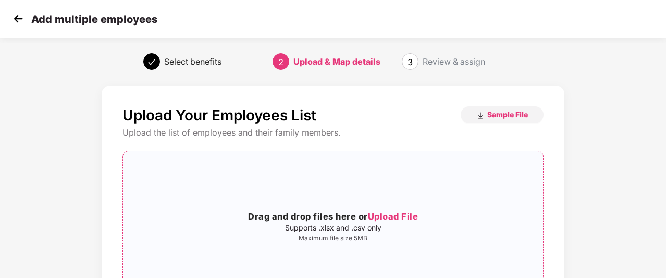
scroll to position [141, 0]
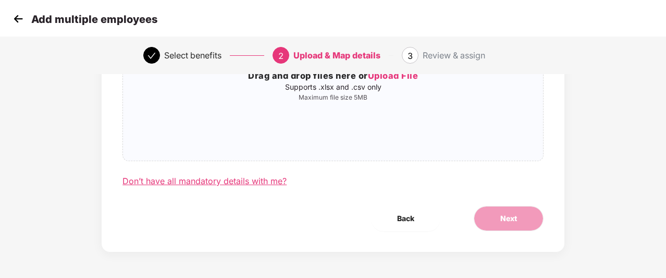
click at [258, 181] on div "Don’t have all mandatory details with me?" at bounding box center [204, 181] width 164 height 11
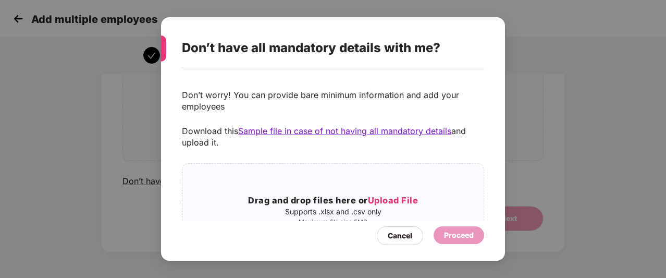
scroll to position [51, 0]
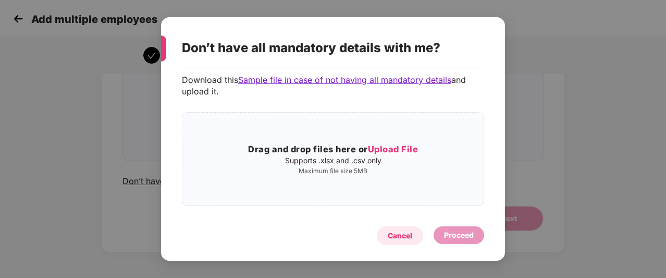
click at [405, 241] on div "Cancel" at bounding box center [400, 235] width 46 height 19
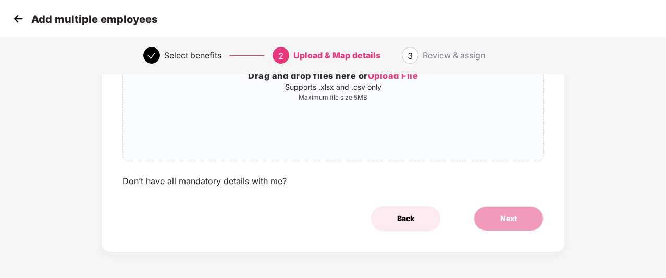
scroll to position [0, 0]
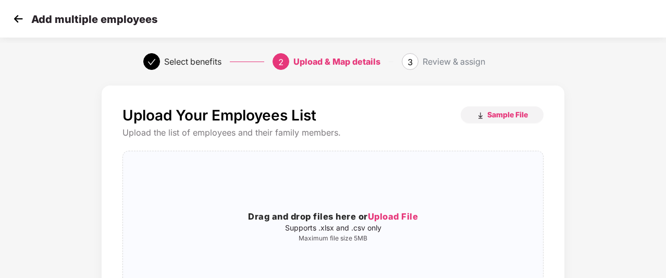
click at [20, 13] on img at bounding box center [18, 19] width 16 height 16
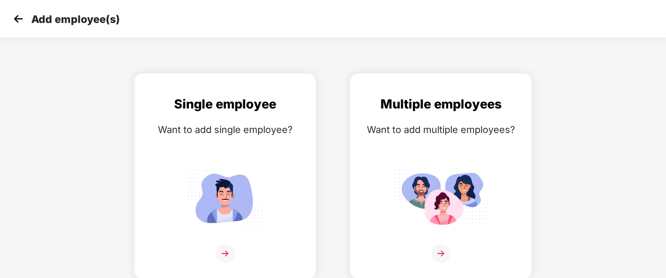
click at [11, 12] on img at bounding box center [18, 19] width 16 height 16
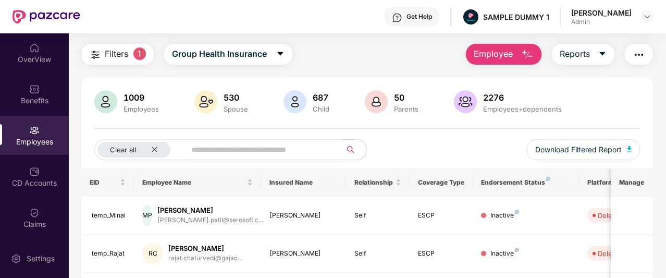
scroll to position [27, 0]
click at [577, 57] on span "Reports" at bounding box center [575, 53] width 30 height 13
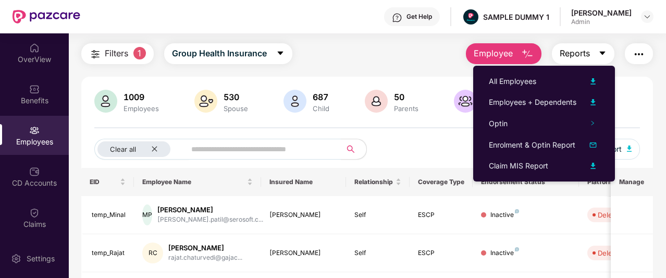
click at [563, 47] on span "Reports" at bounding box center [575, 53] width 30 height 13
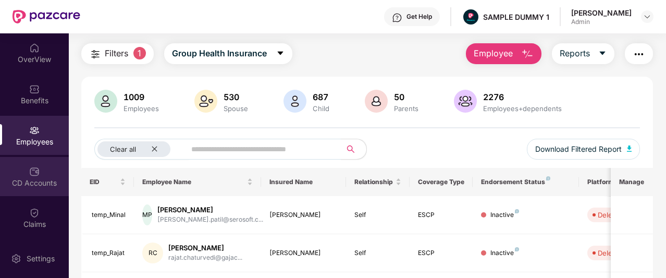
click at [20, 174] on div "CD Accounts" at bounding box center [34, 176] width 69 height 39
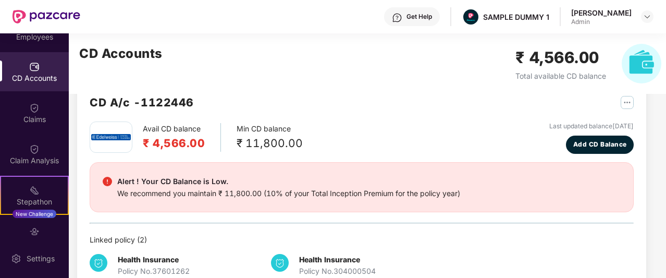
scroll to position [206, 0]
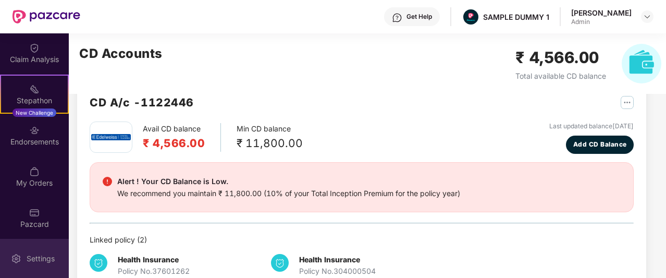
click at [11, 259] on img at bounding box center [16, 258] width 10 height 10
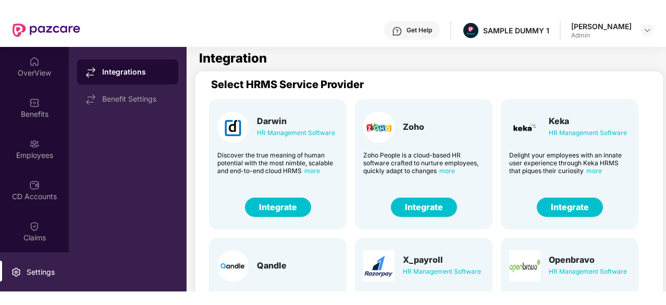
scroll to position [2, 0]
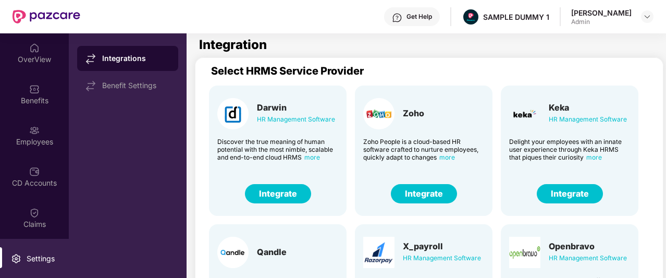
click at [279, 192] on button "Integrate" at bounding box center [278, 193] width 66 height 19
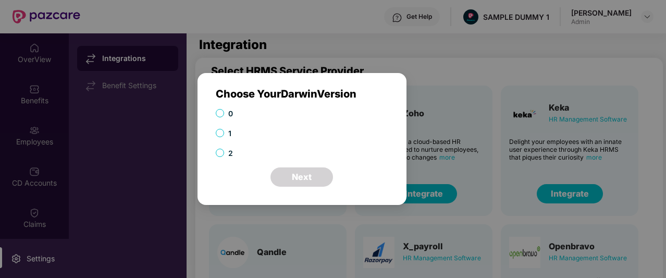
click at [225, 133] on span "1" at bounding box center [229, 133] width 11 height 11
click at [274, 55] on div "Choose Your Darwin Version 0 1 2 Next Cancel OK" at bounding box center [333, 139] width 666 height 278
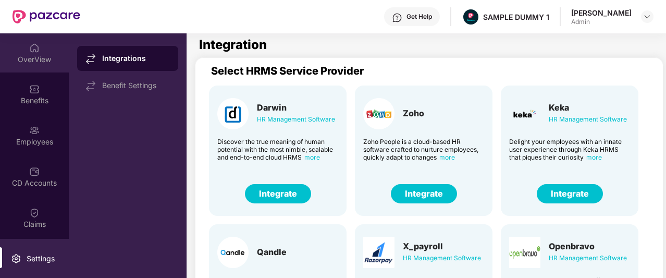
click at [51, 58] on div "OverView" at bounding box center [34, 59] width 69 height 10
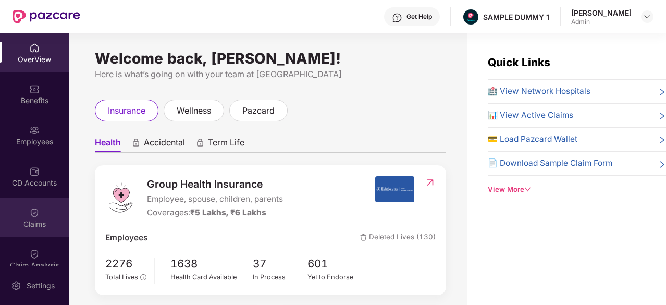
click at [43, 224] on div "Claims" at bounding box center [34, 224] width 69 height 10
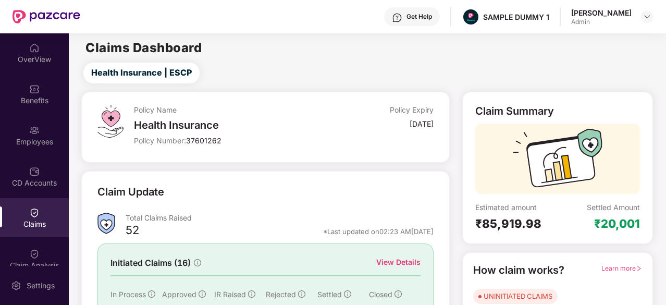
click at [432, 18] on div "Get Help" at bounding box center [420, 17] width 26 height 8
click at [314, 68] on div "Health Insurance | ESCP" at bounding box center [369, 73] width 593 height 21
click at [419, 20] on div "Get Help" at bounding box center [412, 16] width 56 height 19
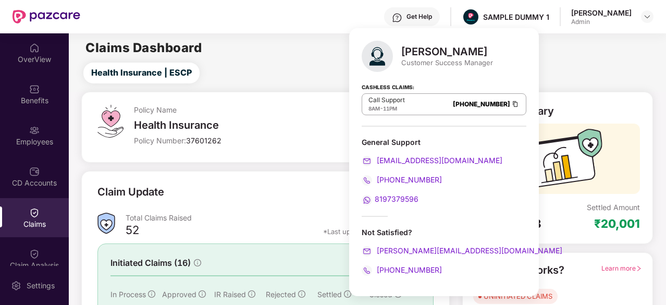
click at [269, 63] on div "Health Insurance | ESCP" at bounding box center [369, 73] width 593 height 21
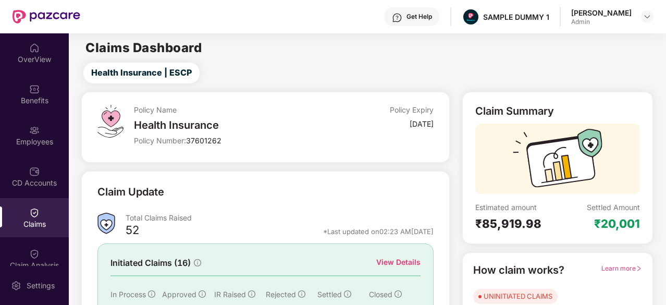
click at [269, 245] on div "Initiated Claims (16) View Details In Process 0 Approved 1 IR Raised 0 Rejected…" at bounding box center [265, 285] width 336 height 84
